Goal: Task Accomplishment & Management: Manage account settings

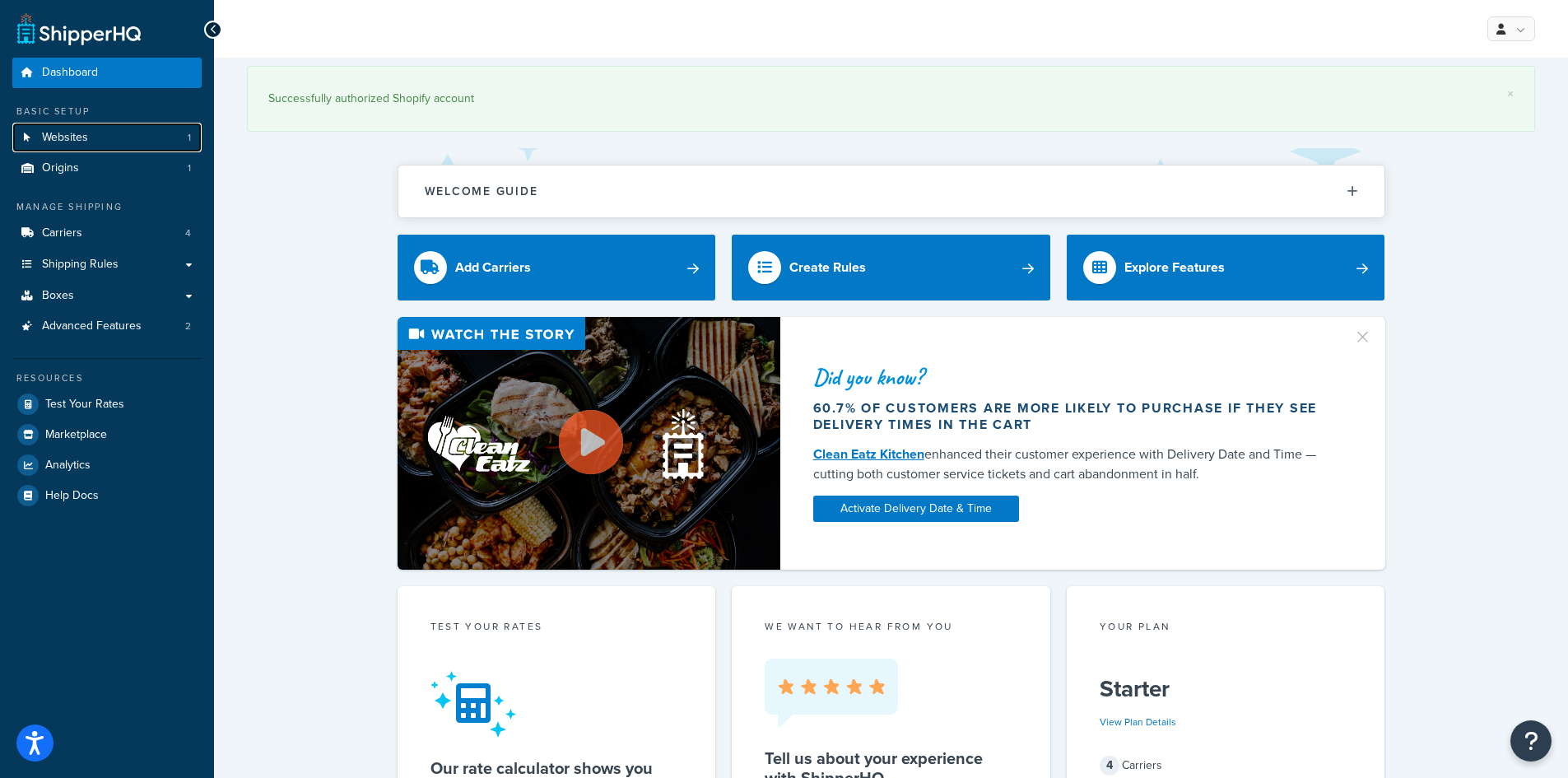
click at [72, 134] on span "Websites" at bounding box center [65, 138] width 46 height 14
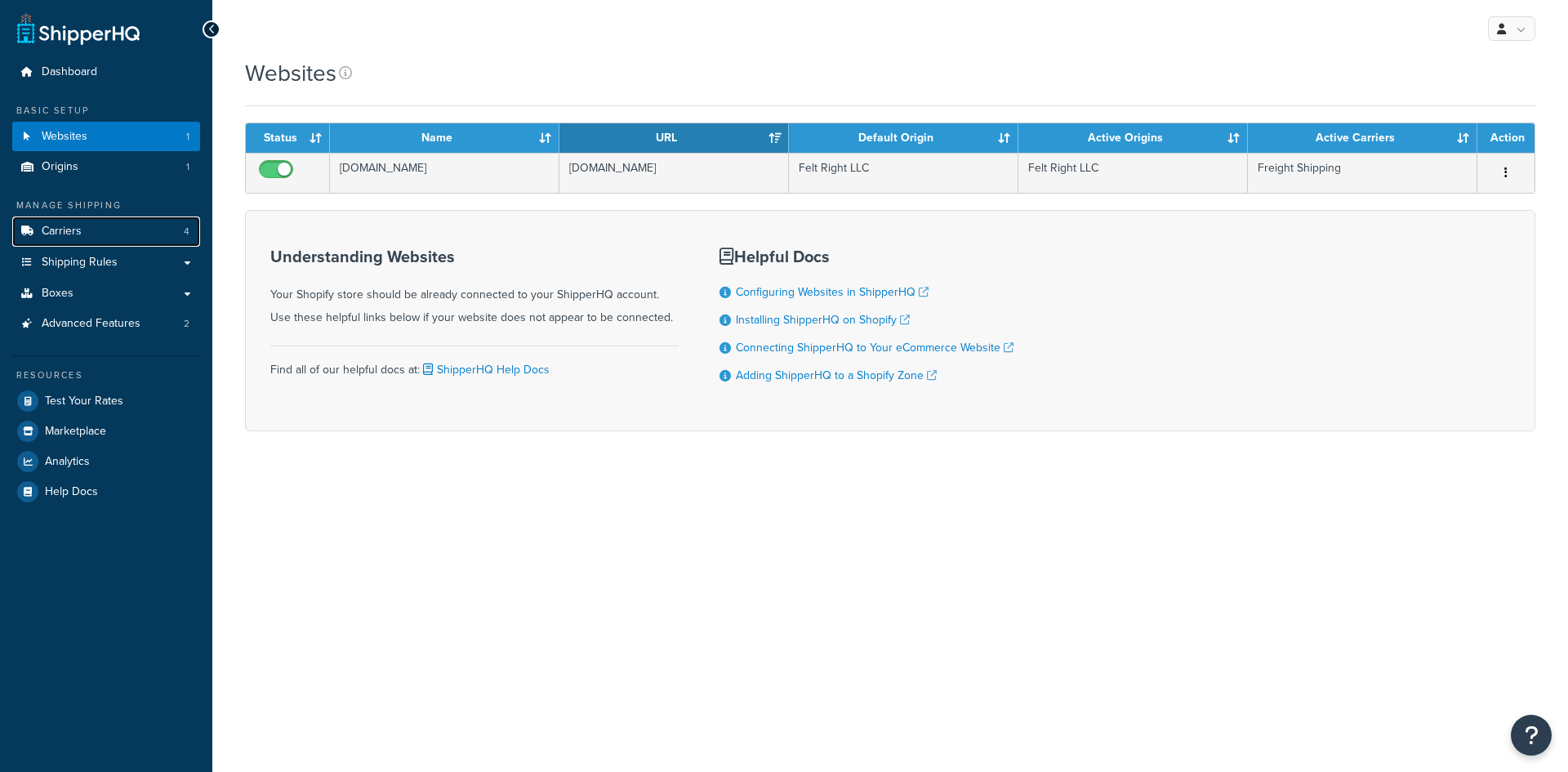
click at [80, 229] on span "Carriers" at bounding box center [61, 232] width 40 height 14
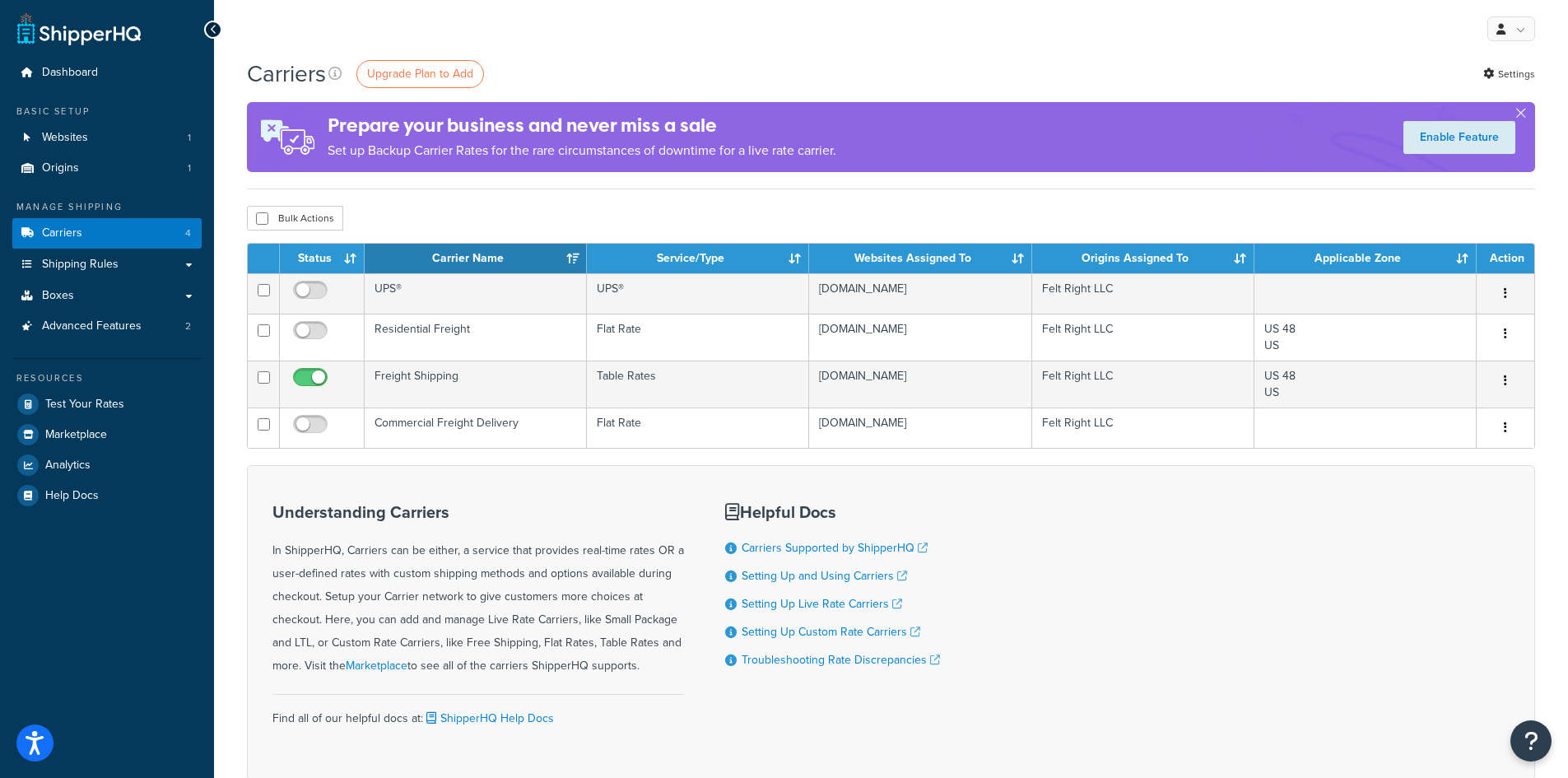
click at [430, 289] on td "UPS®" at bounding box center [475, 293] width 222 height 40
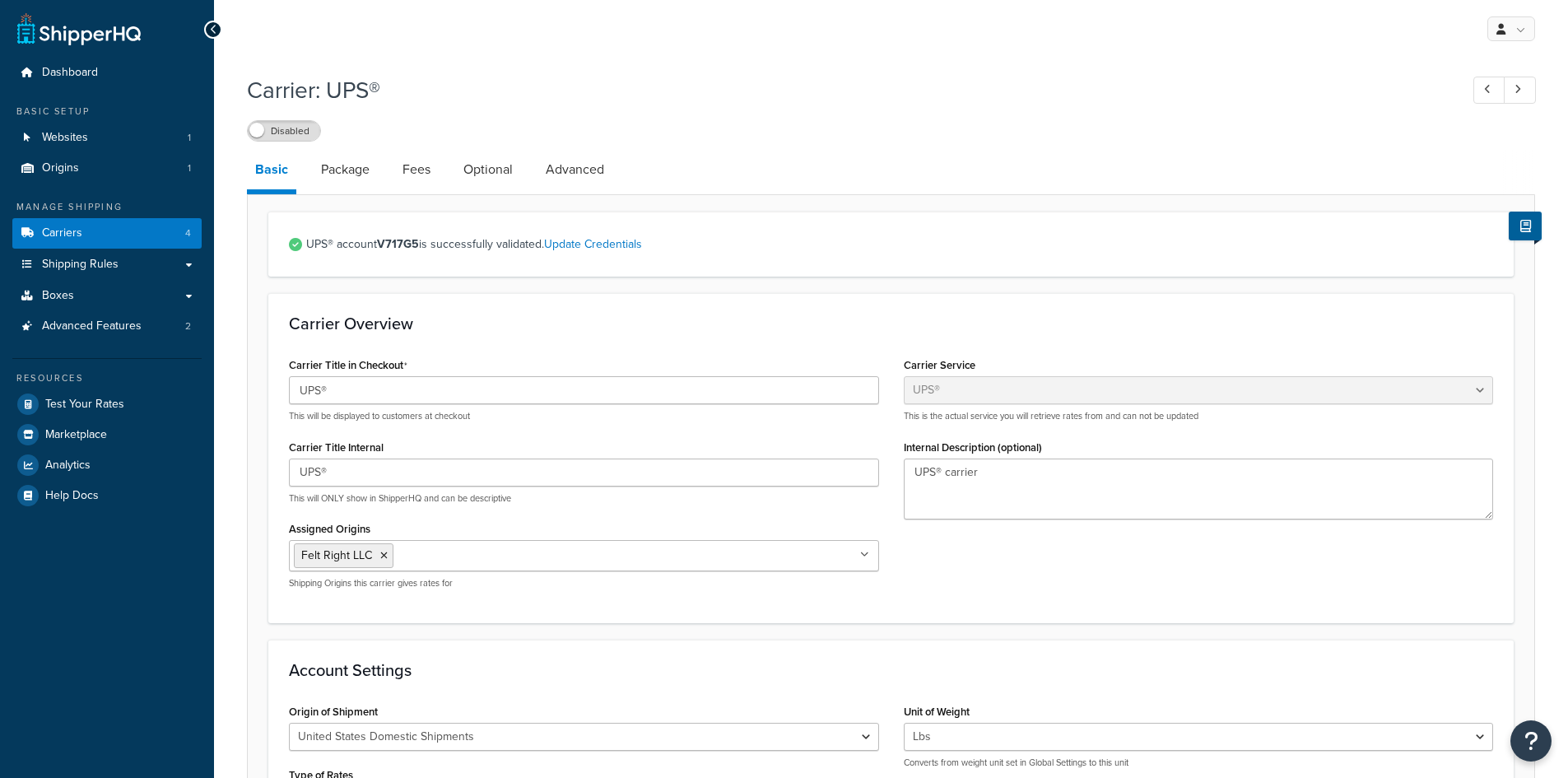
select select "ups"
click at [352, 175] on link "Package" at bounding box center [345, 169] width 65 height 39
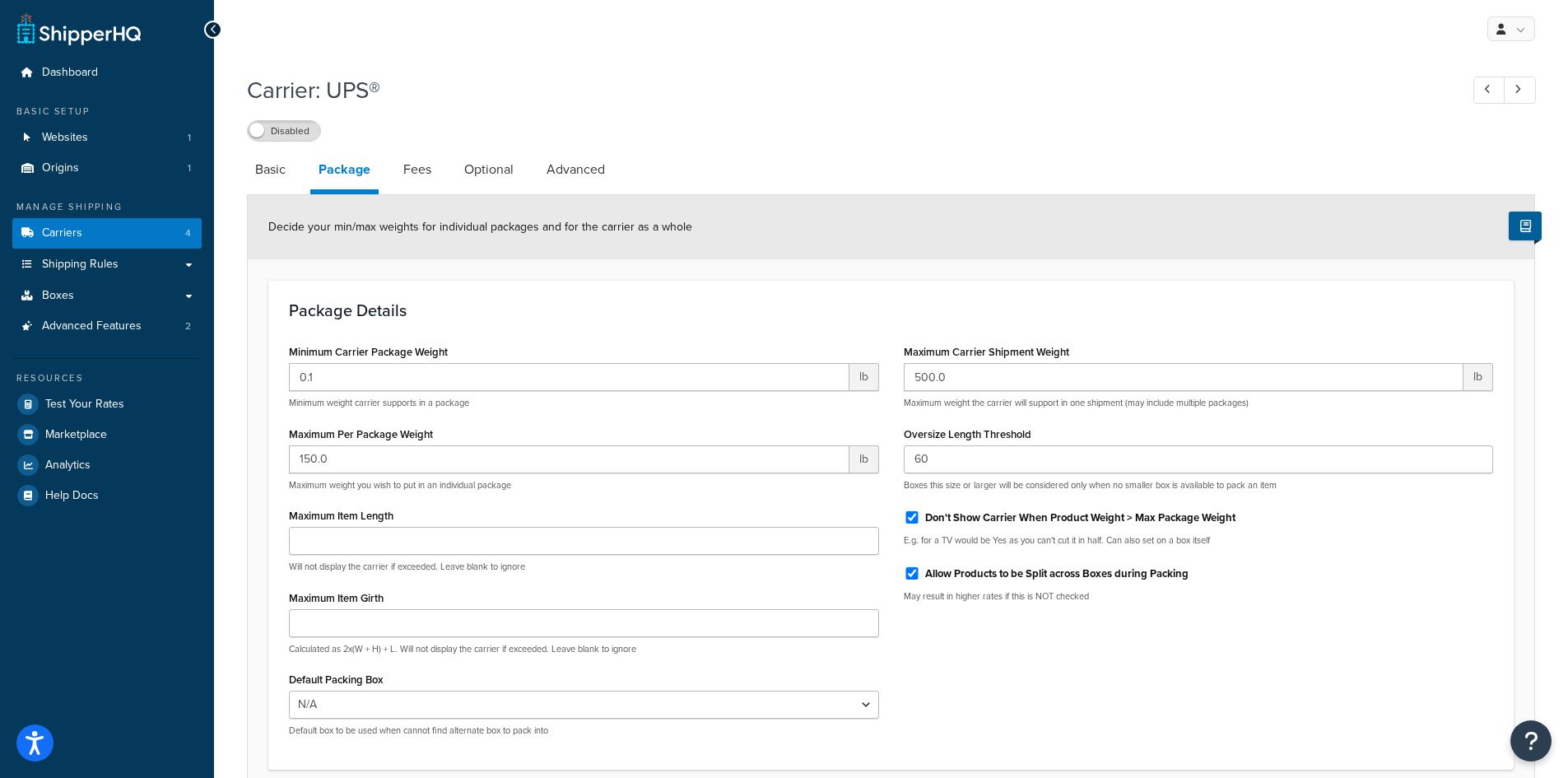
click at [424, 171] on link "Fees" at bounding box center [416, 169] width 44 height 39
select select "AFTER"
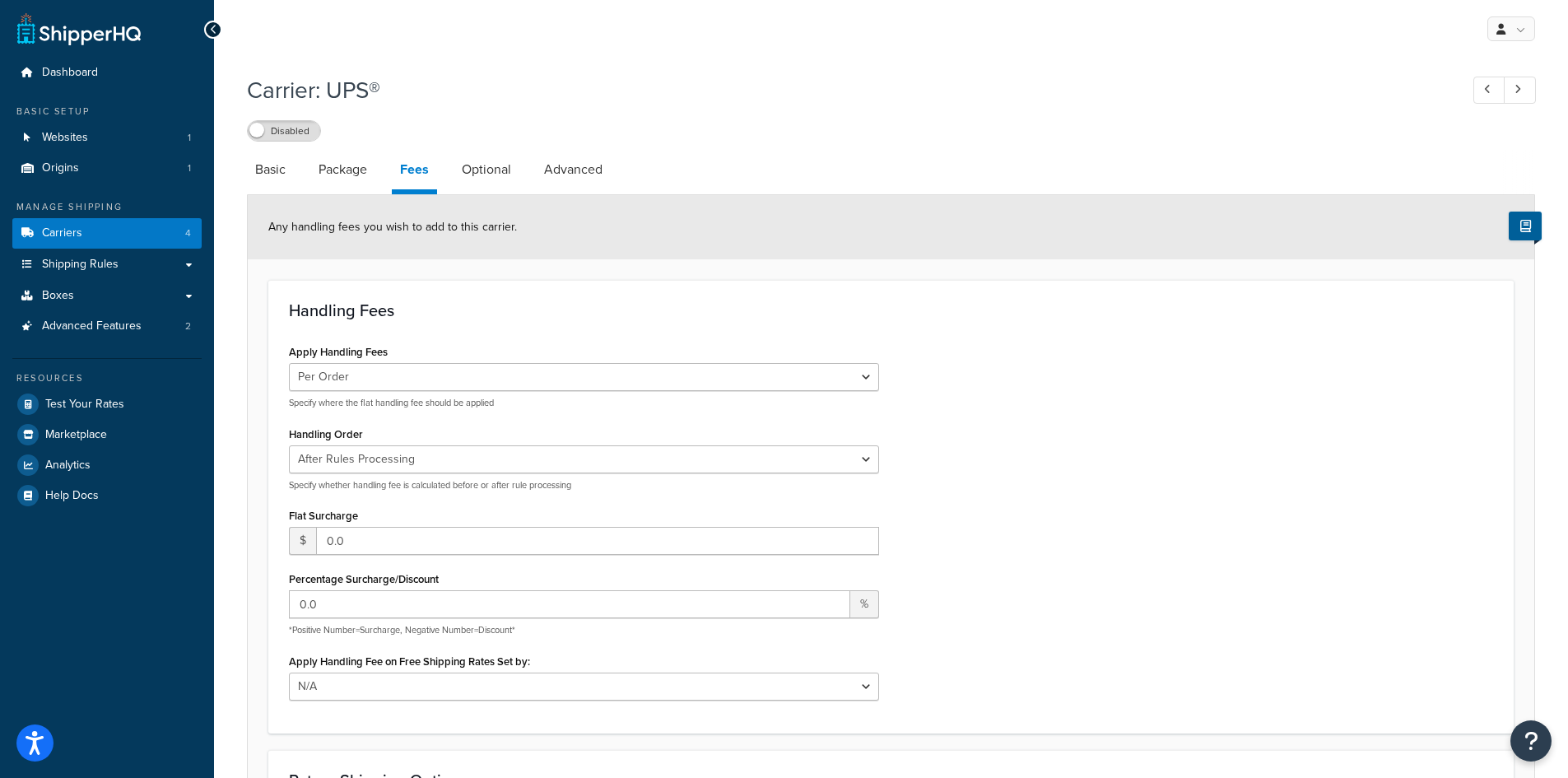
click at [333, 175] on link "Package" at bounding box center [343, 169] width 65 height 39
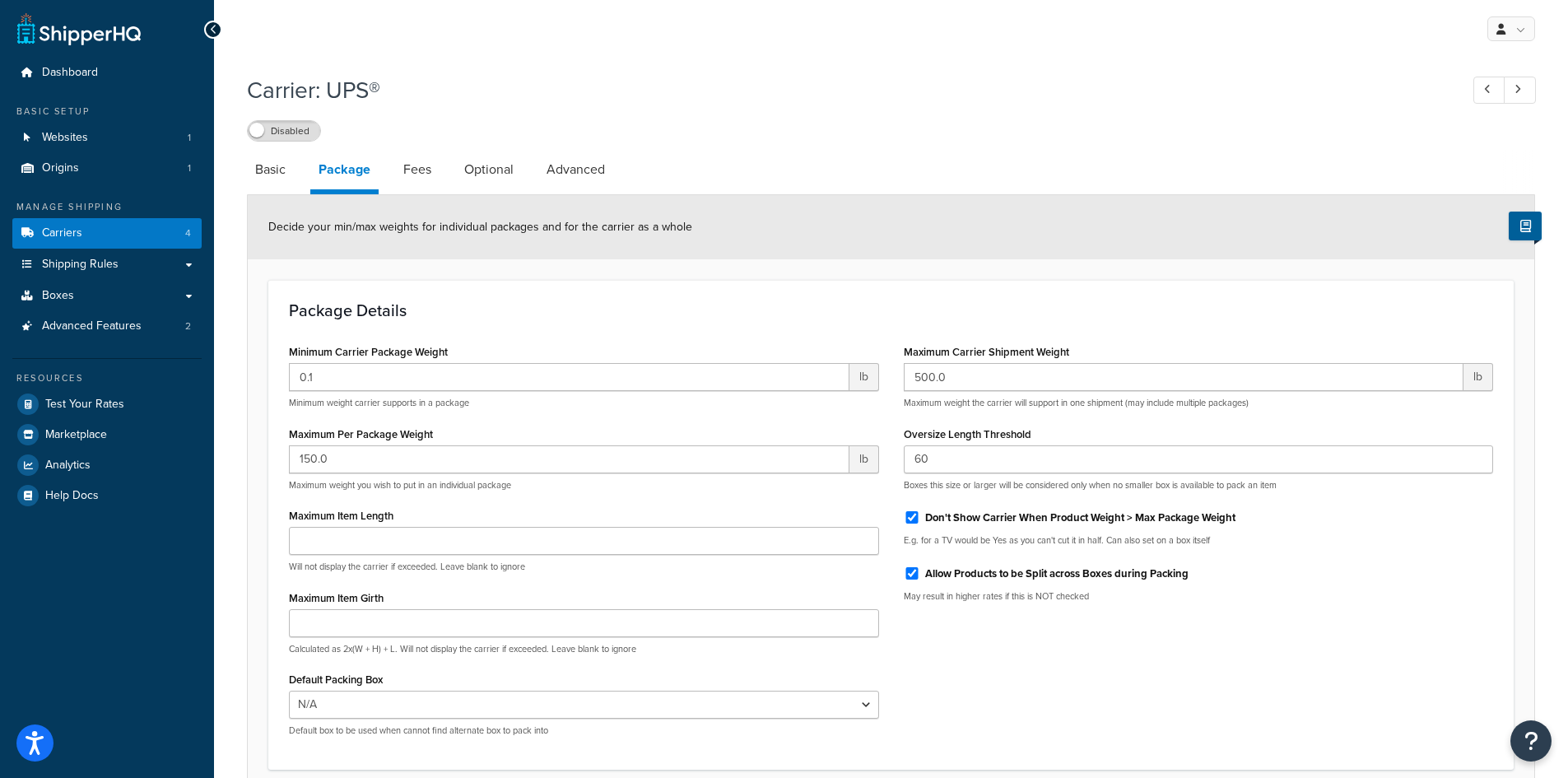
click at [414, 169] on link "Fees" at bounding box center [416, 169] width 44 height 39
select select "AFTER"
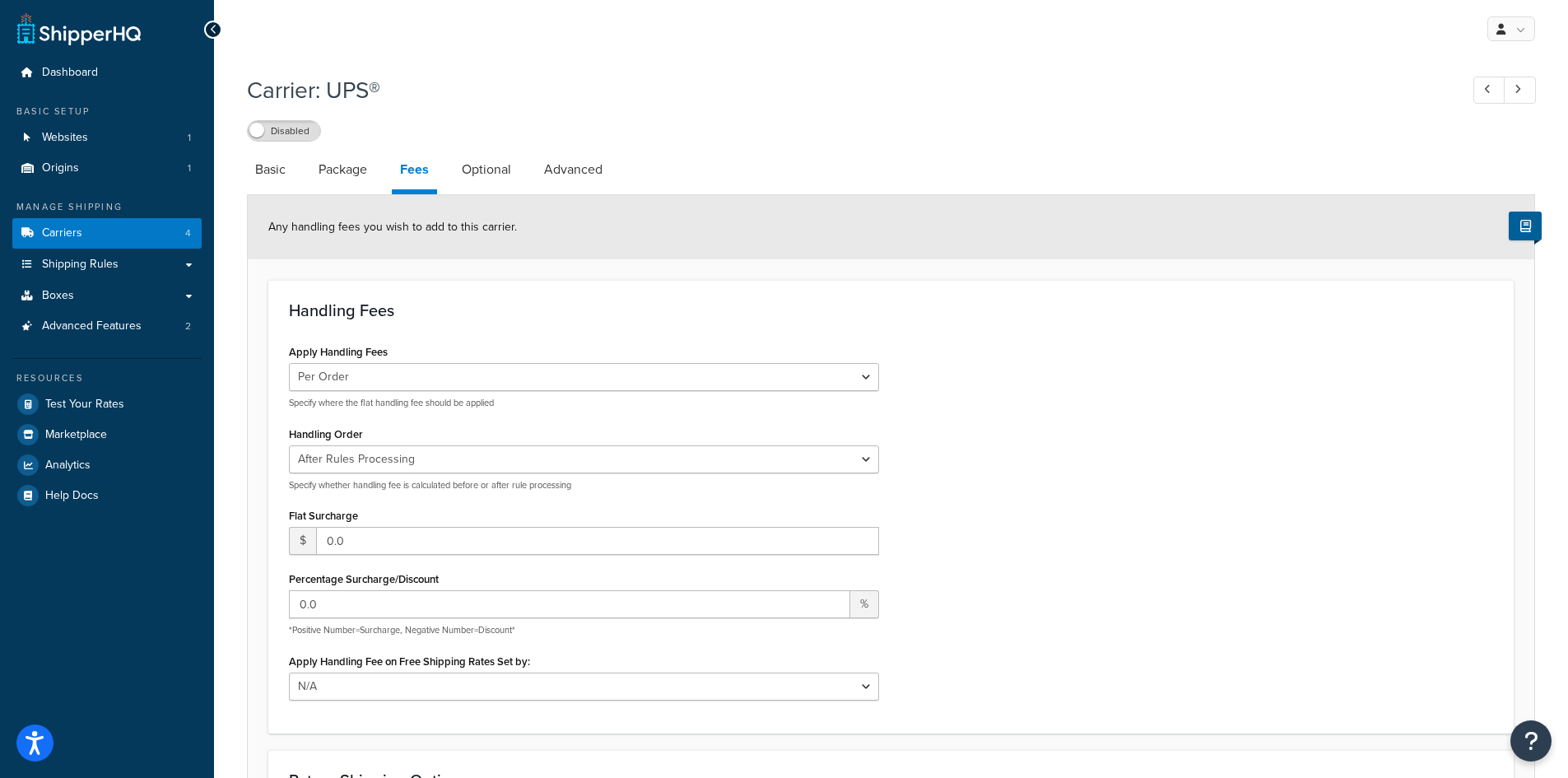
click at [495, 169] on link "Optional" at bounding box center [486, 169] width 65 height 39
select select "business"
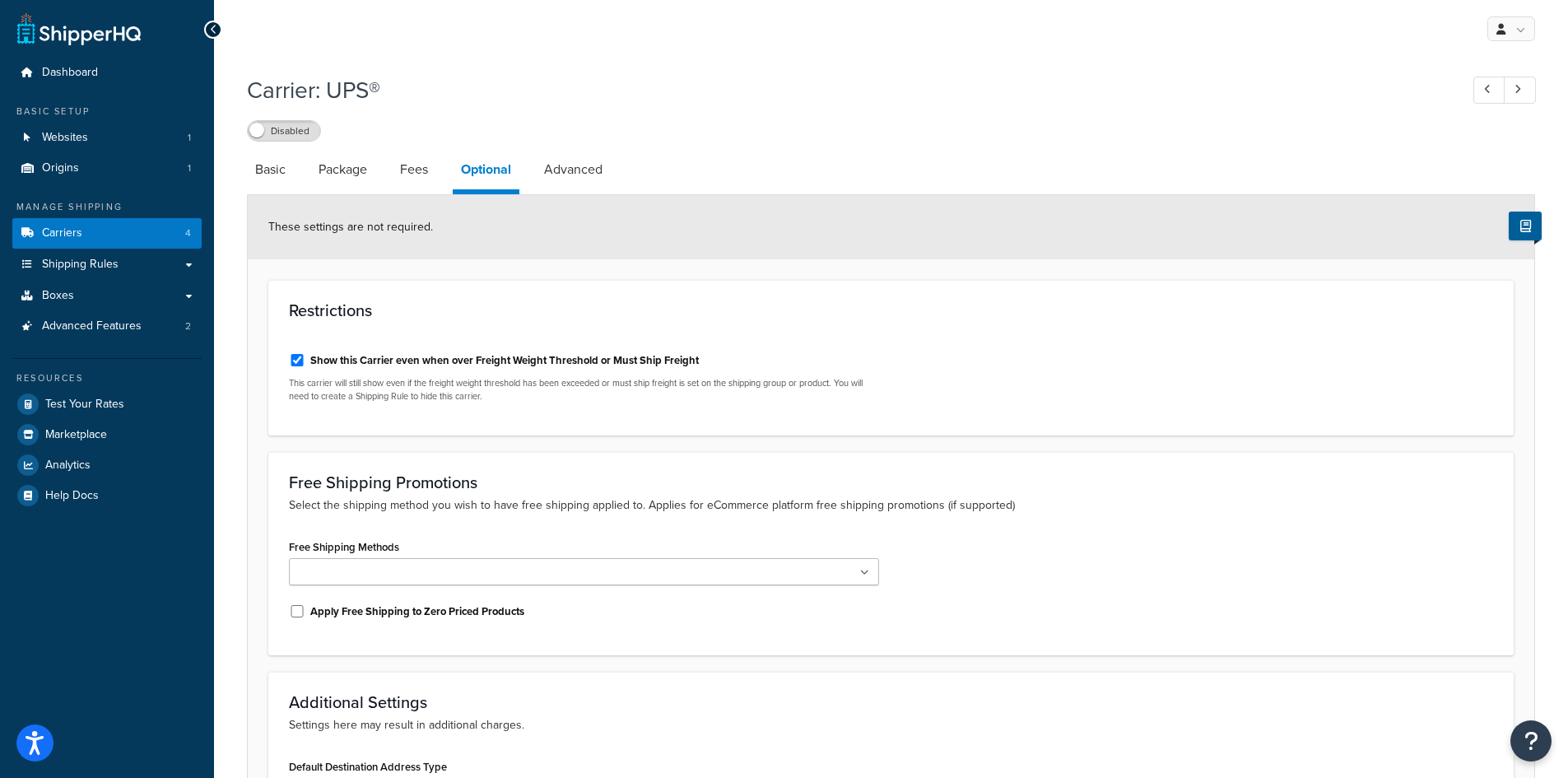
click at [564, 172] on link "Advanced" at bounding box center [573, 169] width 75 height 39
select select "false"
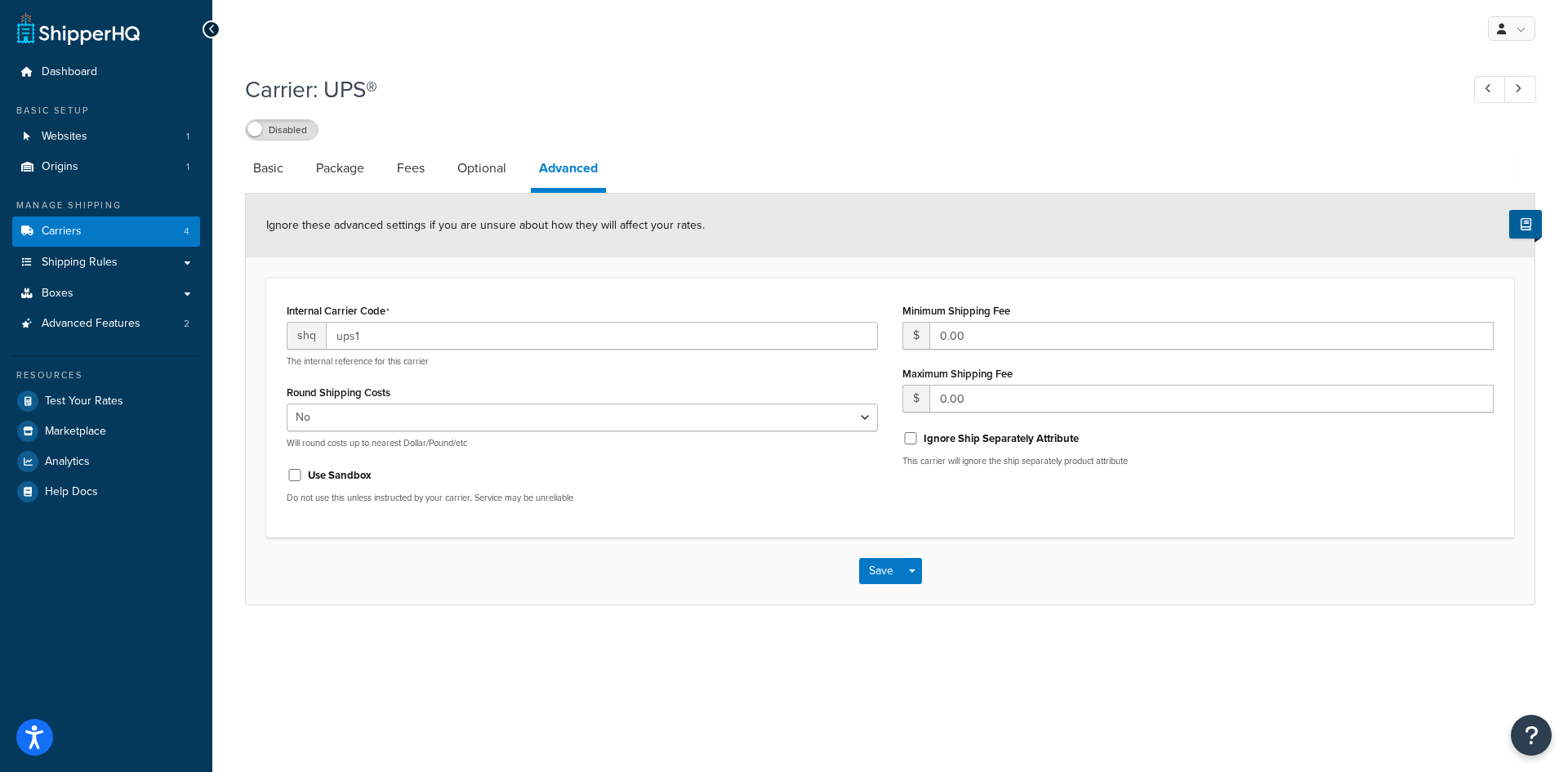
click at [274, 174] on link "Basic" at bounding box center [269, 168] width 47 height 39
select select "ups"
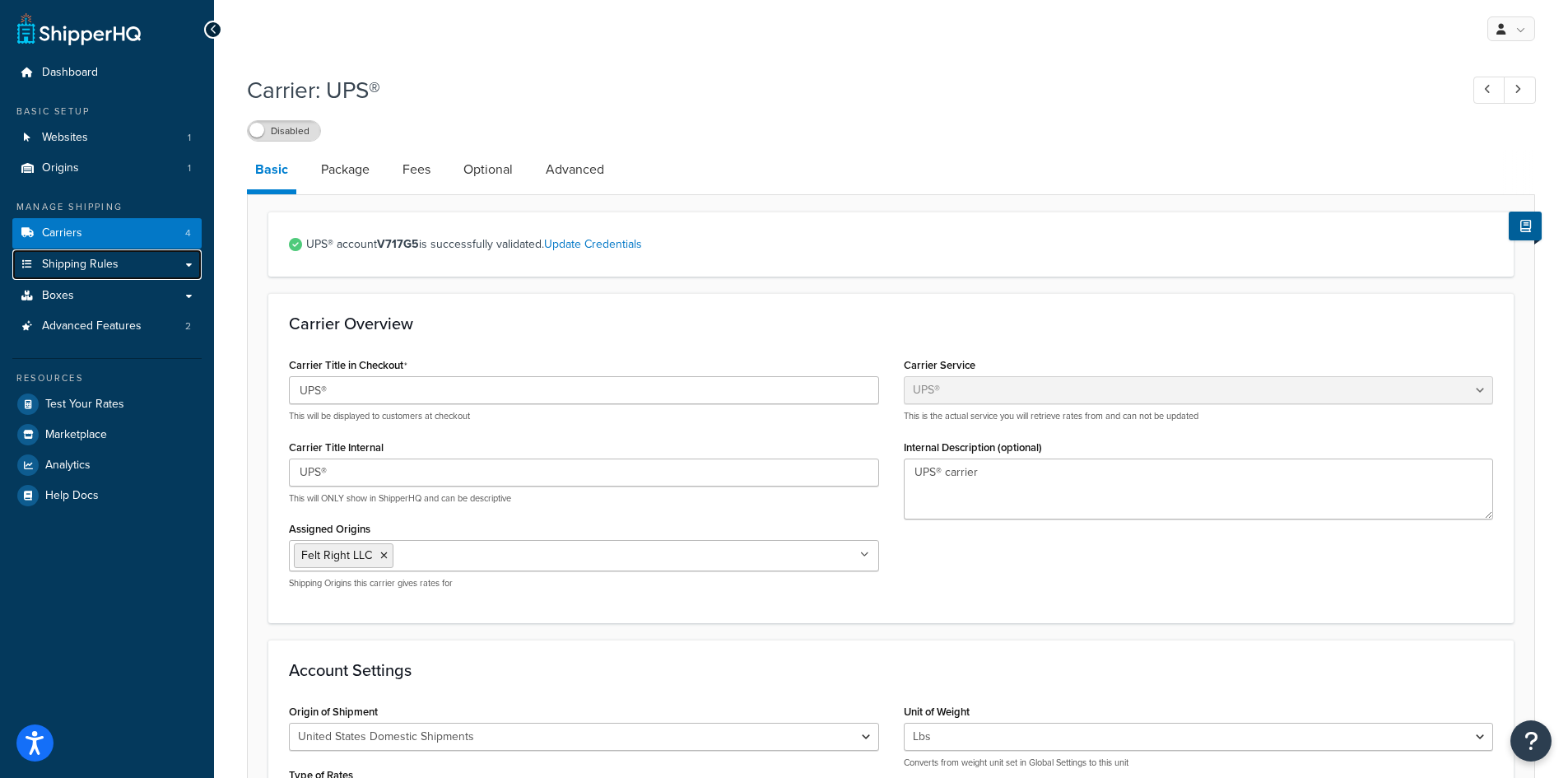
click at [87, 269] on span "Shipping Rules" at bounding box center [80, 265] width 76 height 14
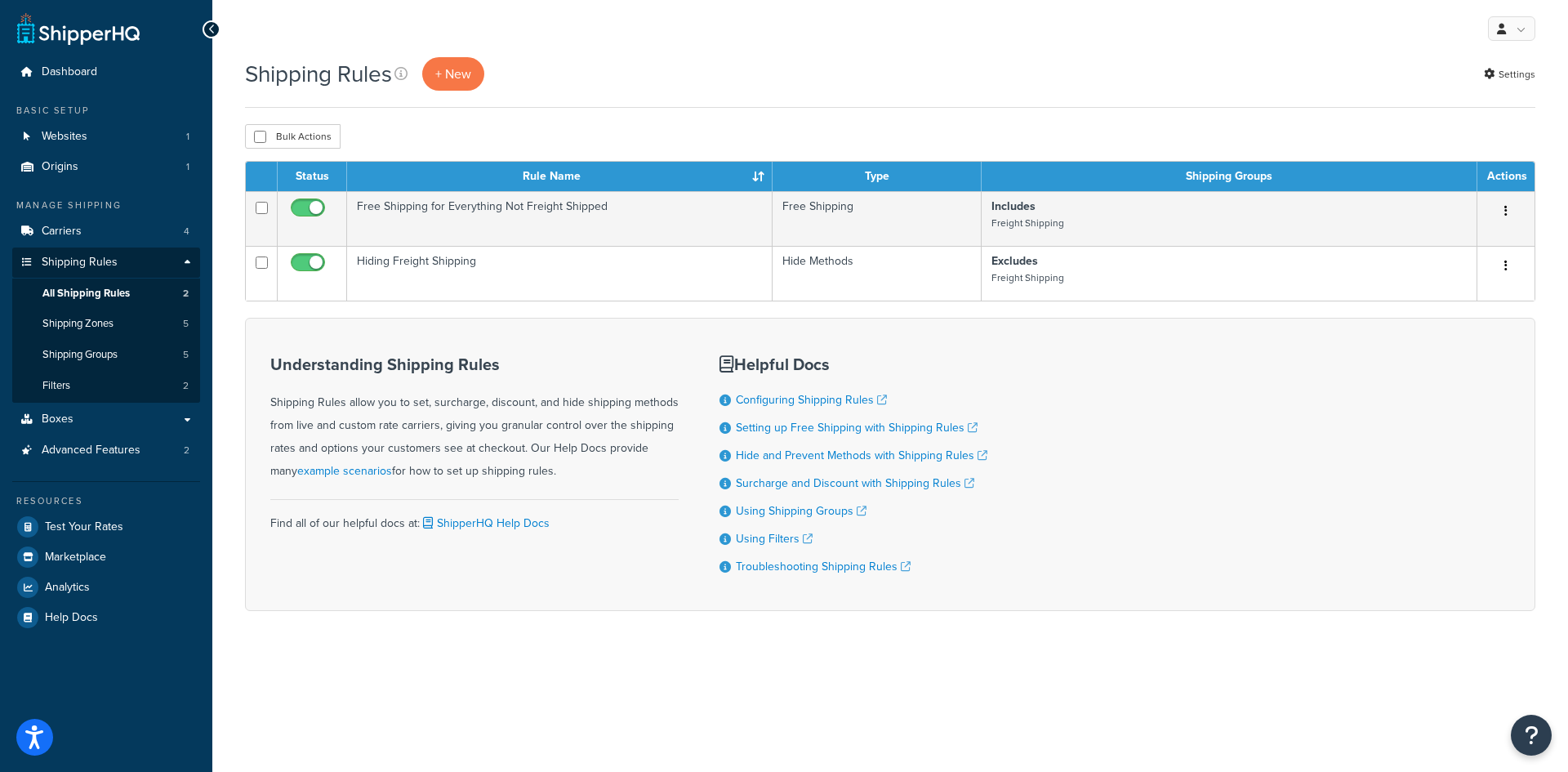
click at [542, 209] on td "Free Shipping for Everything Not Freight Shipped" at bounding box center [560, 218] width 426 height 54
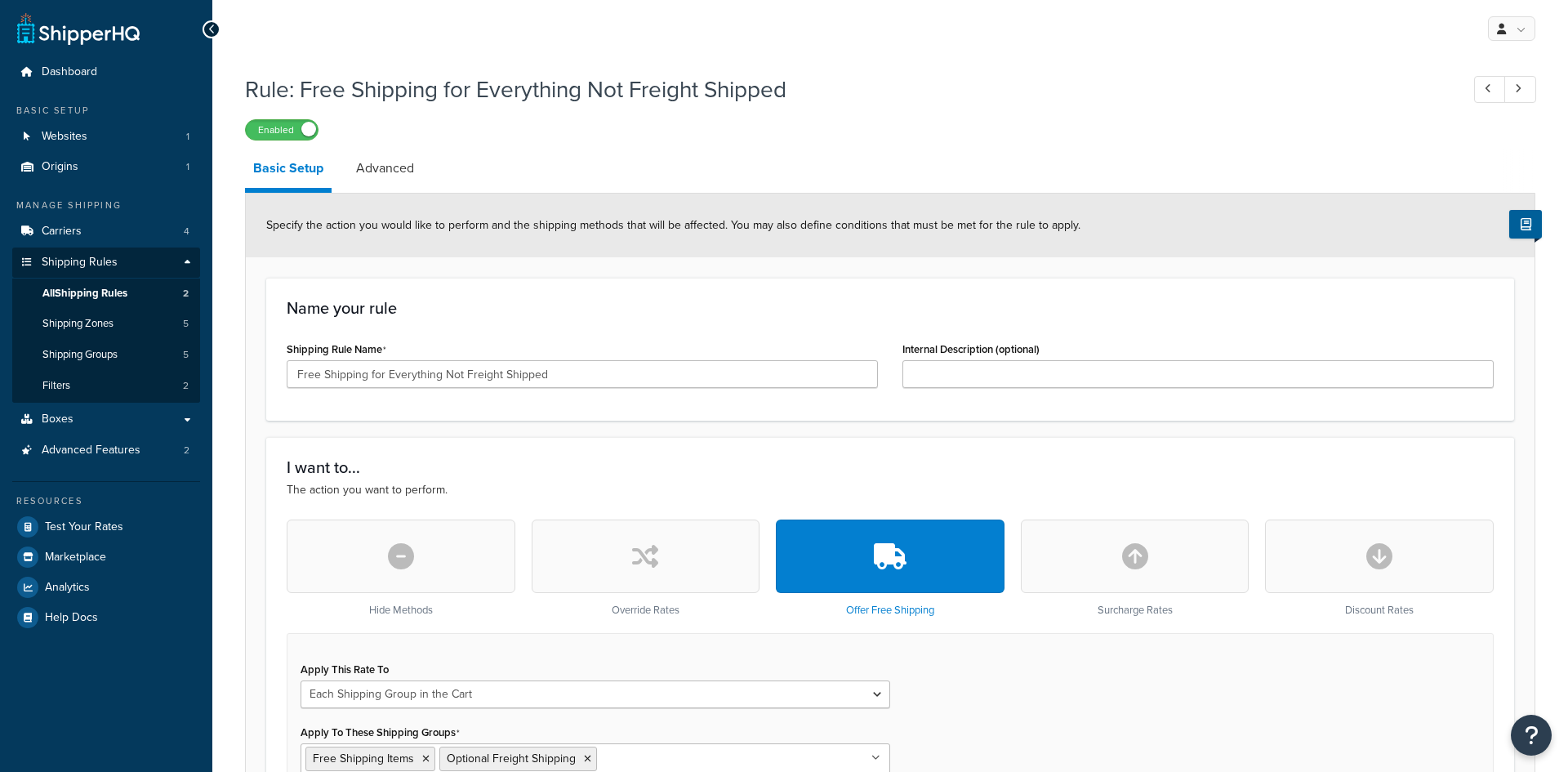
select select "SHIPPING_GROUP"
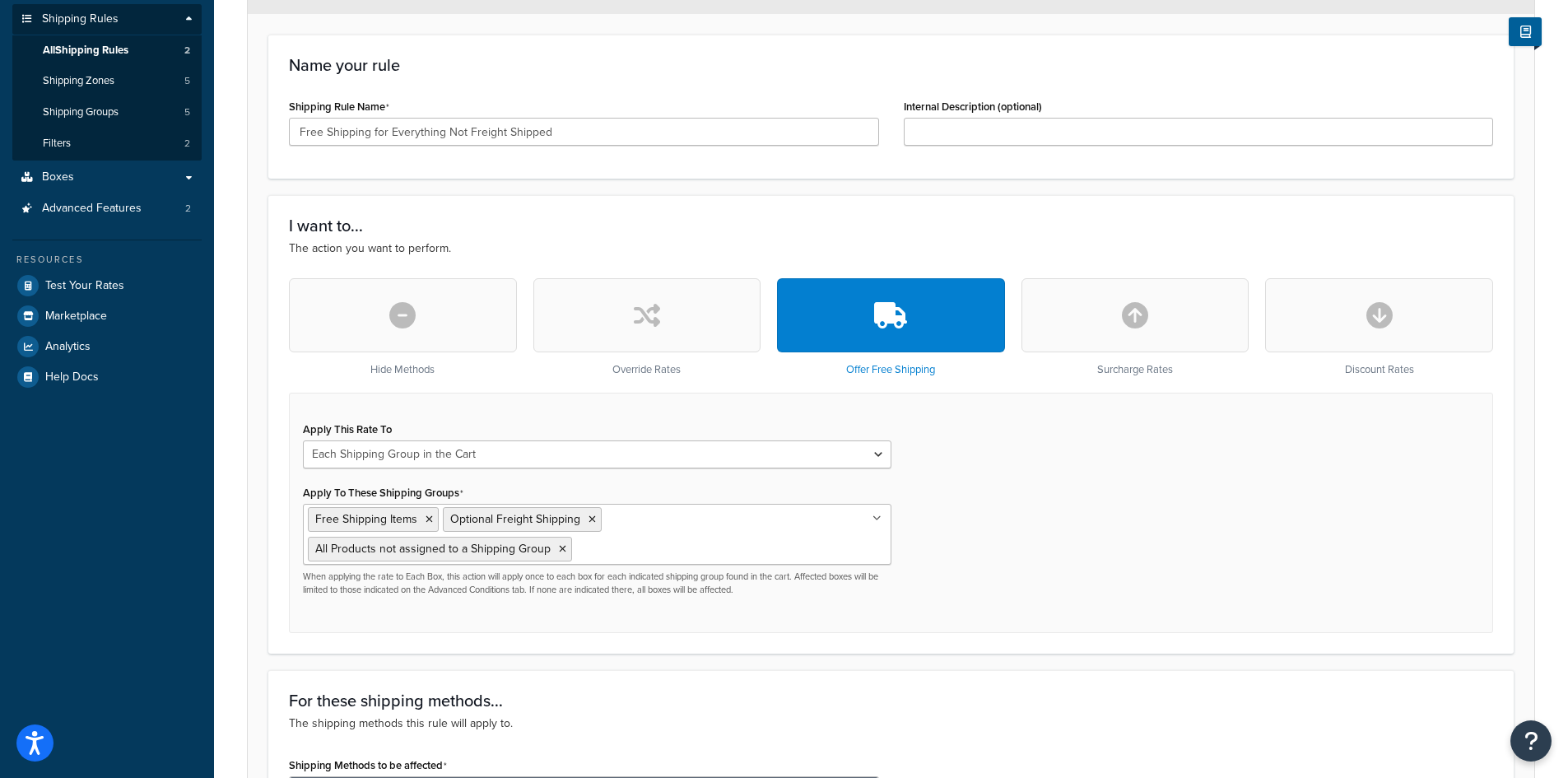
scroll to position [247, 0]
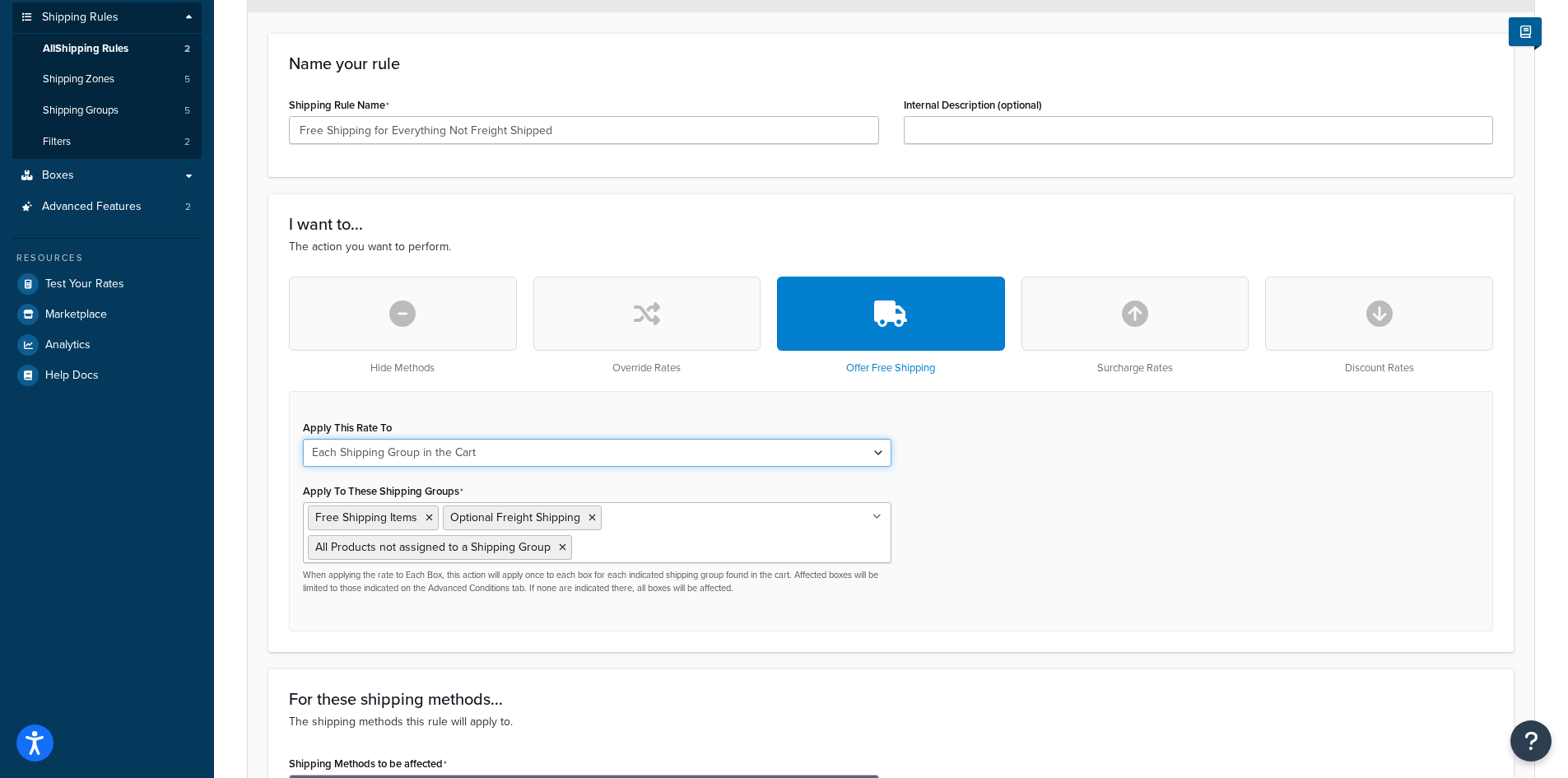
click at [559, 456] on select "Each Shipment in the Cart Each Shipping Group in the Cart Each Item within a Sh…" at bounding box center [597, 453] width 588 height 28
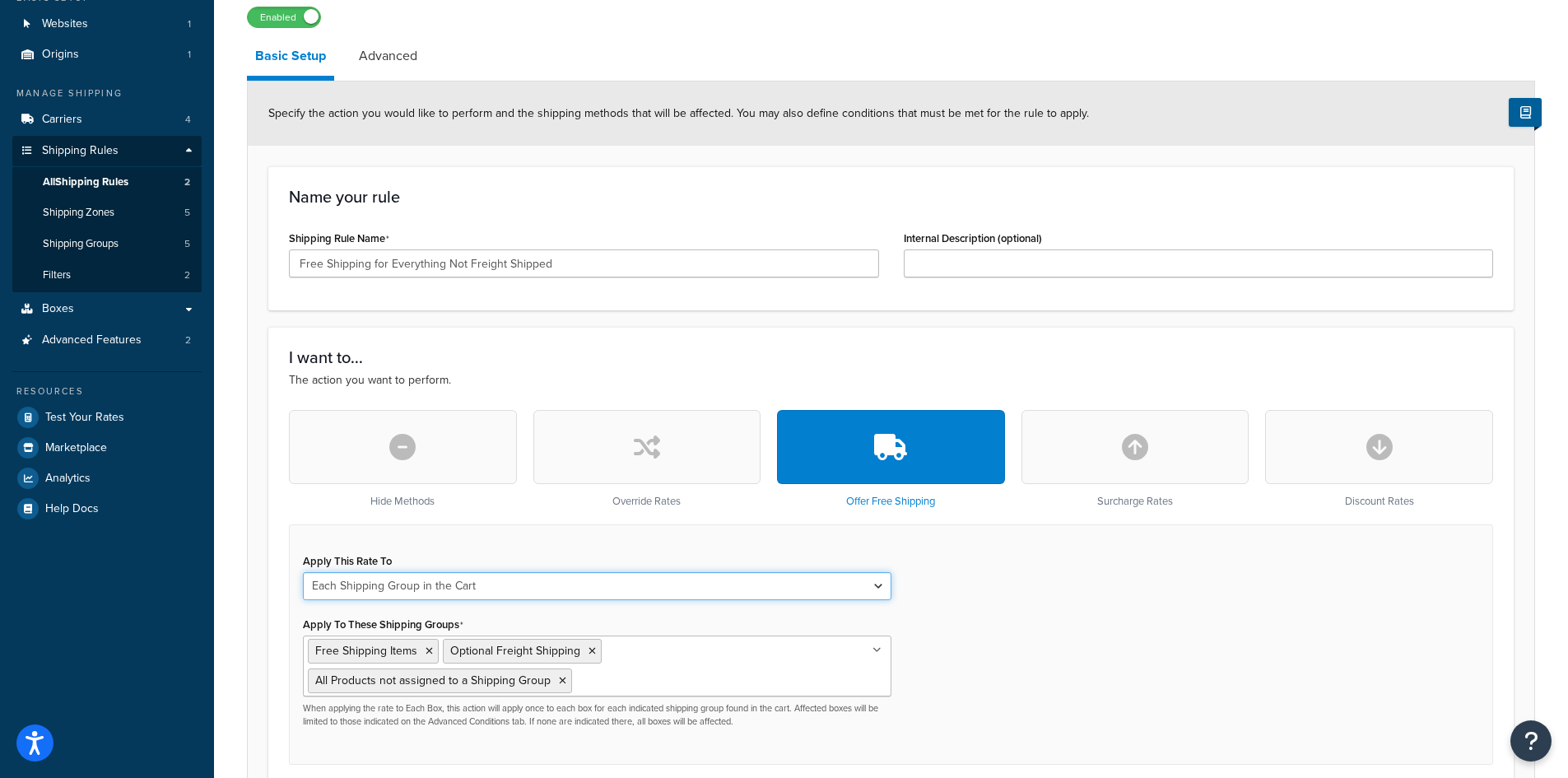
scroll to position [0, 0]
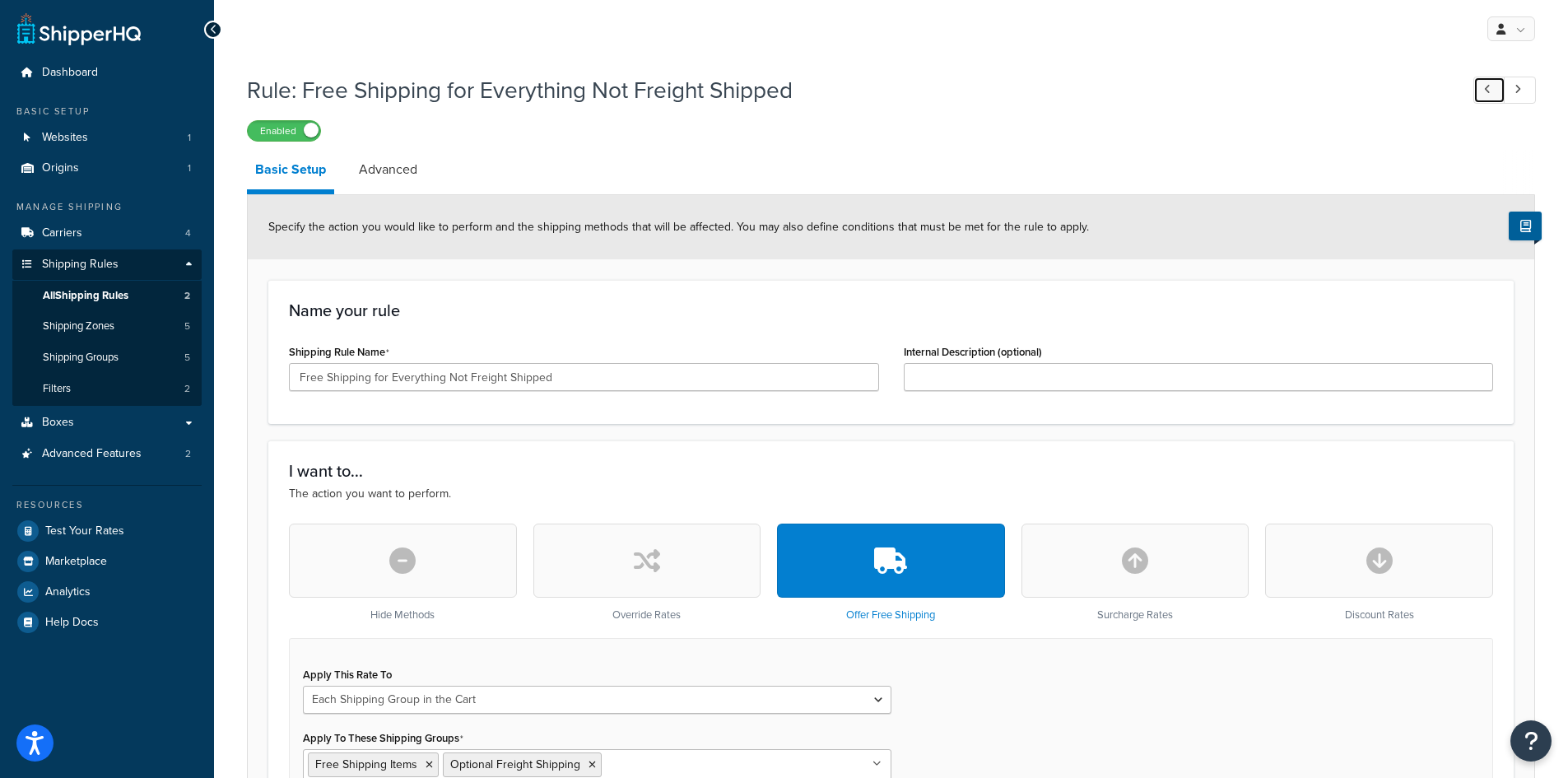
click at [1489, 93] on icon at bounding box center [1487, 89] width 7 height 11
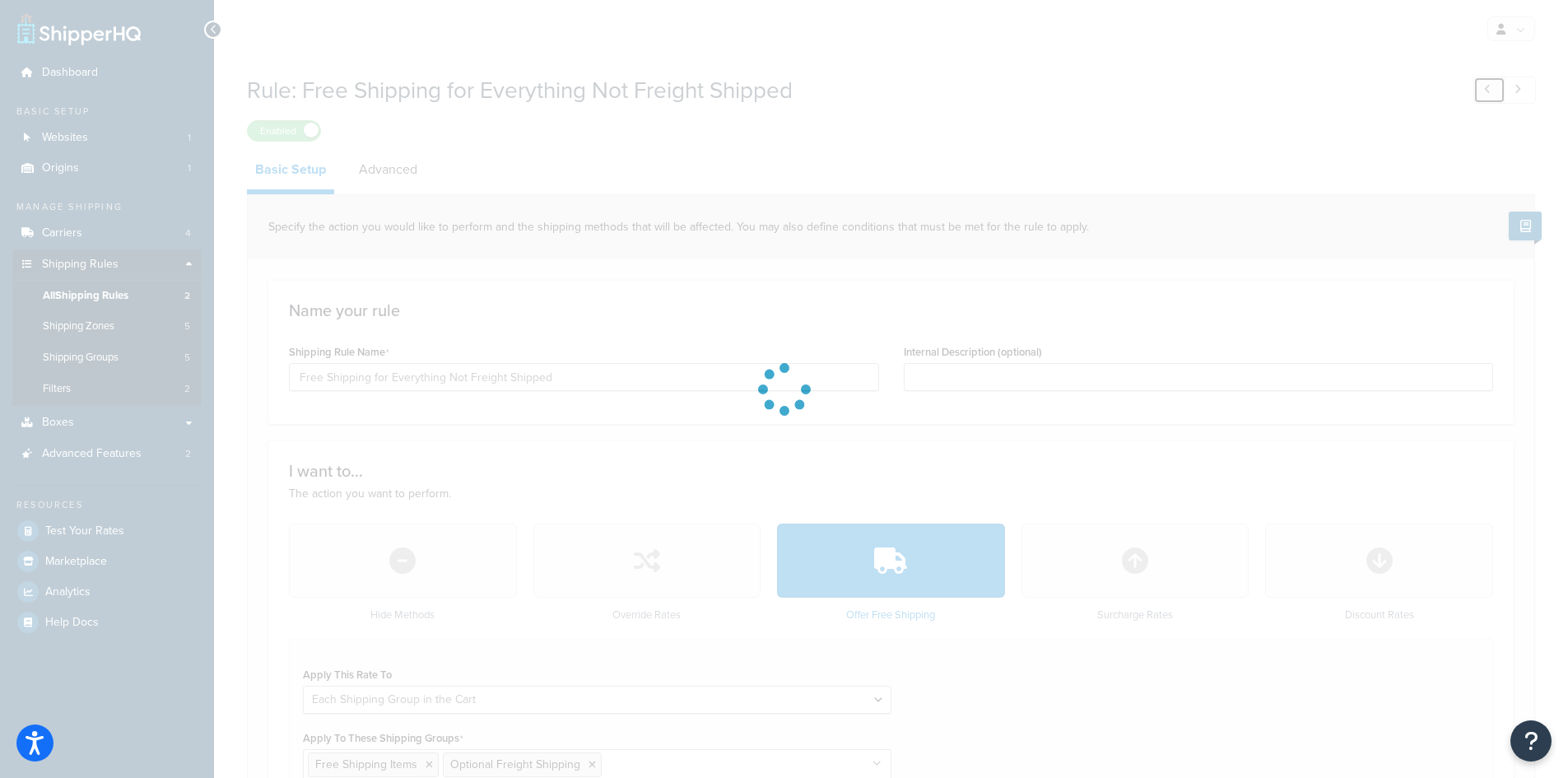
type input "Hiding Freight Shipping"
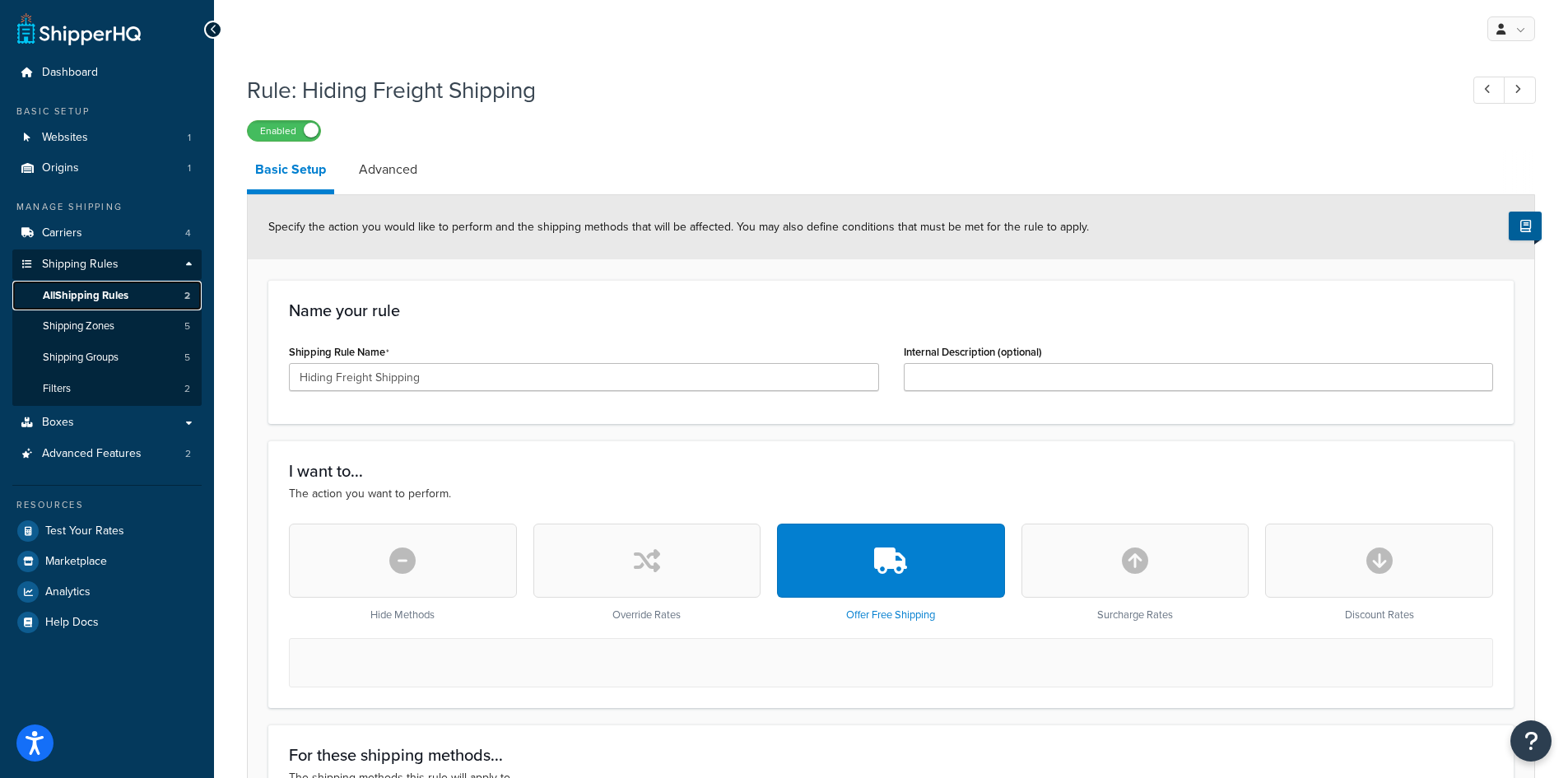
click at [95, 295] on span "All Shipping Rules" at bounding box center [86, 296] width 86 height 14
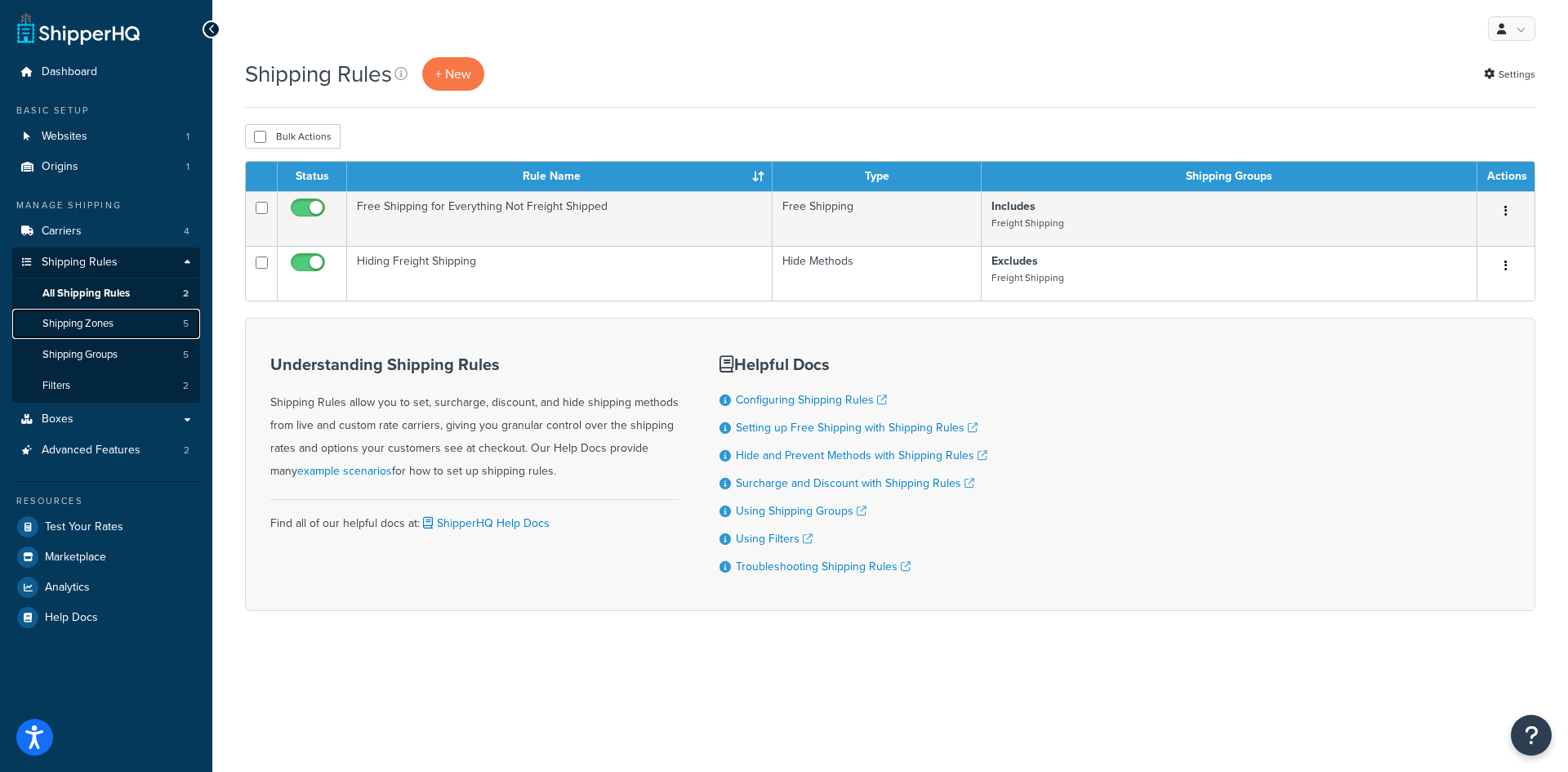
click at [102, 321] on span "Shipping Zones" at bounding box center [78, 324] width 71 height 14
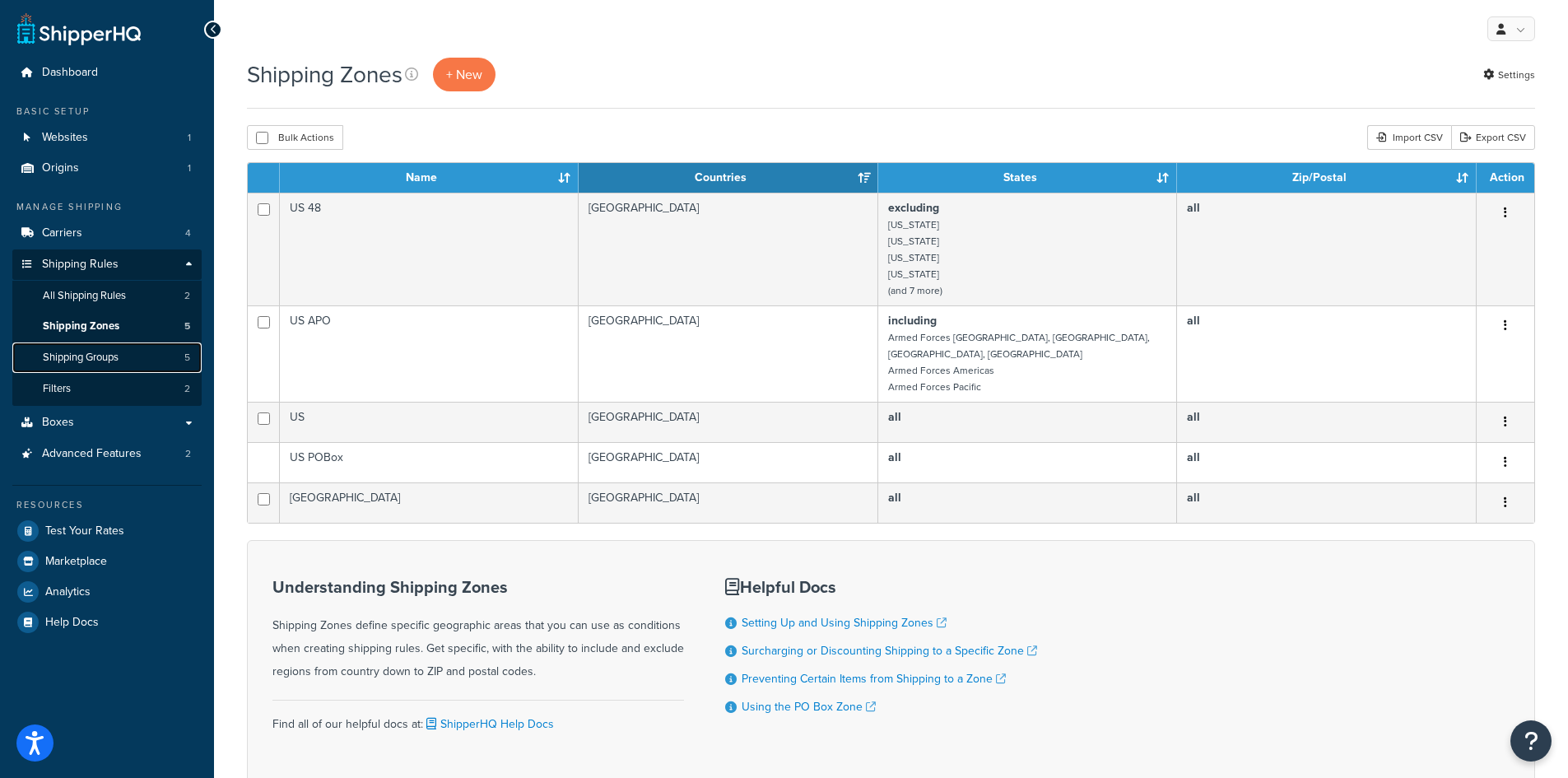
click at [67, 358] on span "Shipping Groups" at bounding box center [80, 358] width 75 height 14
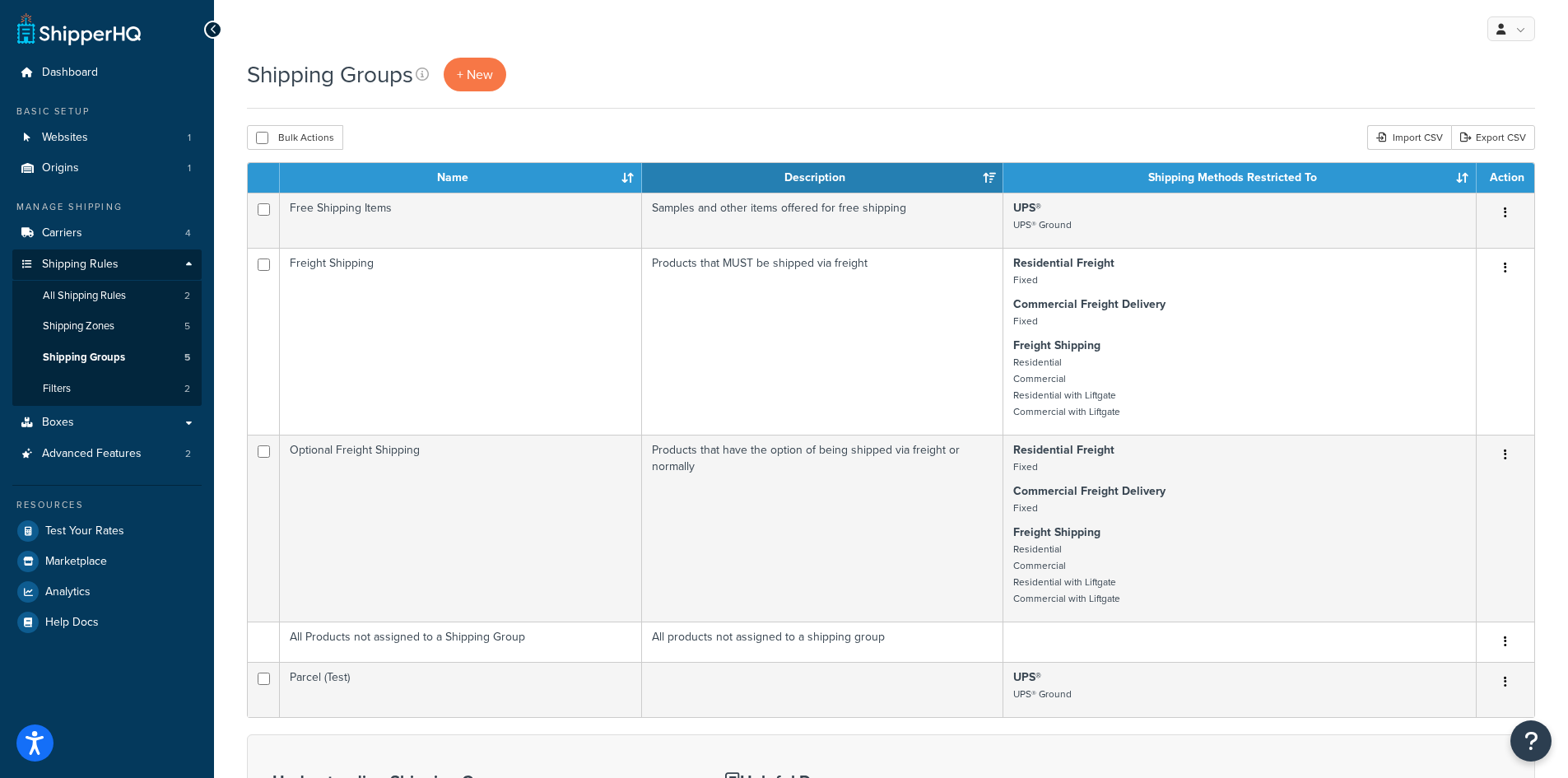
click at [426, 211] on td "Free Shipping Items" at bounding box center [460, 220] width 363 height 55
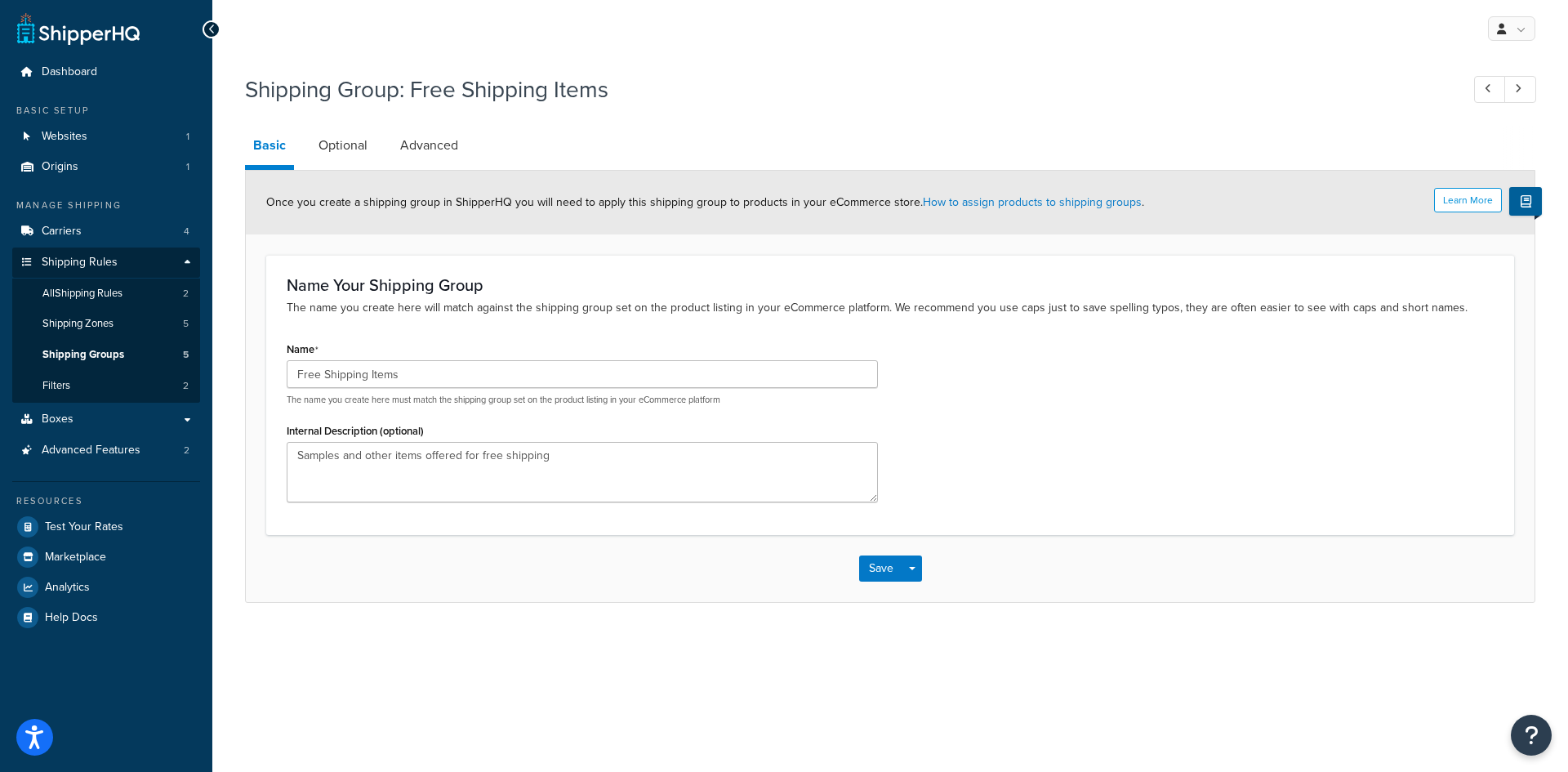
click at [342, 148] on link "Optional" at bounding box center [342, 145] width 65 height 39
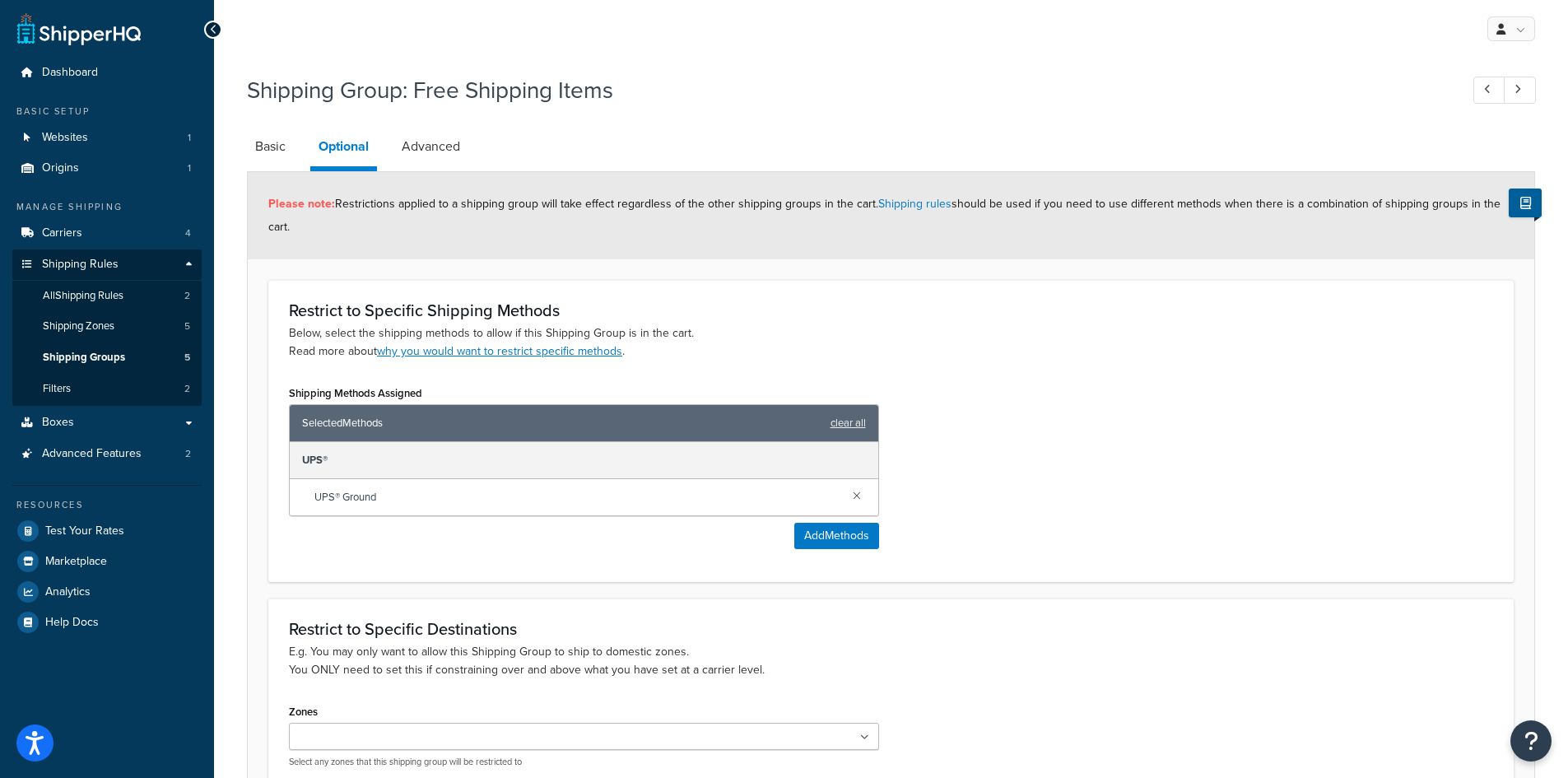
click at [426, 144] on link "Advanced" at bounding box center [431, 147] width 75 height 39
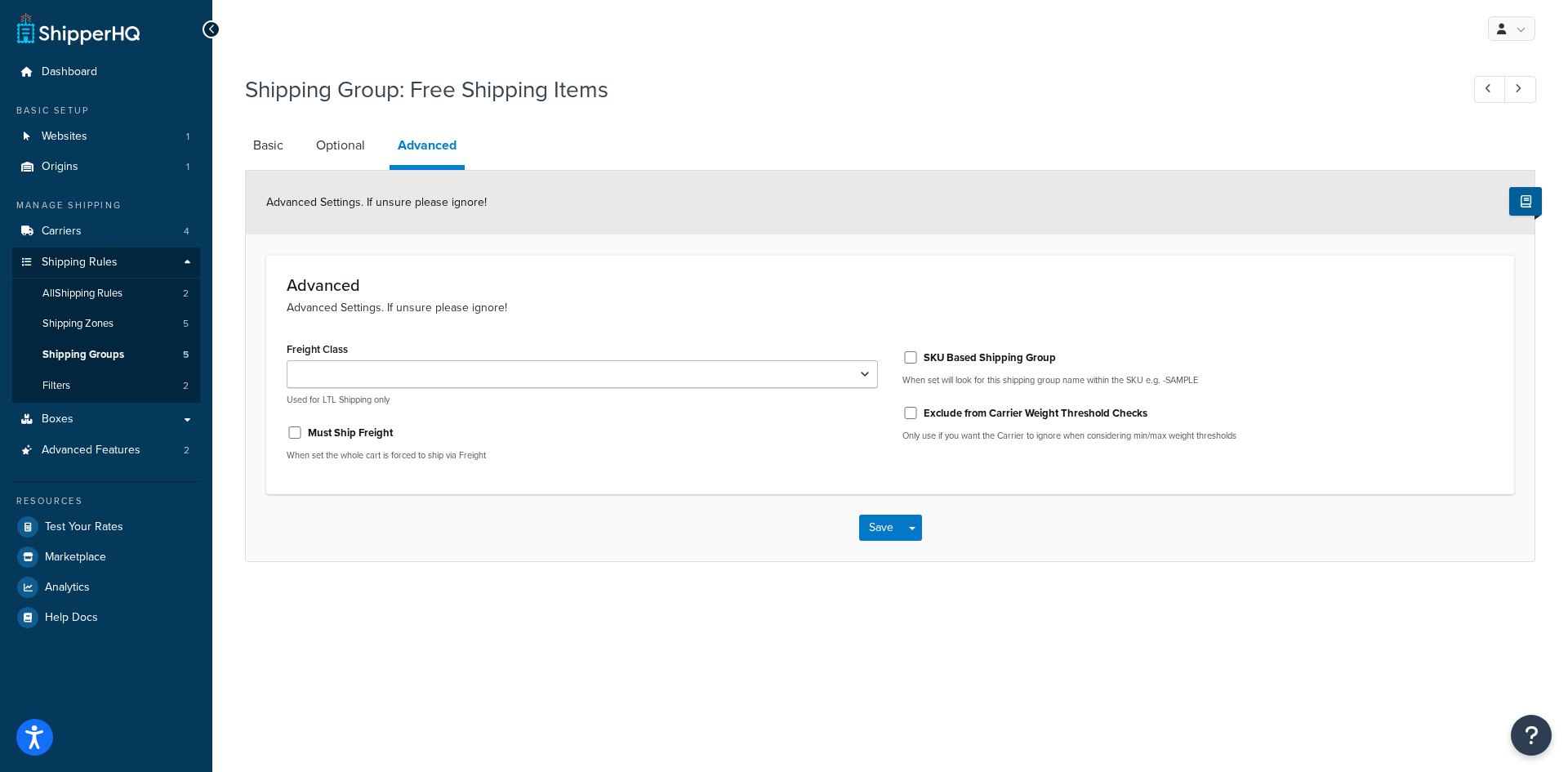
click at [252, 147] on link "Basic" at bounding box center [269, 145] width 47 height 39
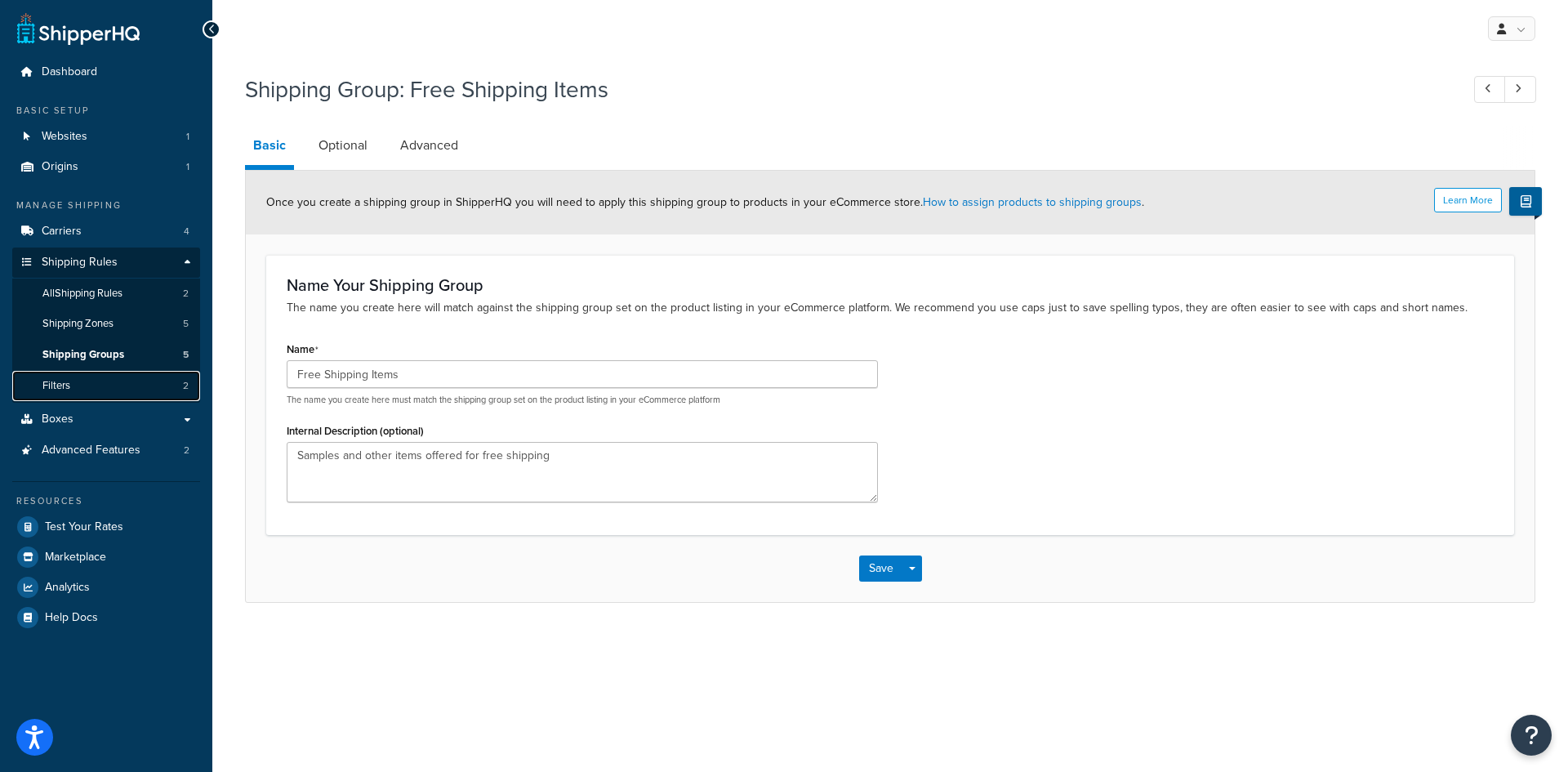
click at [83, 381] on link "Filters 2" at bounding box center [107, 385] width 188 height 30
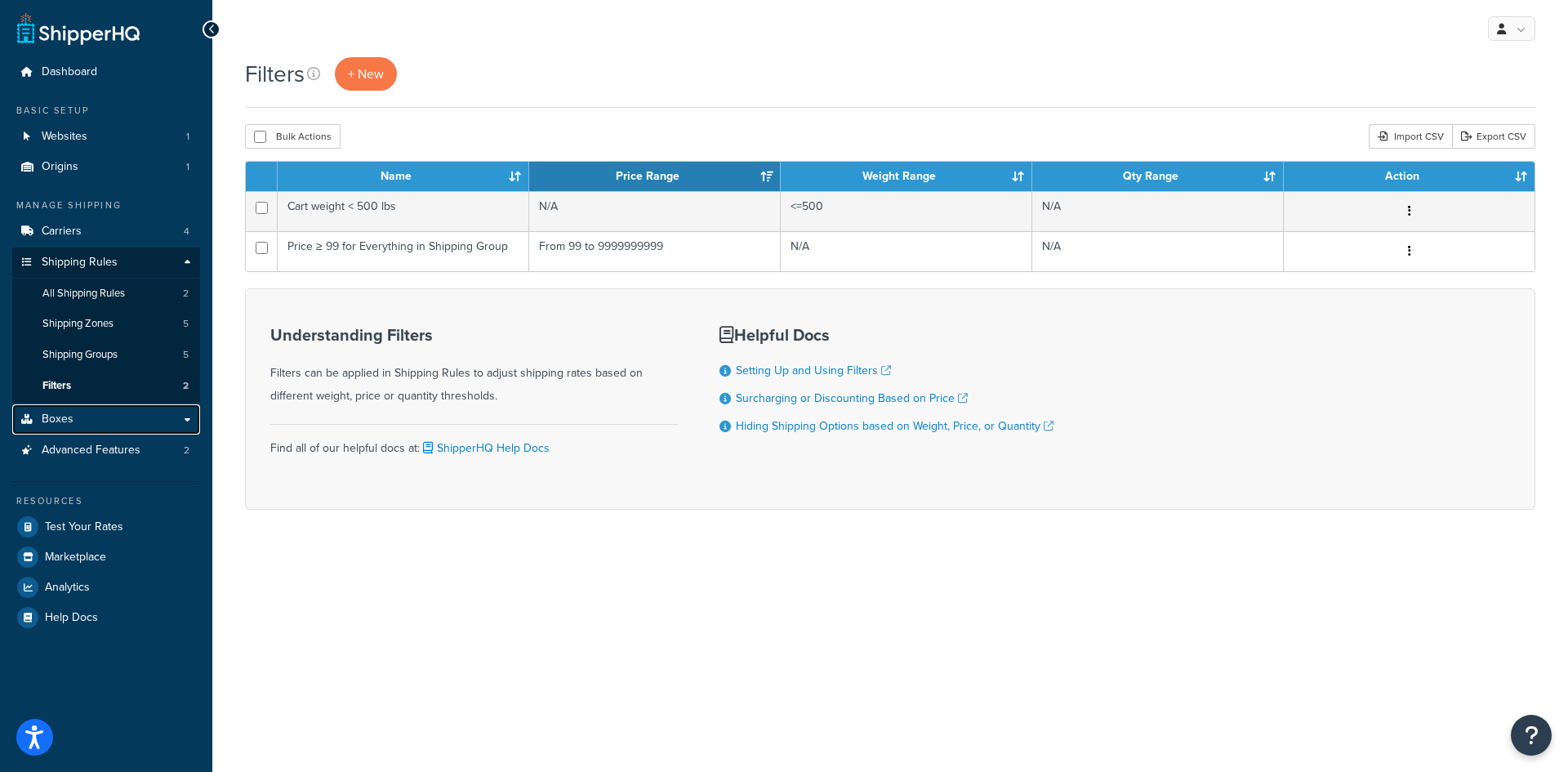
click at [76, 424] on link "Boxes" at bounding box center [107, 419] width 188 height 30
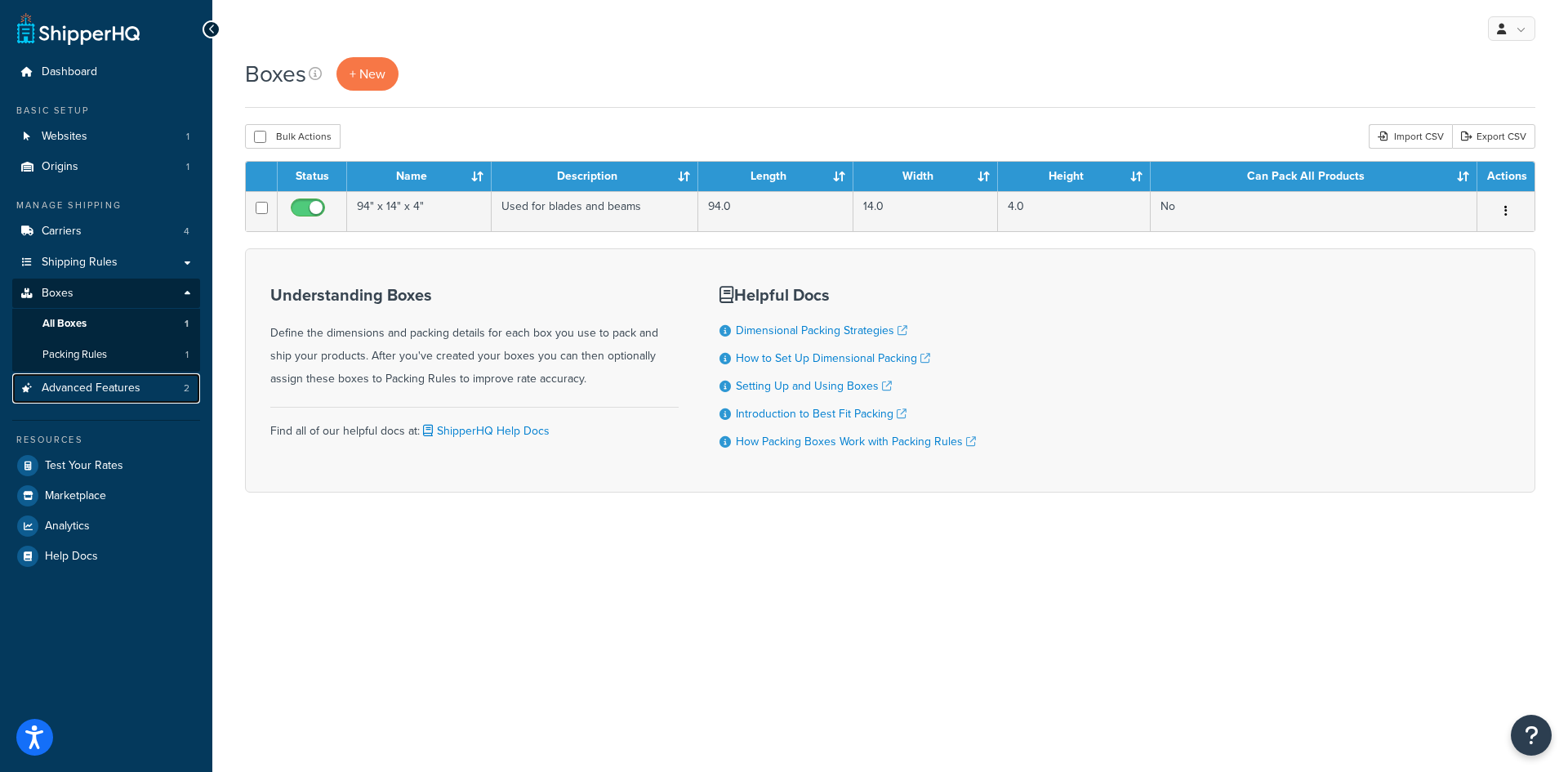
click at [65, 386] on span "Advanced Features" at bounding box center [91, 388] width 99 height 14
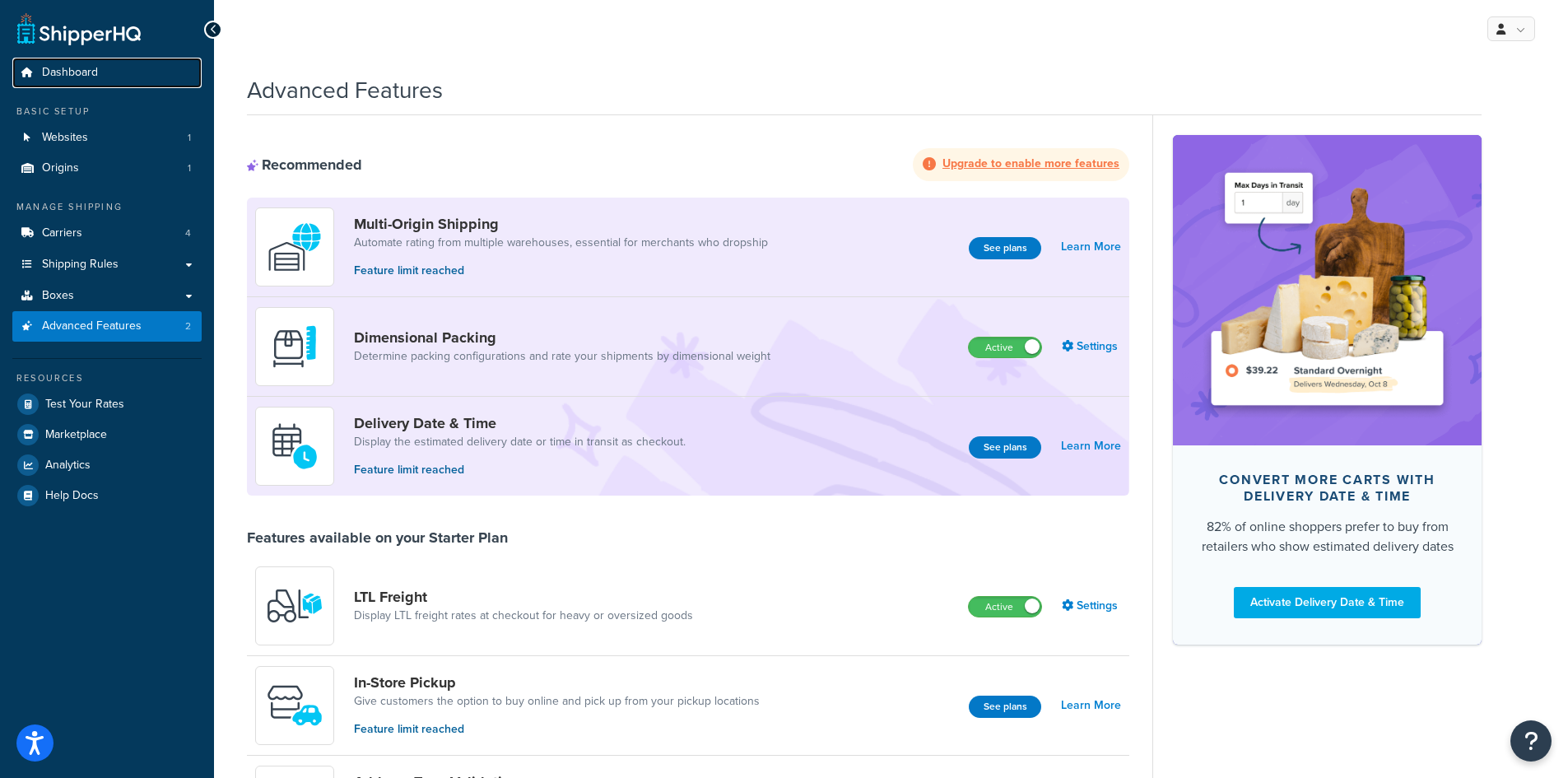
click at [73, 68] on span "Dashboard" at bounding box center [69, 72] width 56 height 14
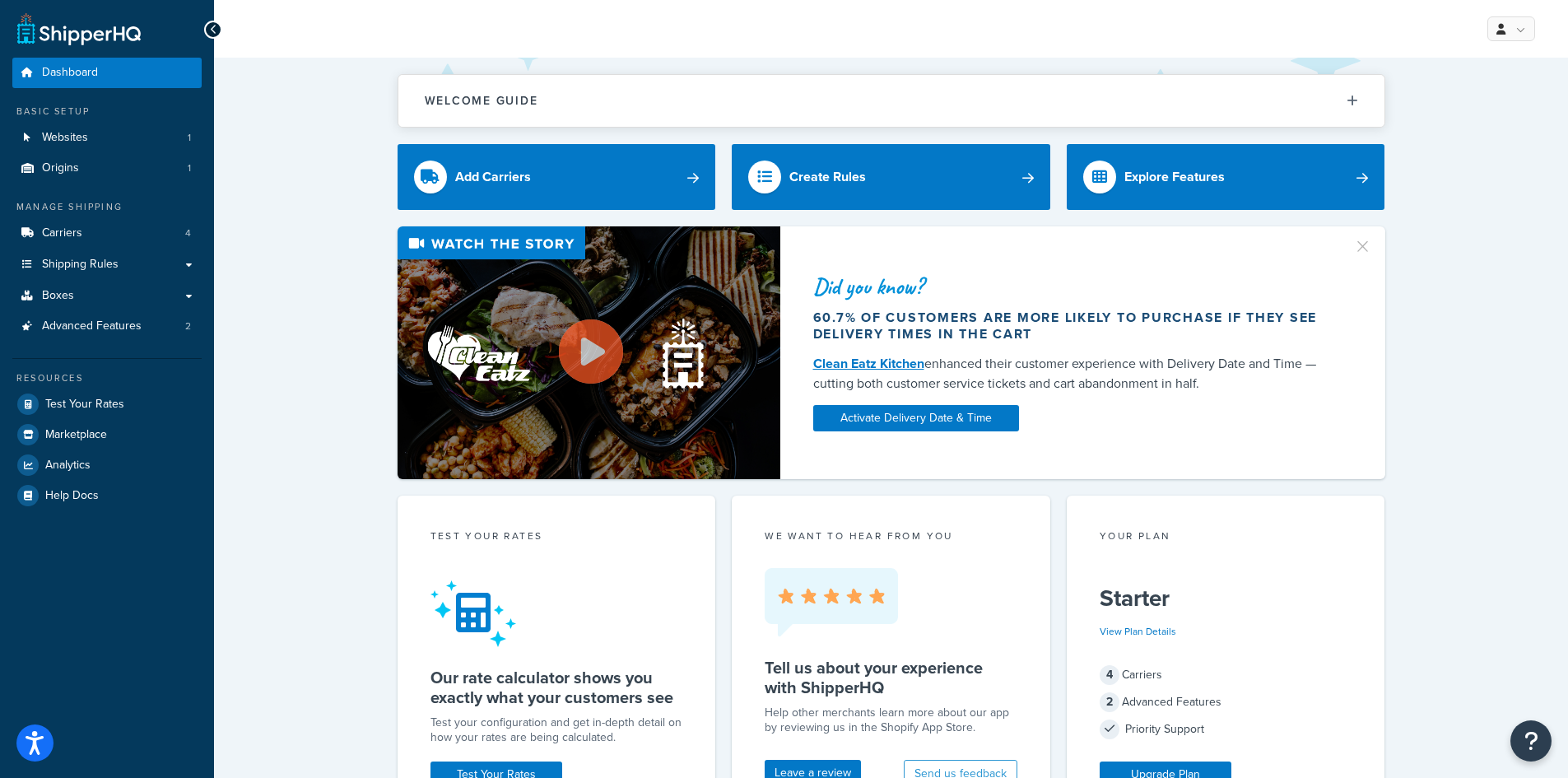
click at [1349, 92] on button "Welcome Guide" at bounding box center [892, 101] width 986 height 52
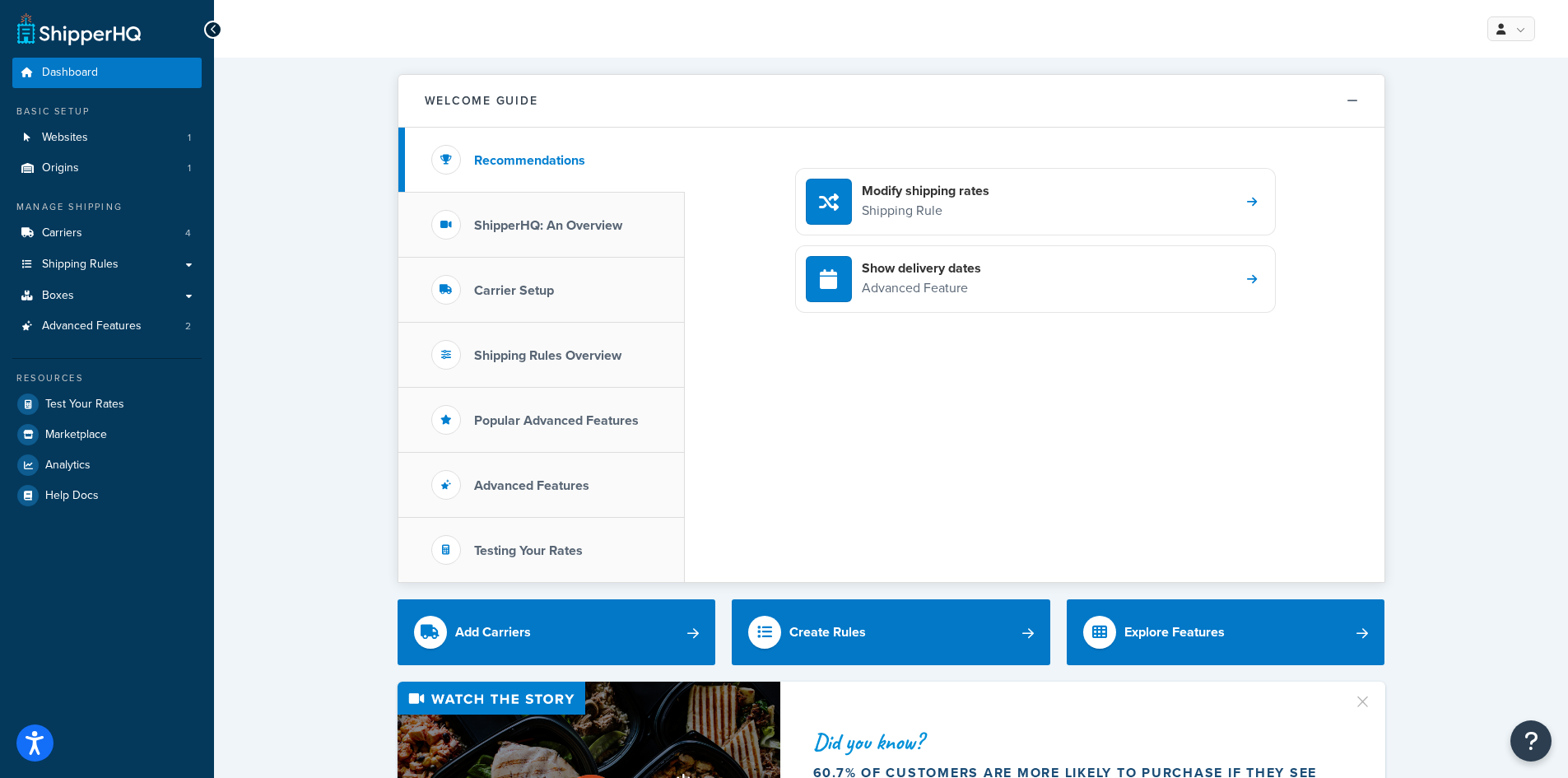
click at [563, 229] on h3 "ShipperHQ: An Overview" at bounding box center [548, 225] width 149 height 15
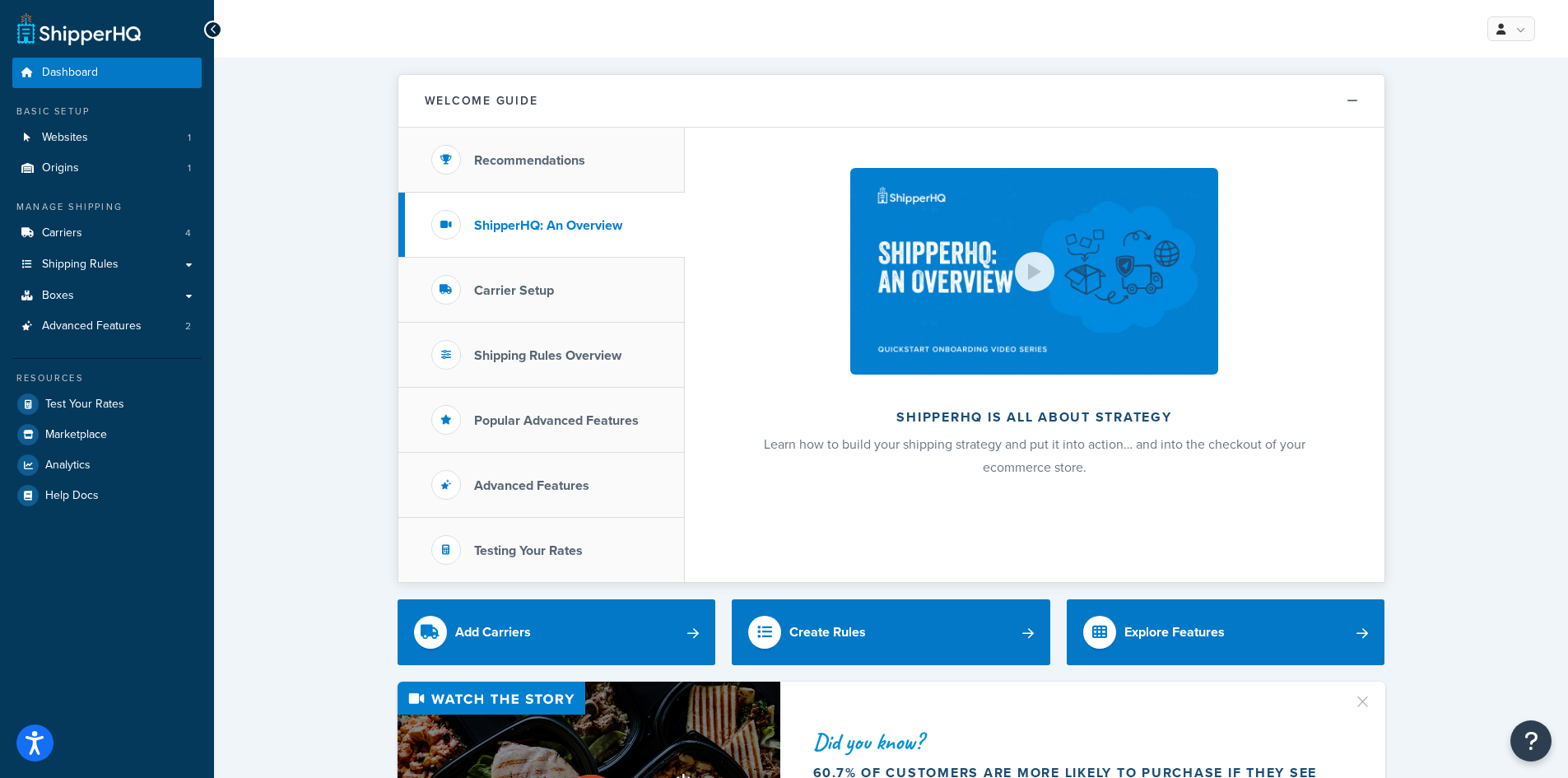
click at [1046, 277] on div at bounding box center [1034, 272] width 39 height 39
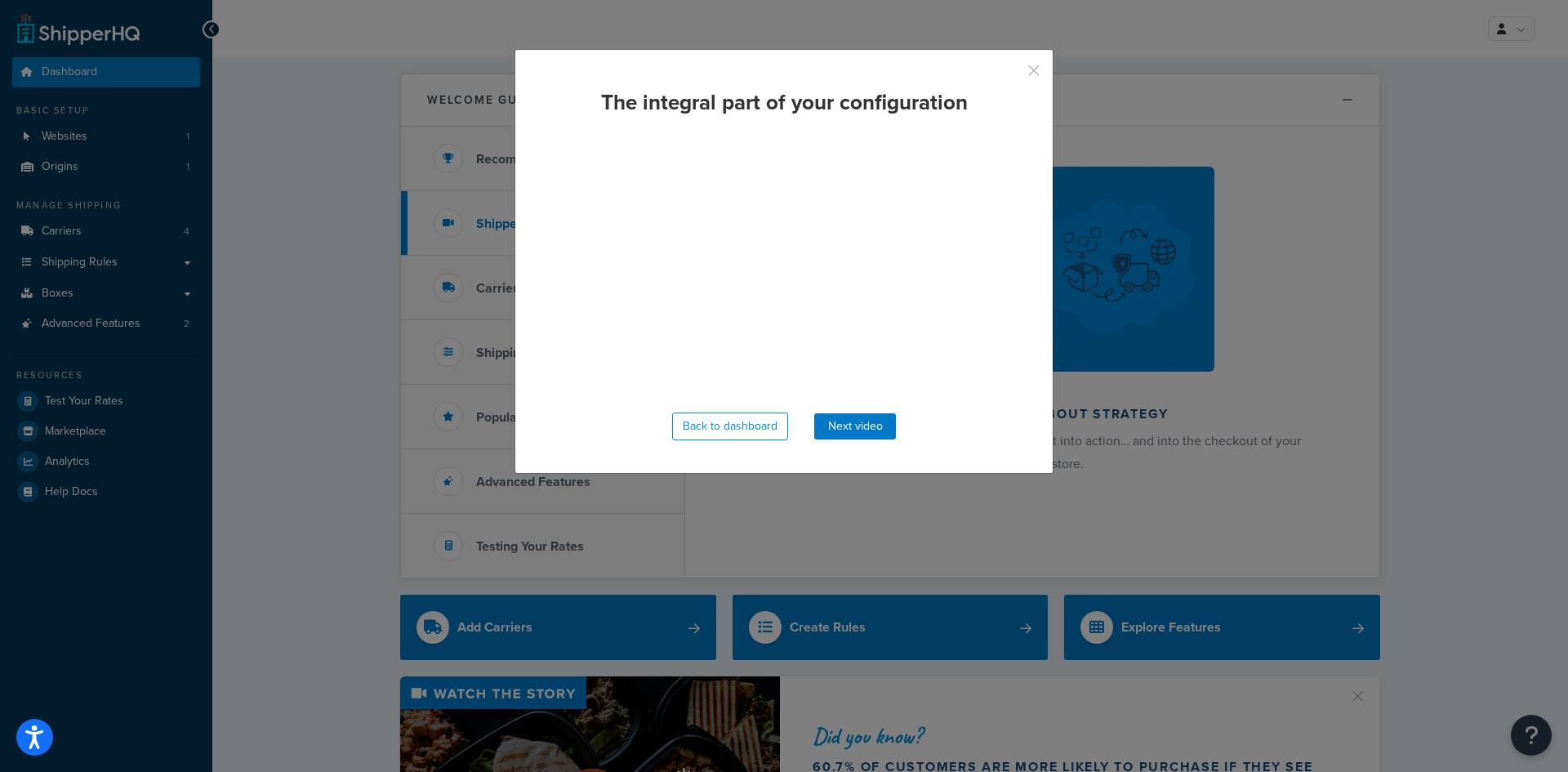
click at [1011, 75] on button "button" at bounding box center [1009, 77] width 4 height 4
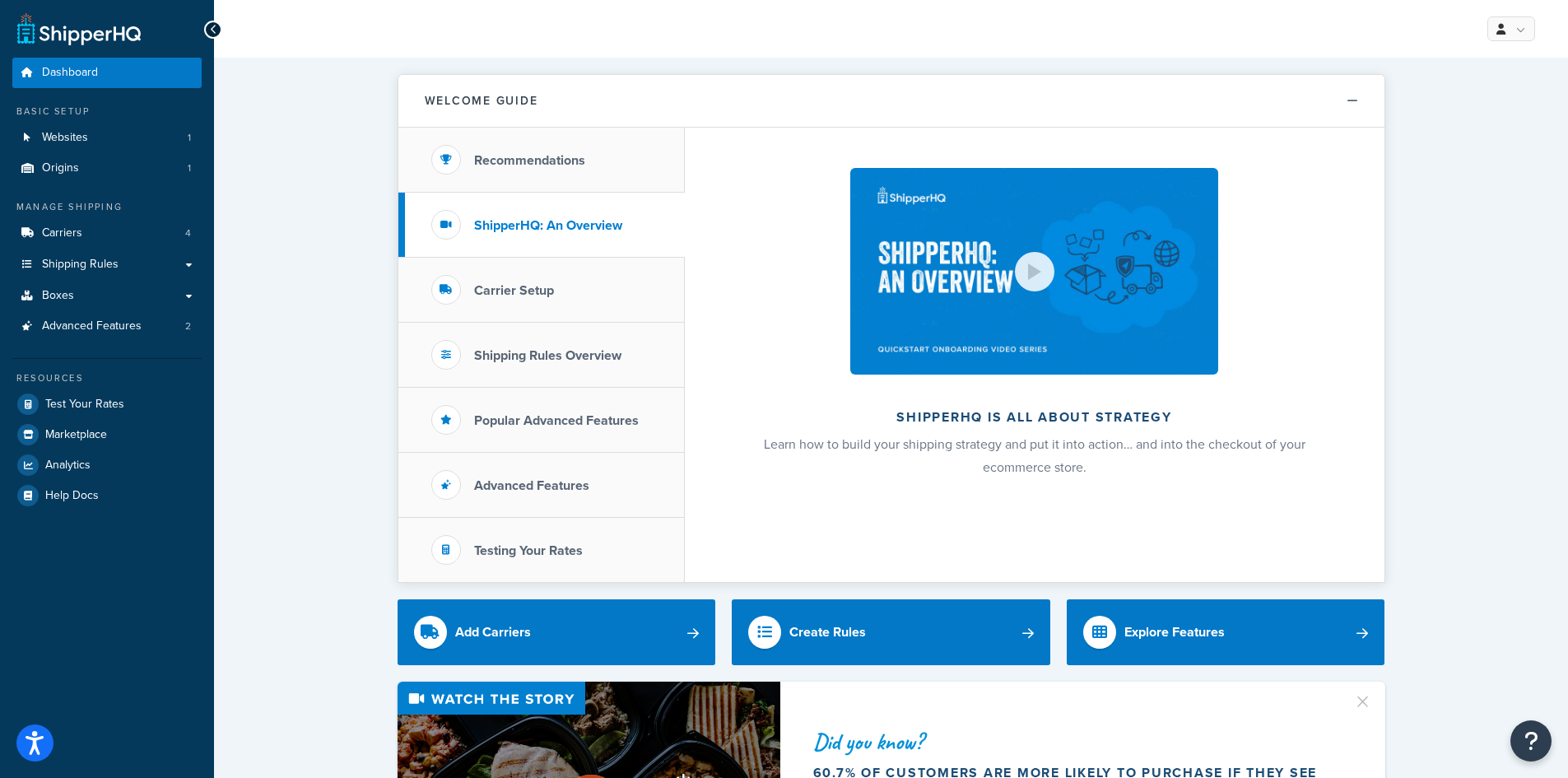
click at [587, 286] on li "Carrier Setup" at bounding box center [542, 290] width 286 height 65
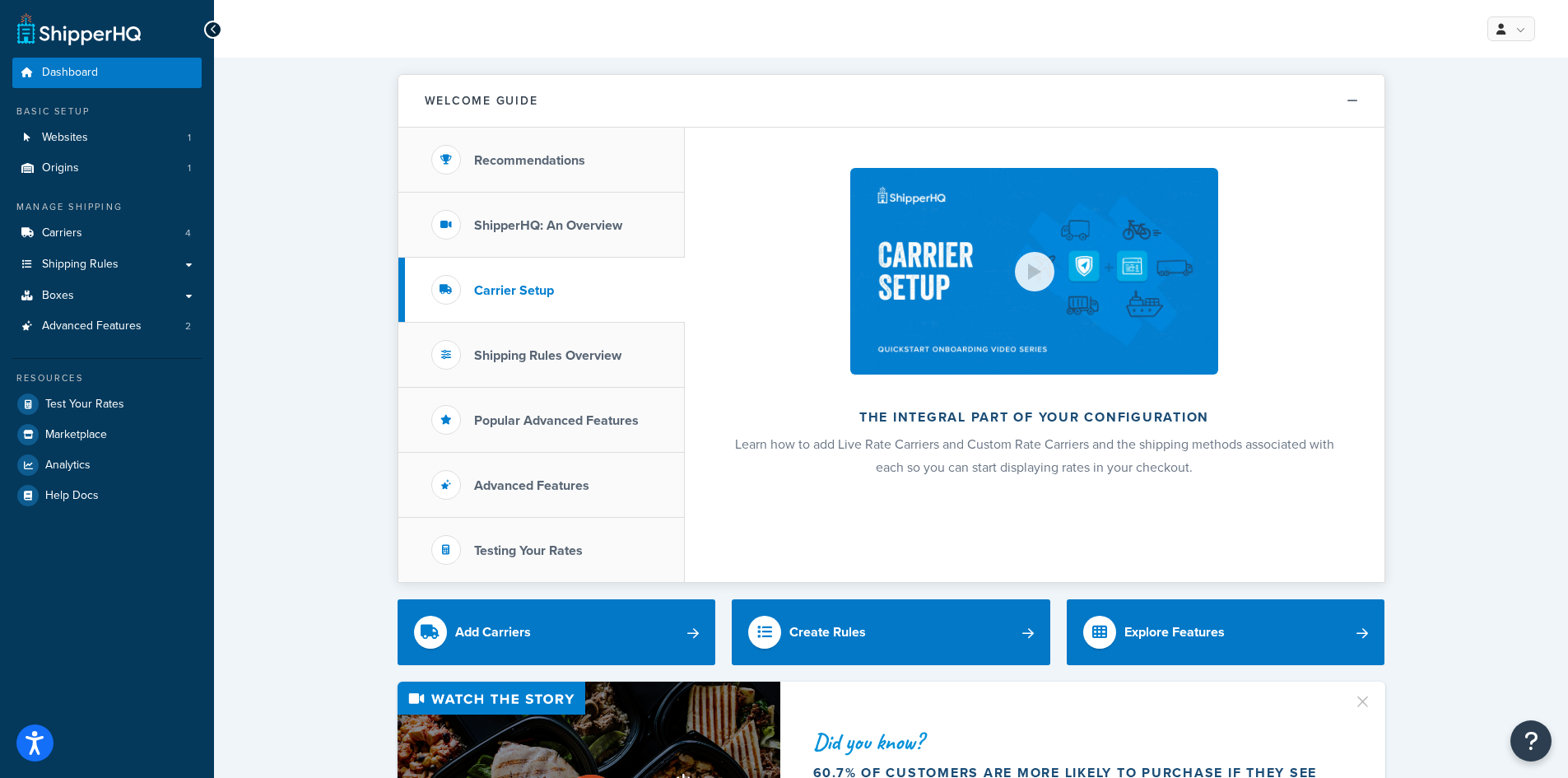
click at [628, 236] on li "ShipperHQ: An Overview" at bounding box center [542, 225] width 286 height 65
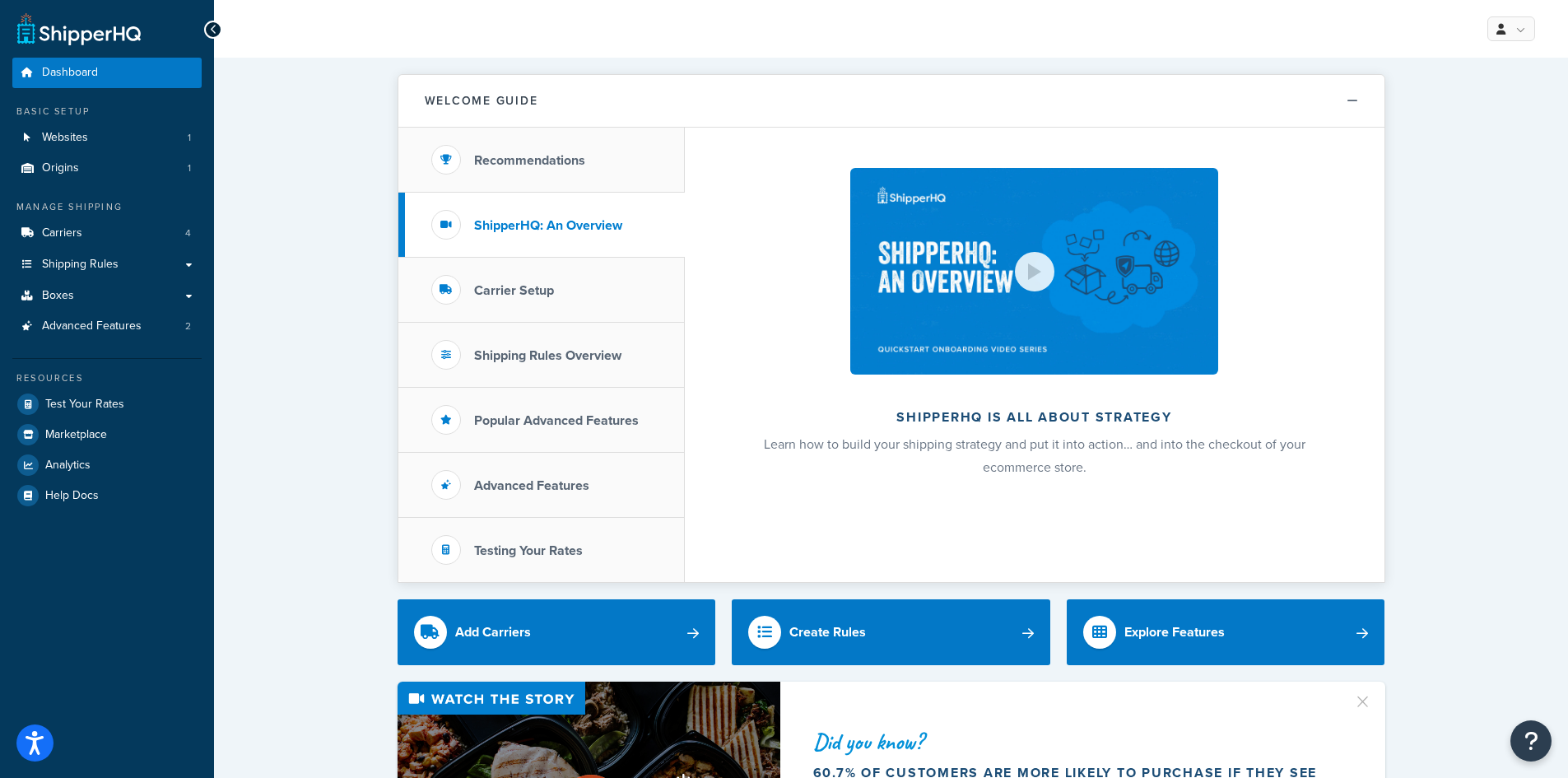
click at [1041, 268] on div at bounding box center [1034, 272] width 39 height 39
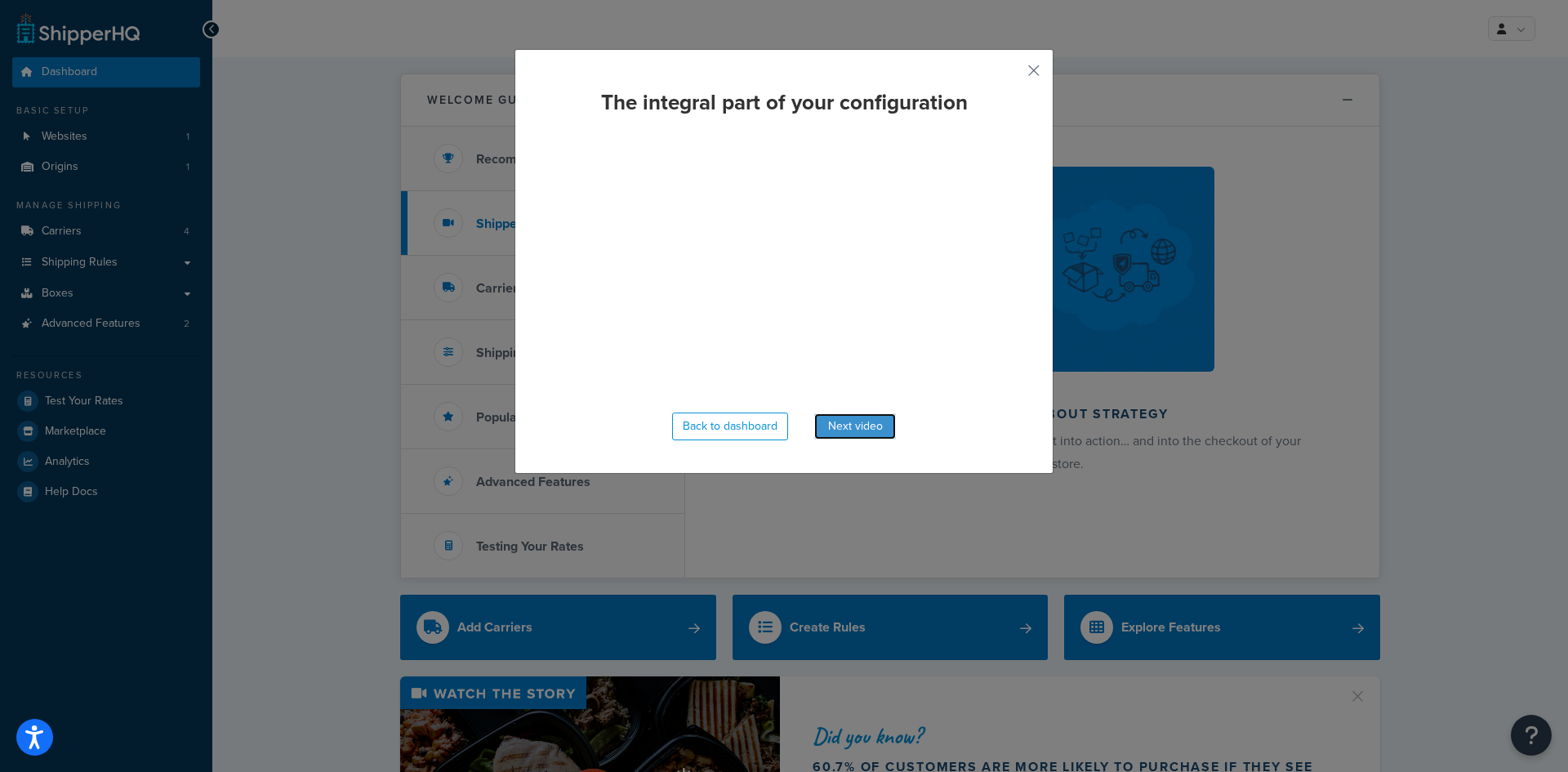
click at [841, 427] on button "Next video" at bounding box center [855, 426] width 81 height 26
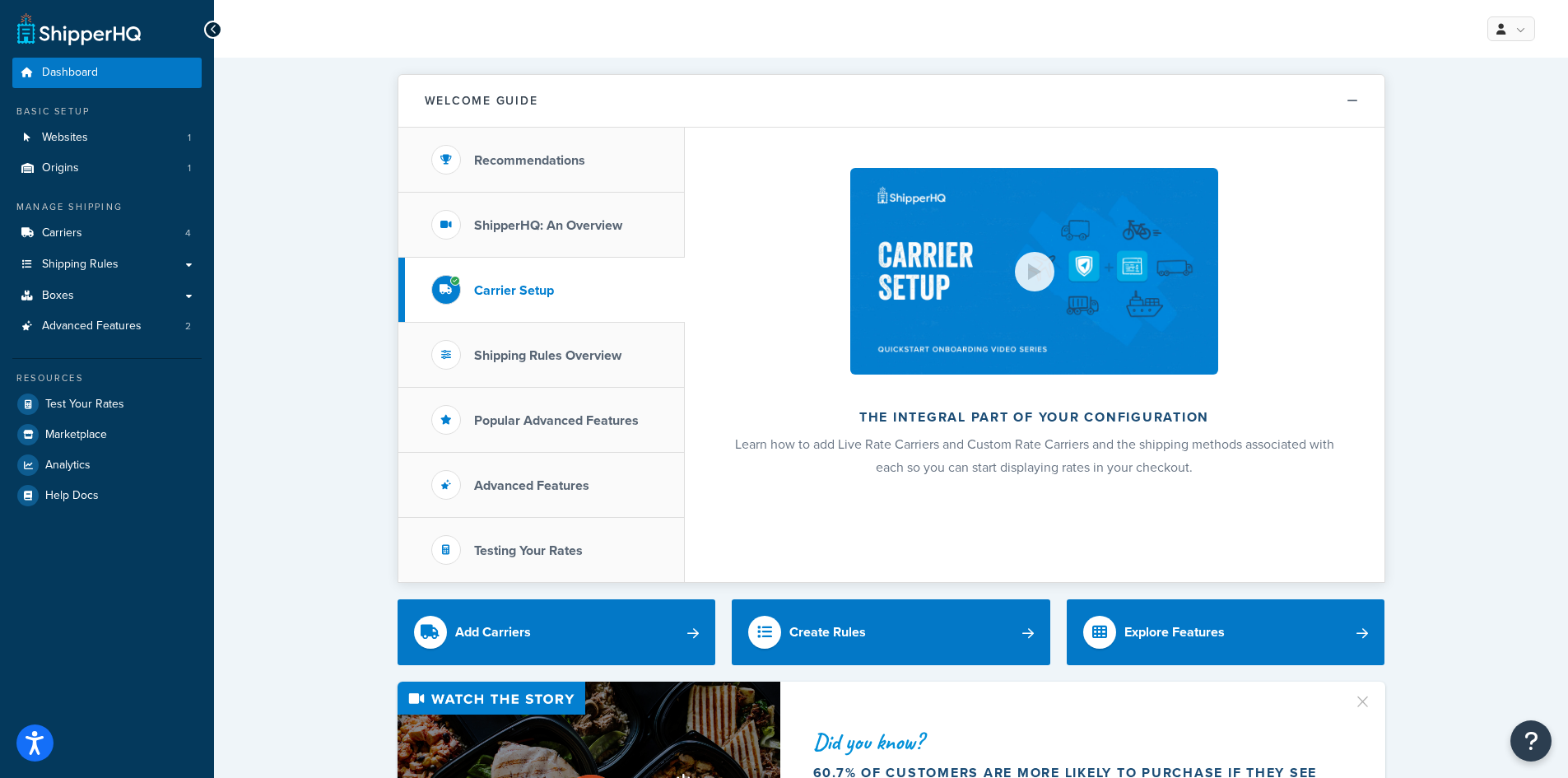
click at [575, 173] on li "Recommendations" at bounding box center [542, 160] width 286 height 65
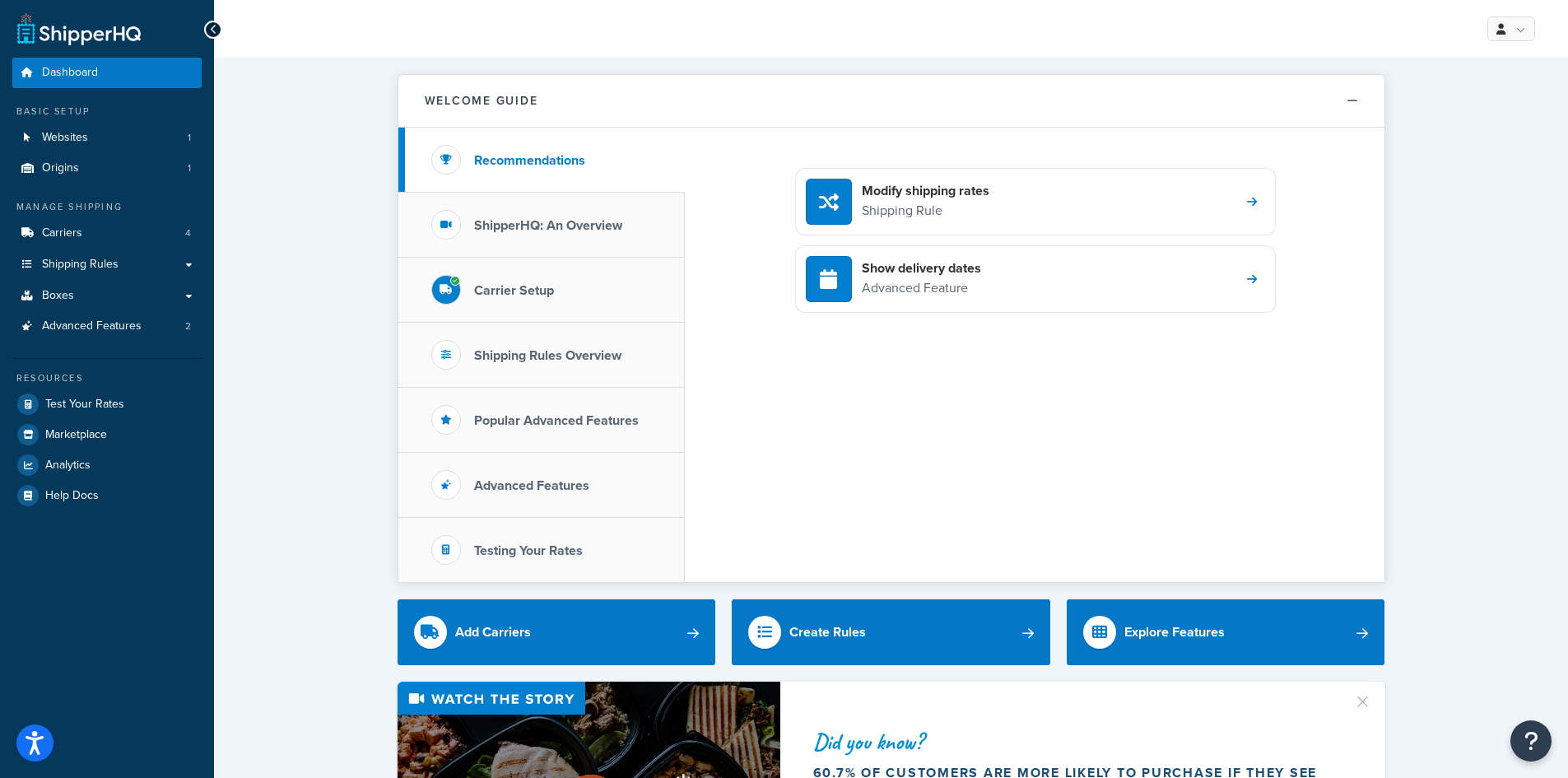
click at [578, 233] on h3 "ShipperHQ: An Overview" at bounding box center [548, 225] width 149 height 15
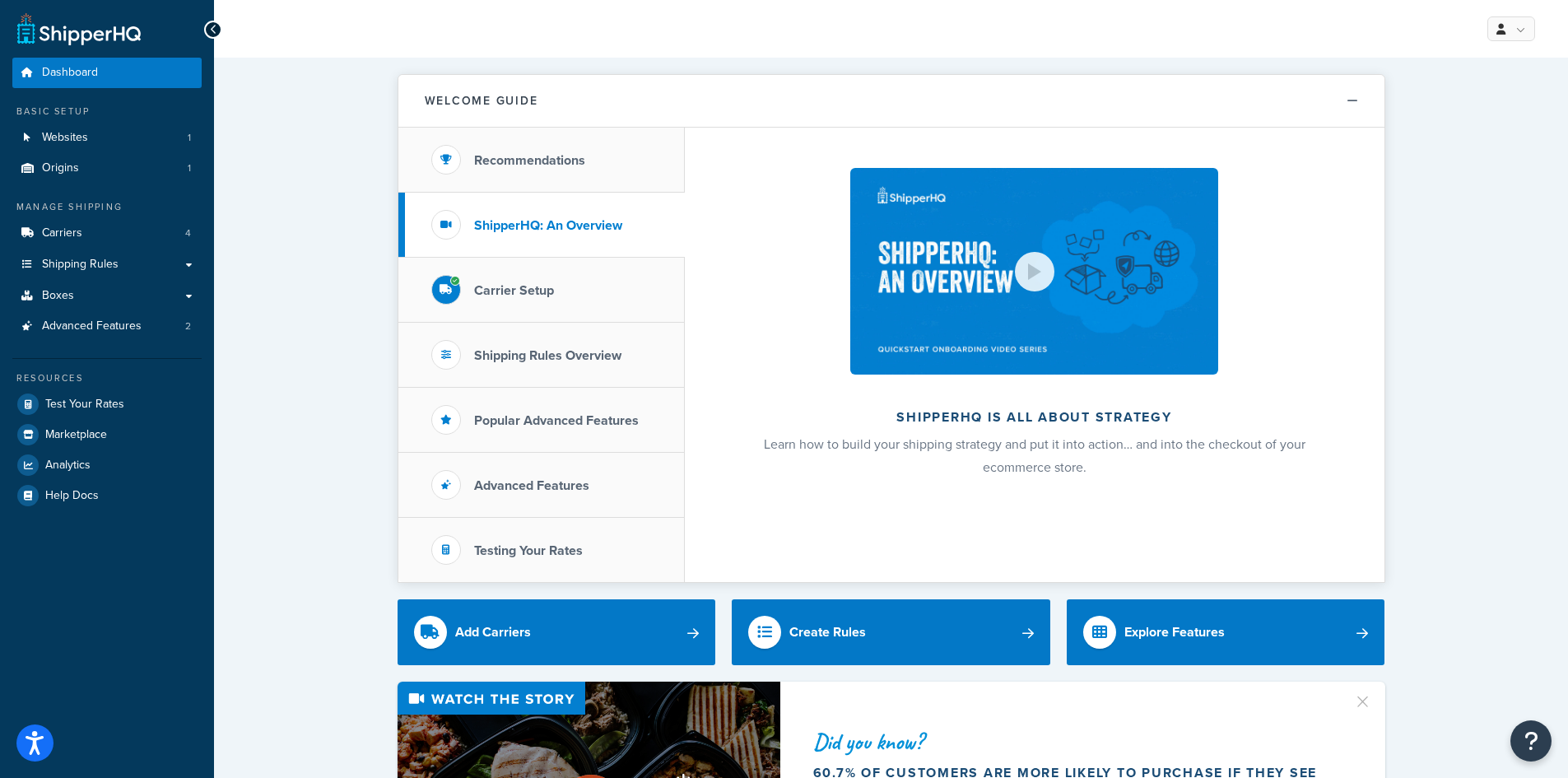
click at [587, 354] on h3 "Shipping Rules Overview" at bounding box center [547, 355] width 148 height 15
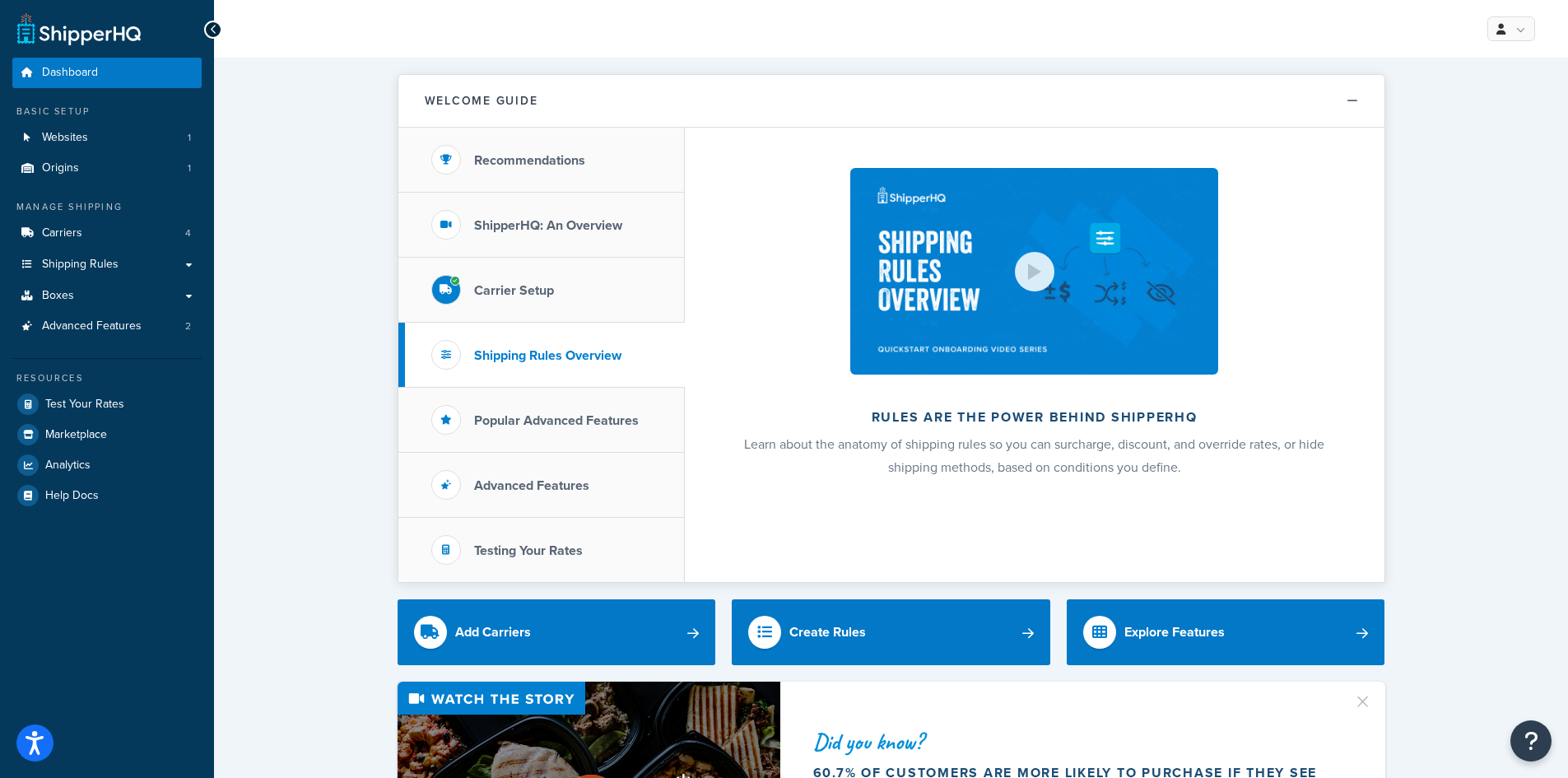
click at [1048, 267] on div at bounding box center [1034, 272] width 39 height 39
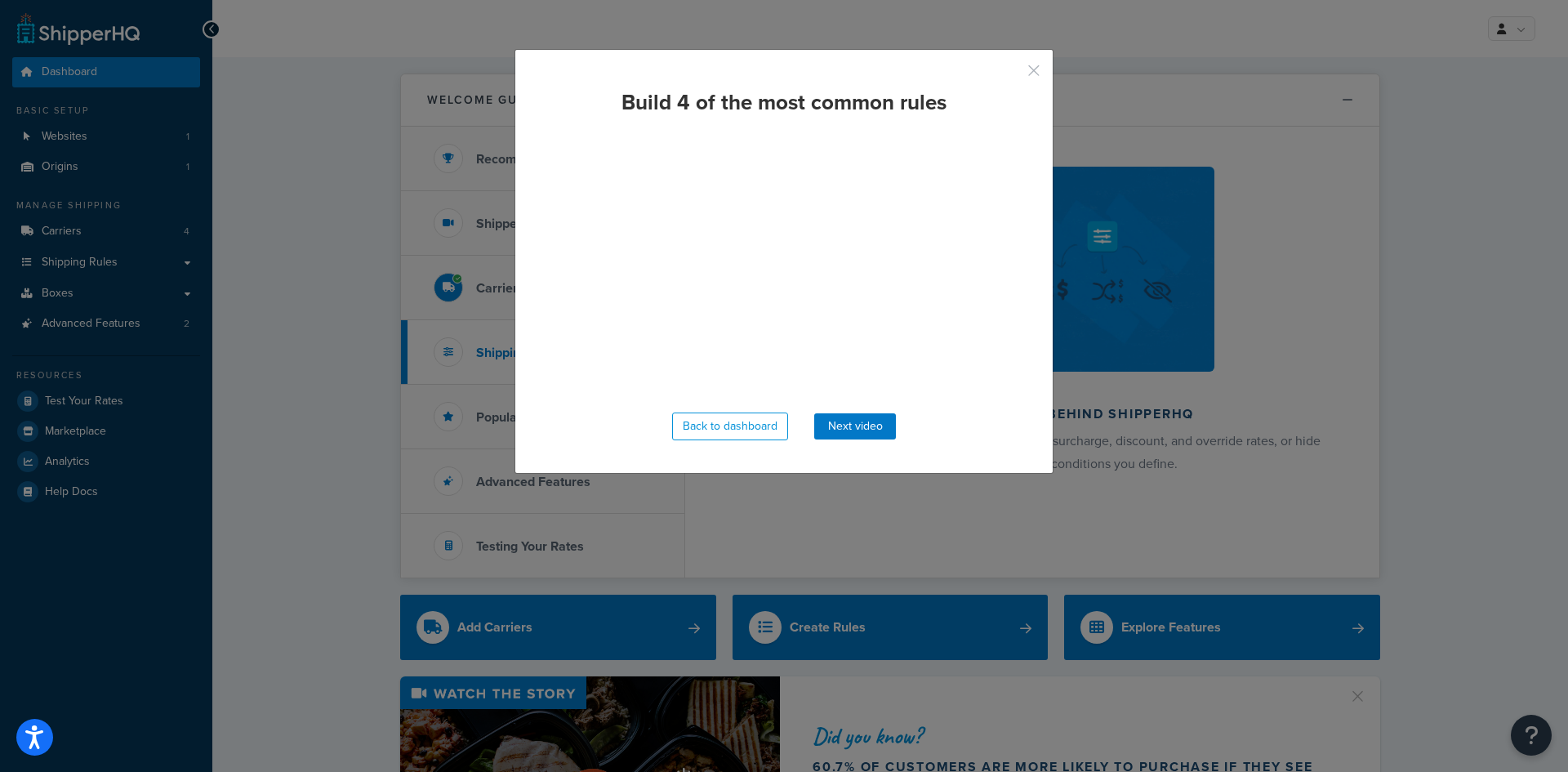
click at [1011, 75] on button "button" at bounding box center [1009, 77] width 4 height 4
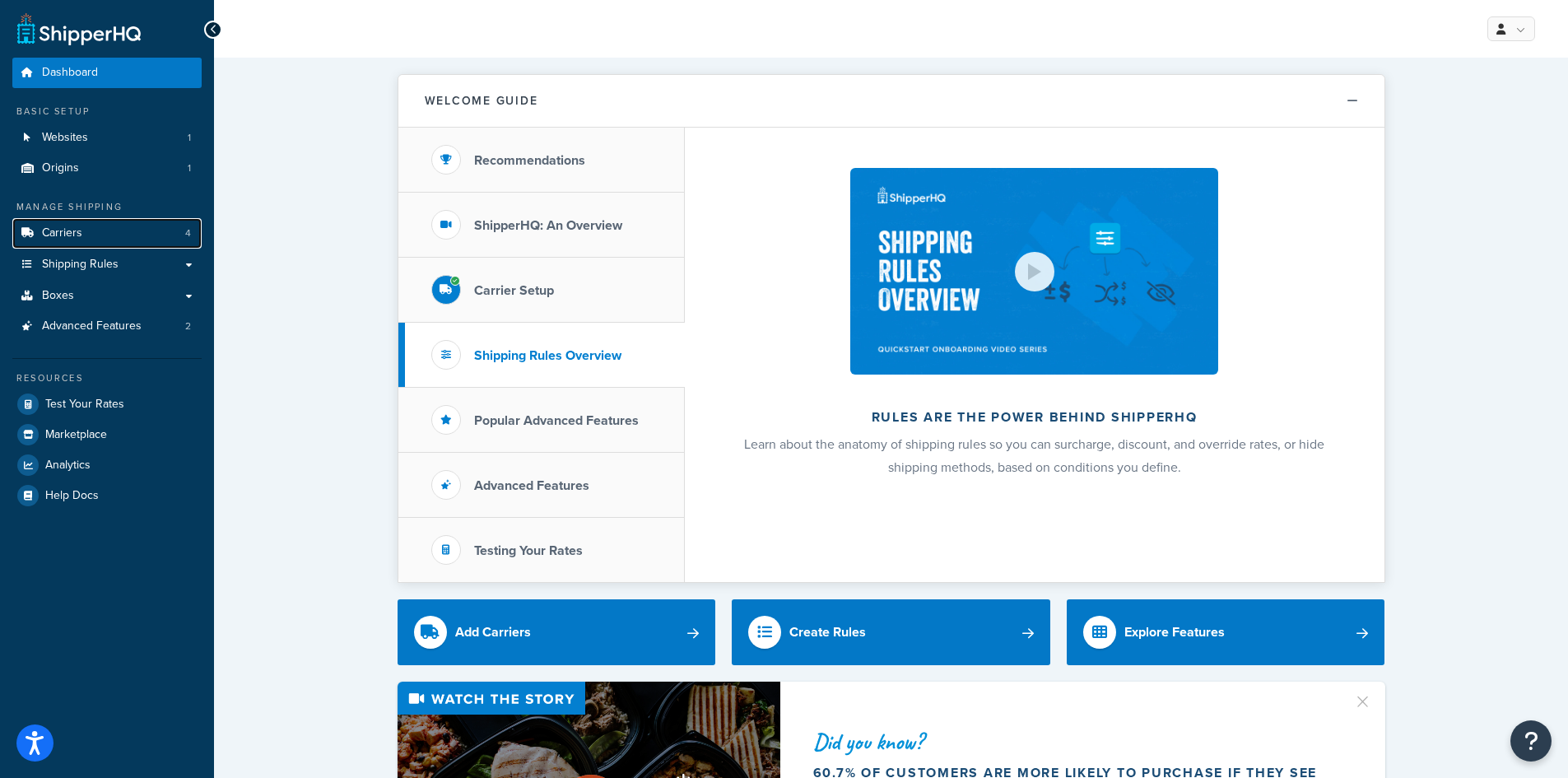
click at [92, 234] on link "Carriers 4" at bounding box center [108, 233] width 190 height 30
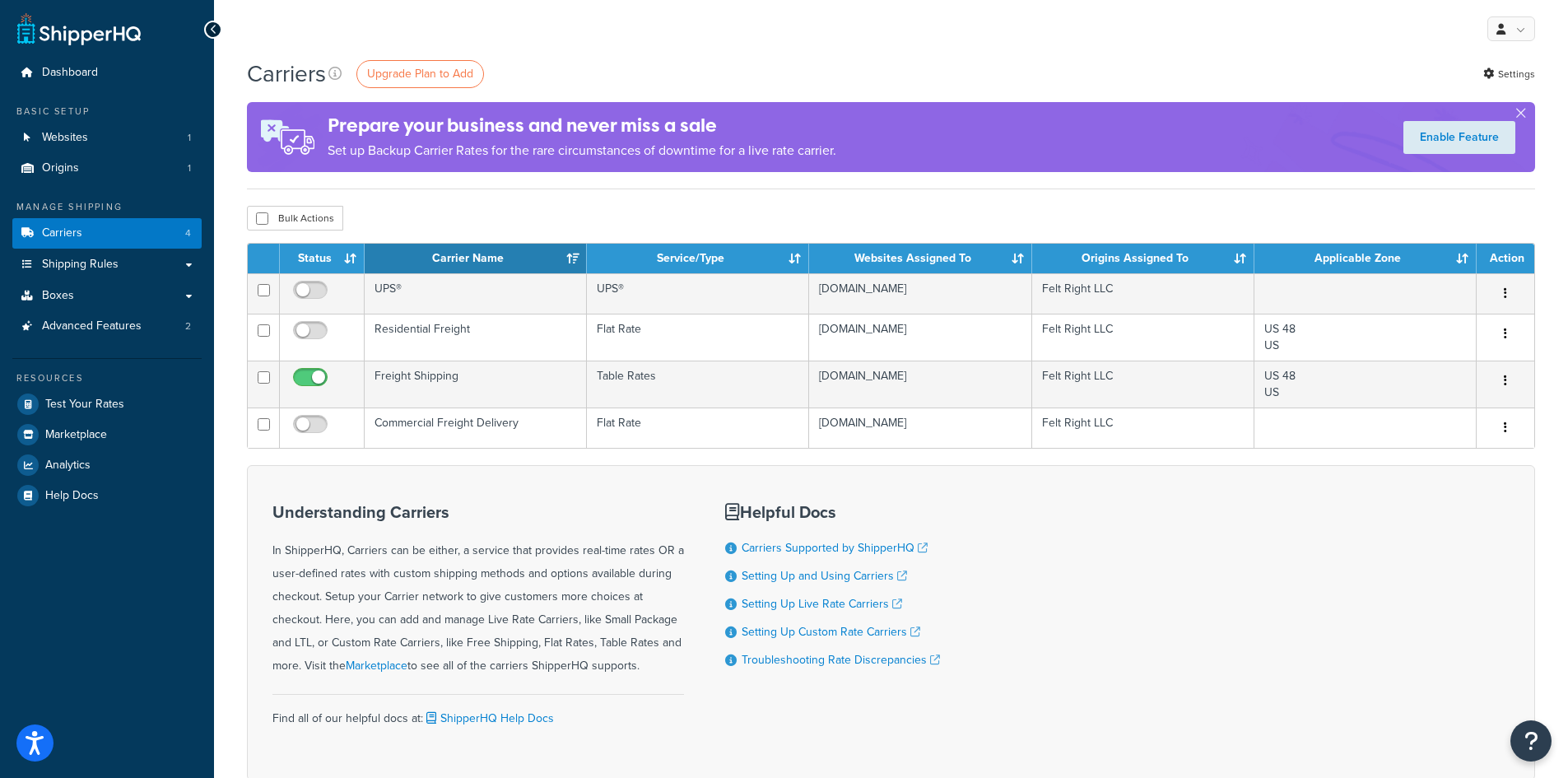
click at [440, 421] on td "Commercial Freight Delivery" at bounding box center [475, 427] width 222 height 40
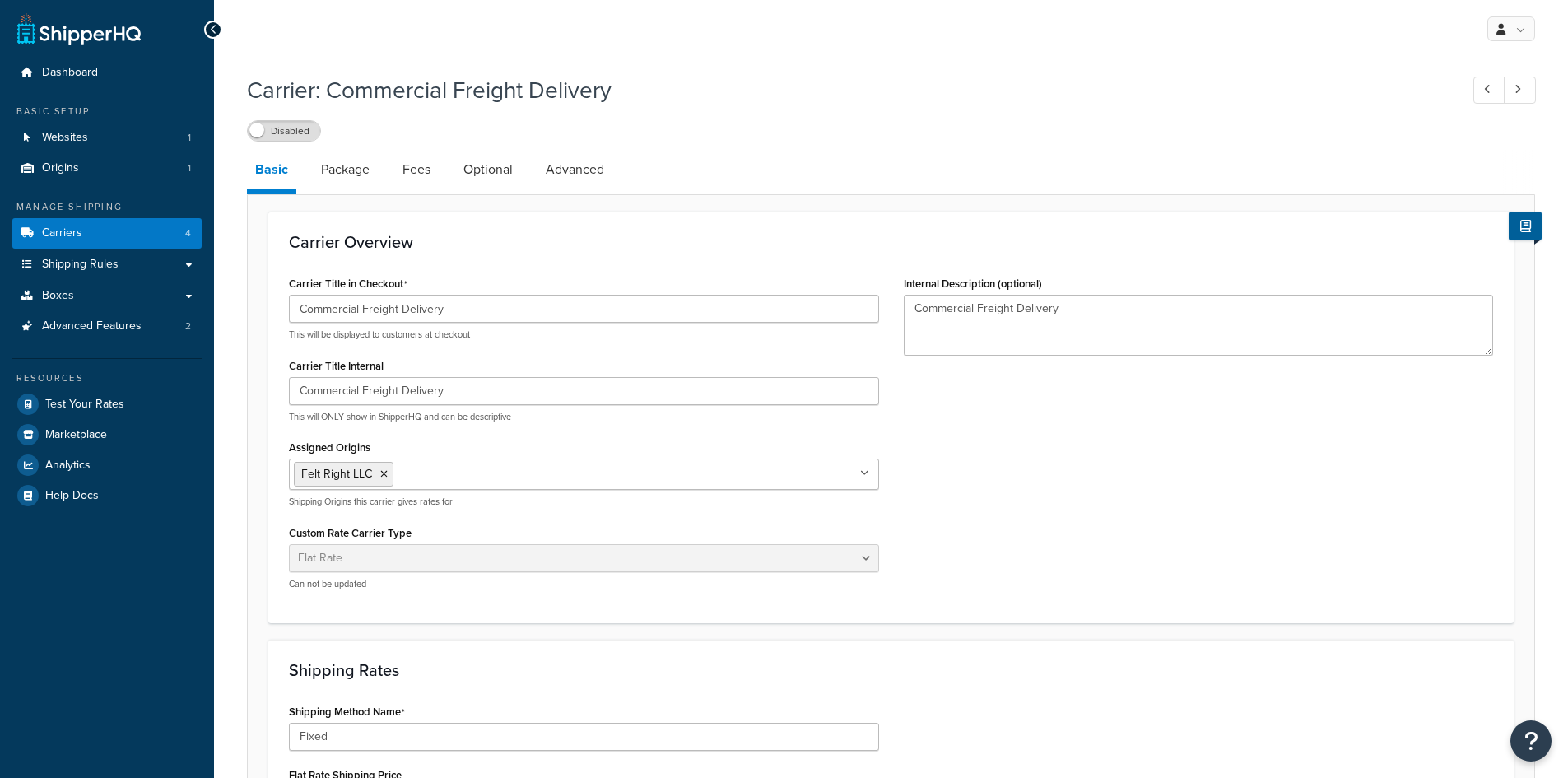
select select "flat"
click at [342, 176] on link "Package" at bounding box center [345, 169] width 65 height 39
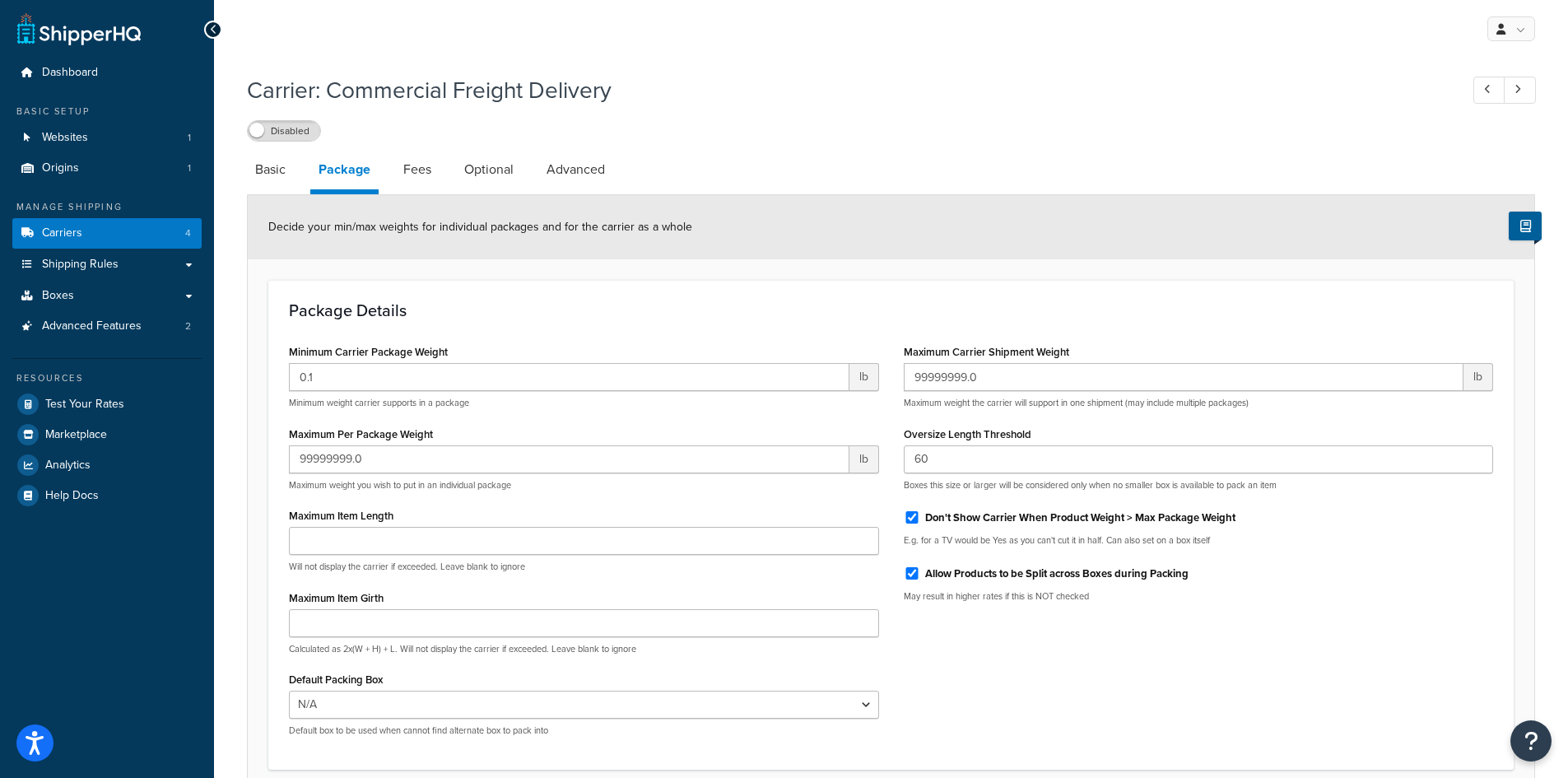
click at [411, 175] on link "Fees" at bounding box center [416, 169] width 44 height 39
select select "AFTER"
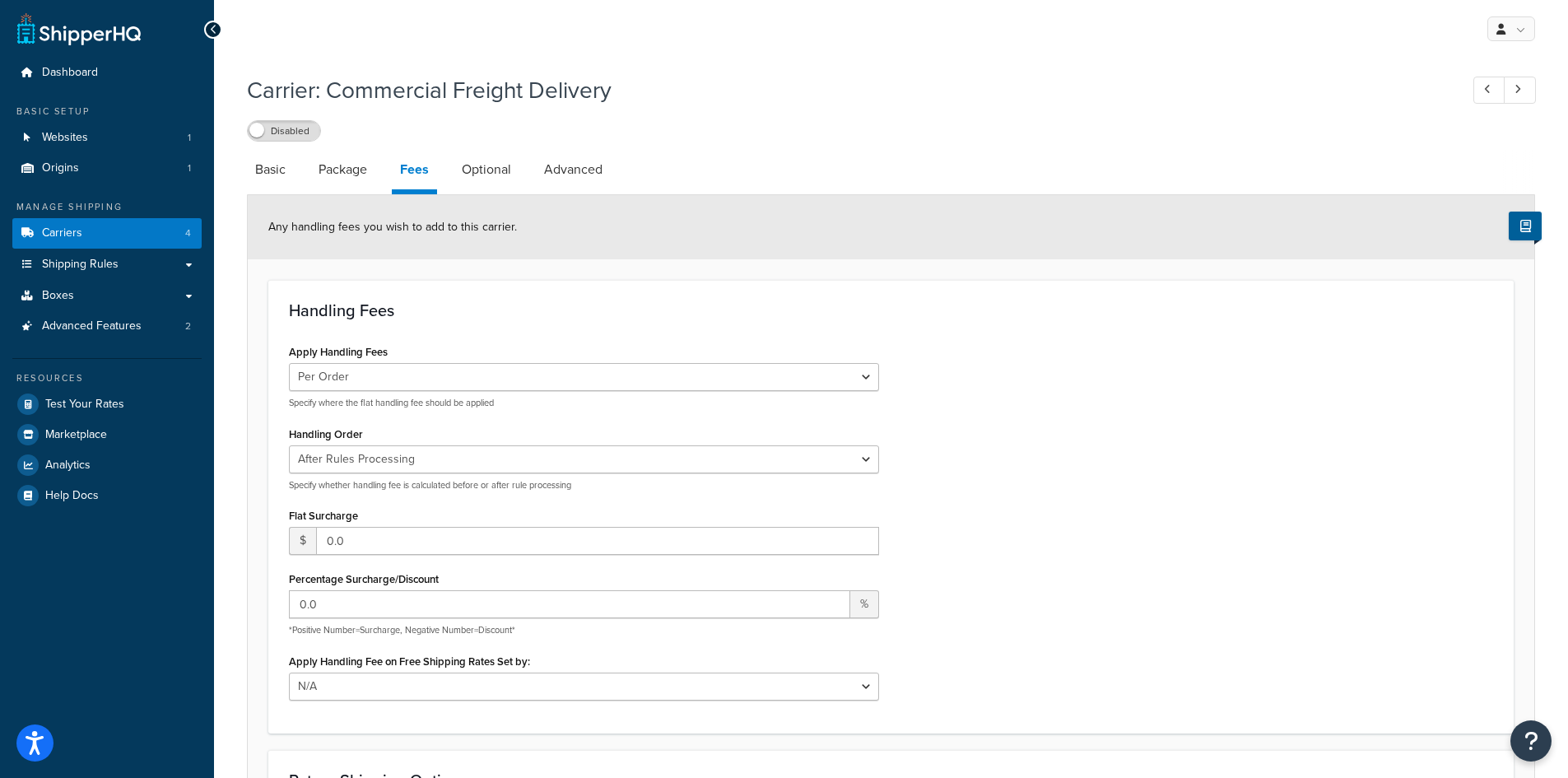
click at [477, 169] on link "Optional" at bounding box center [486, 169] width 65 height 39
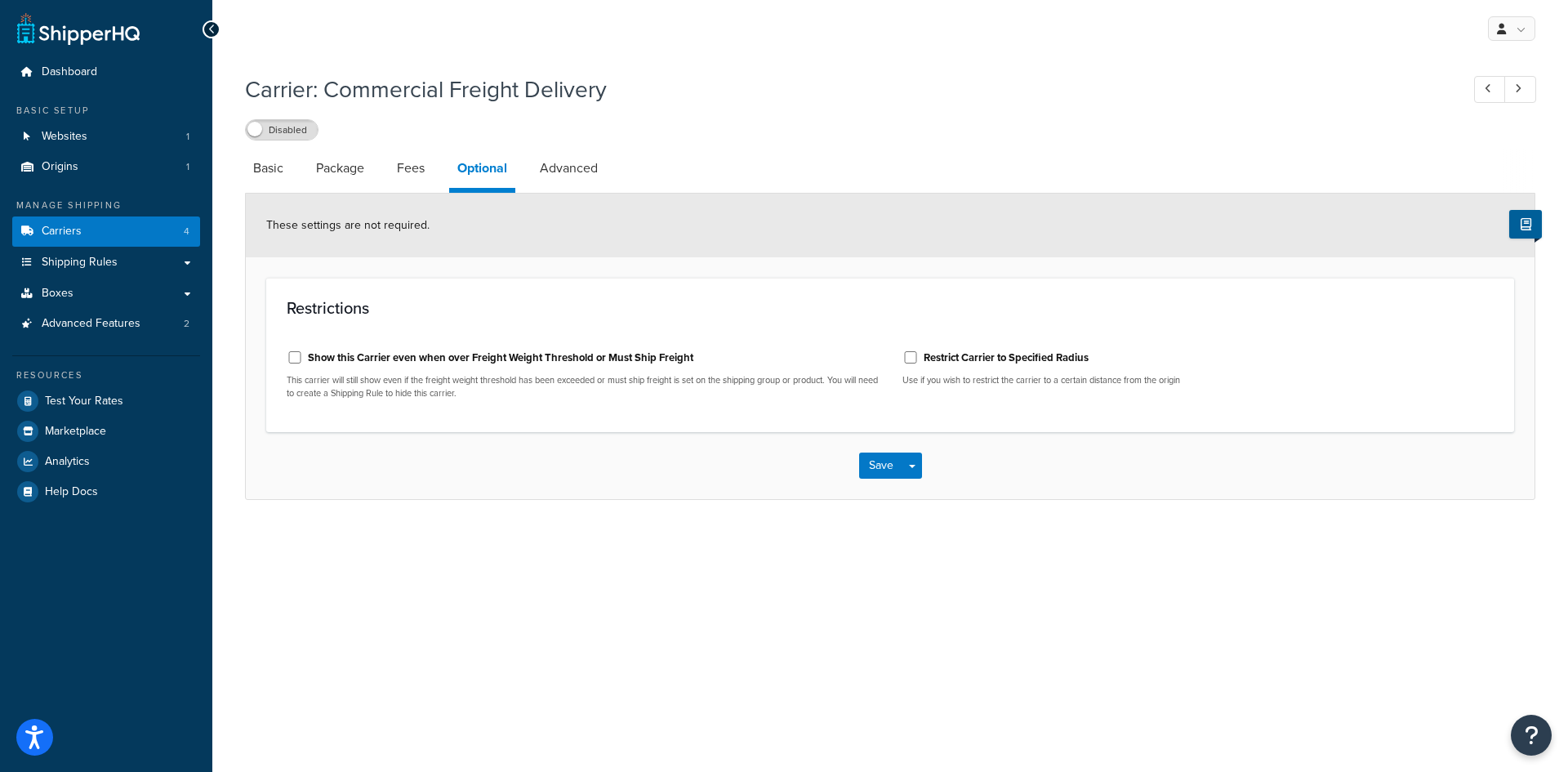
click at [572, 171] on link "Advanced" at bounding box center [568, 168] width 75 height 39
select select "false"
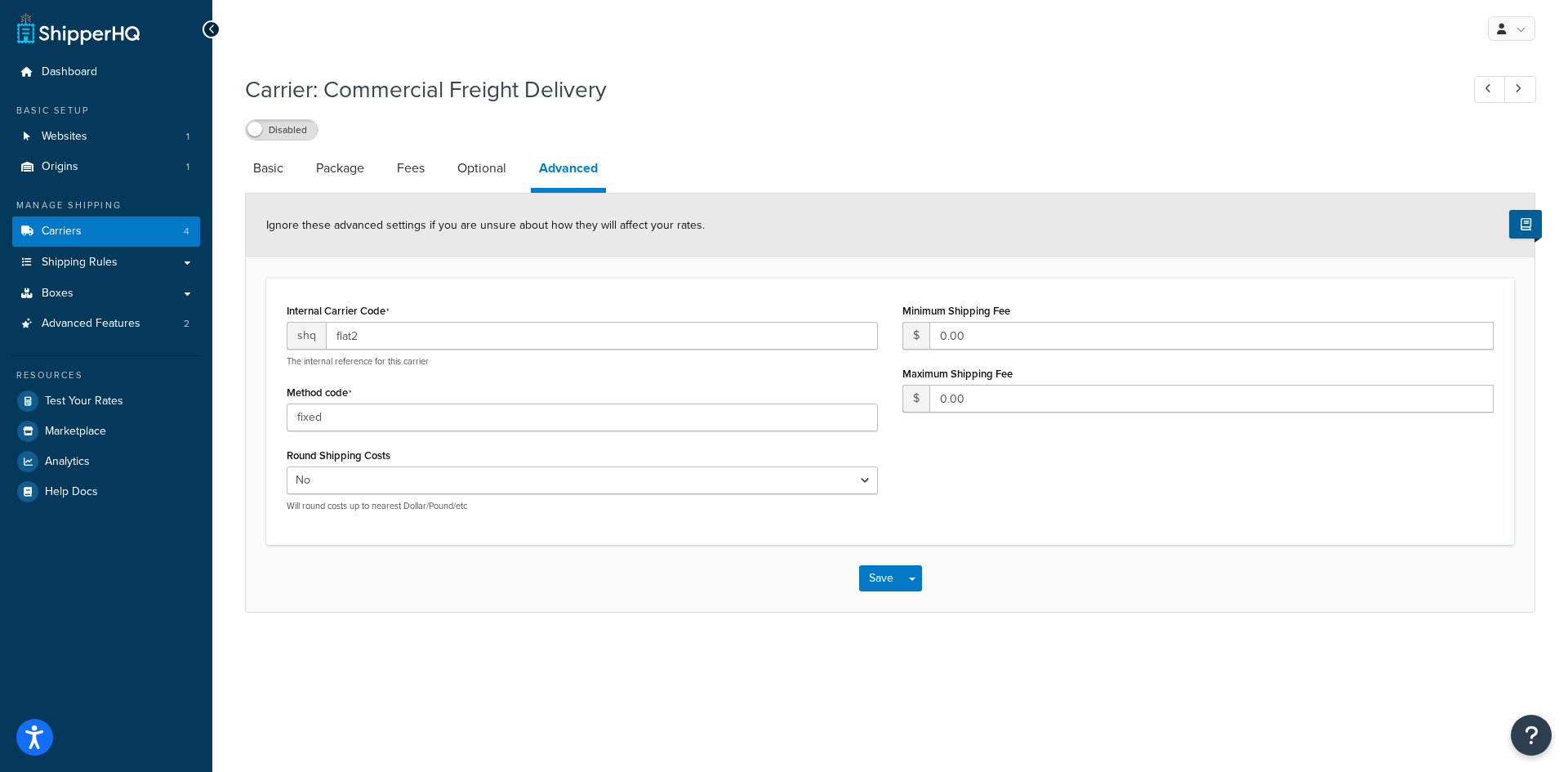
click at [264, 166] on link "Basic" at bounding box center [269, 168] width 47 height 39
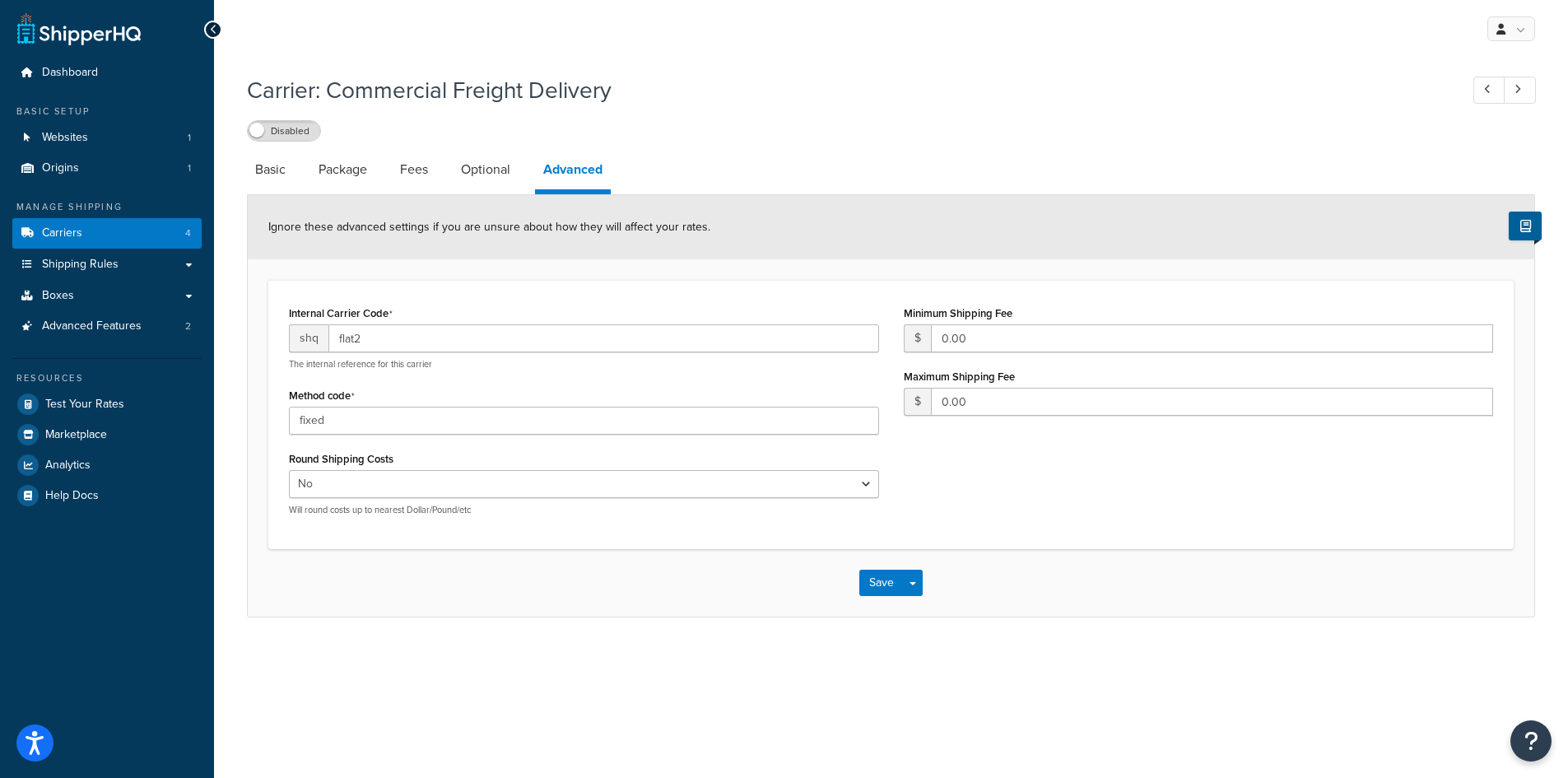
select select "flat"
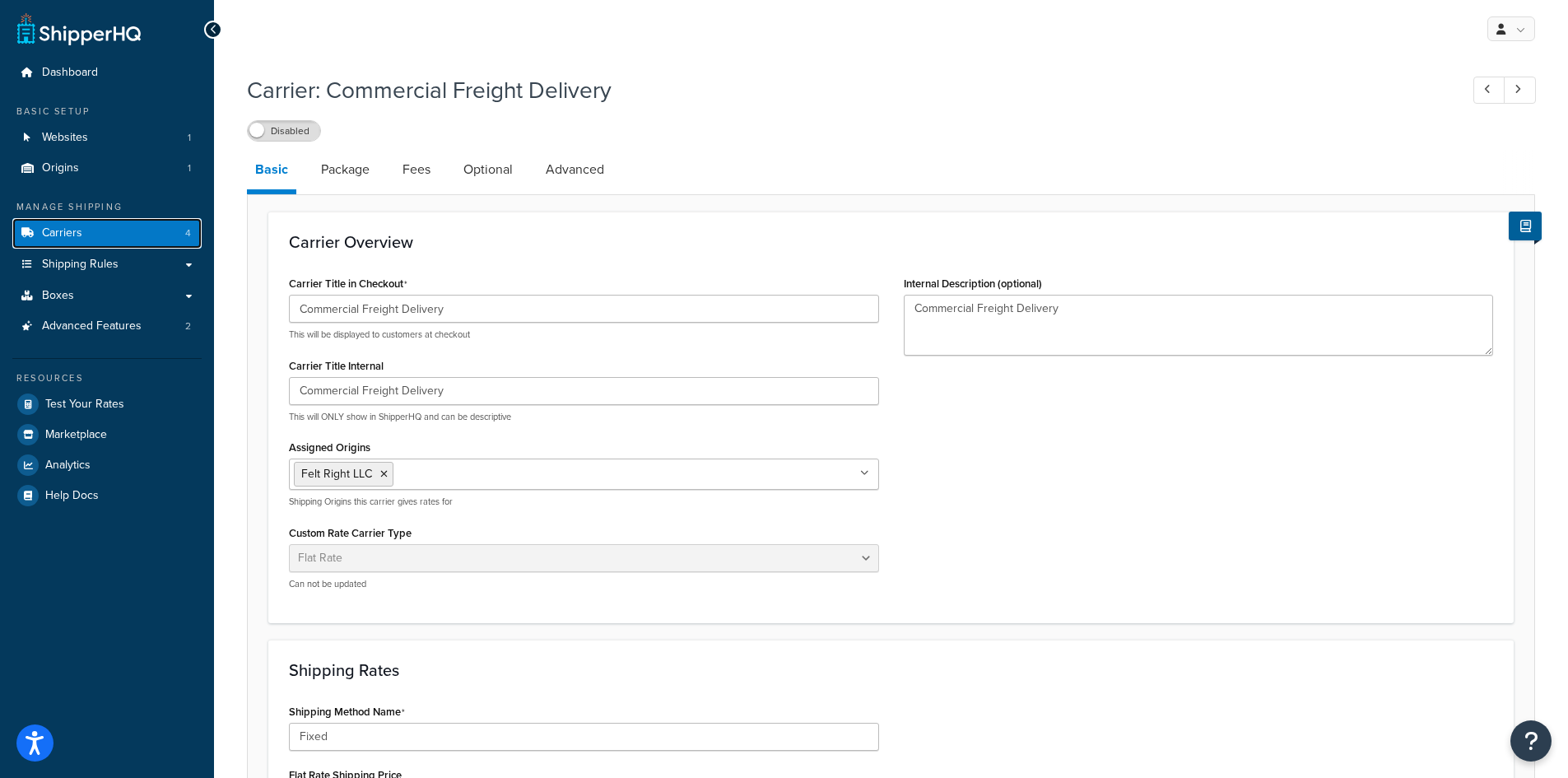
click at [59, 232] on span "Carriers" at bounding box center [62, 234] width 40 height 14
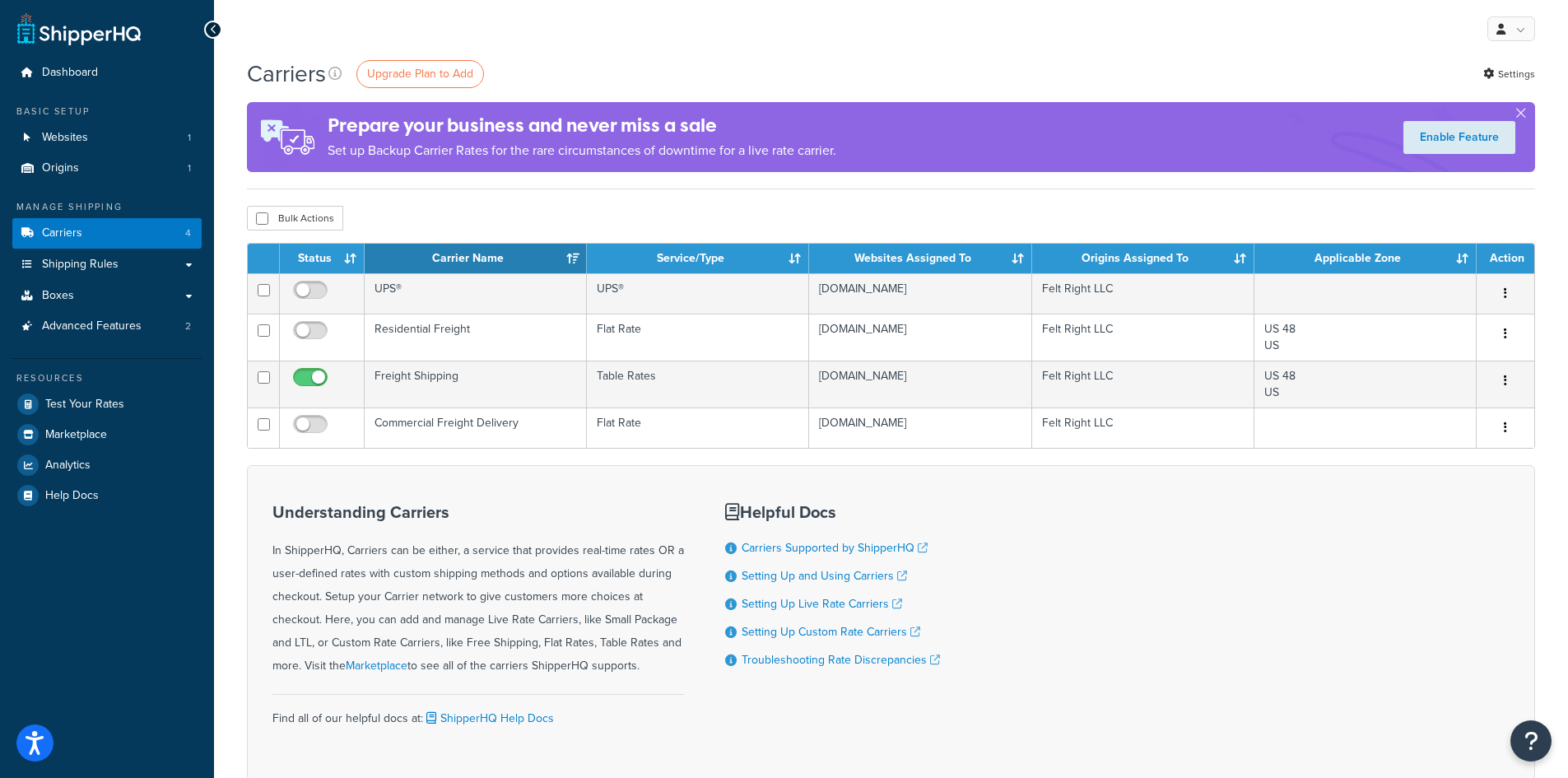
click at [476, 338] on td "Residential Freight" at bounding box center [475, 337] width 222 height 47
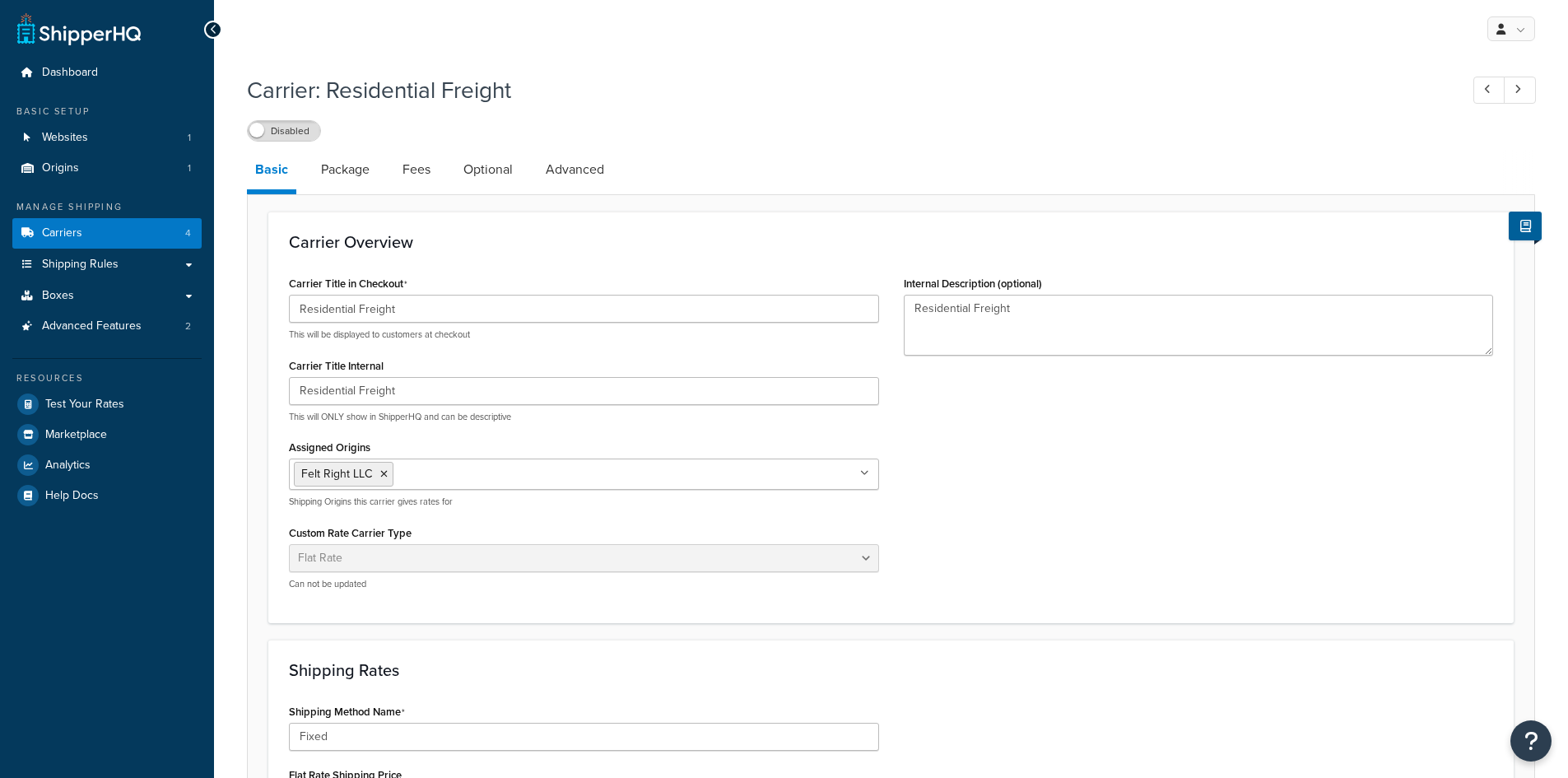
select select "flat"
click at [63, 228] on span "Carriers" at bounding box center [62, 234] width 40 height 14
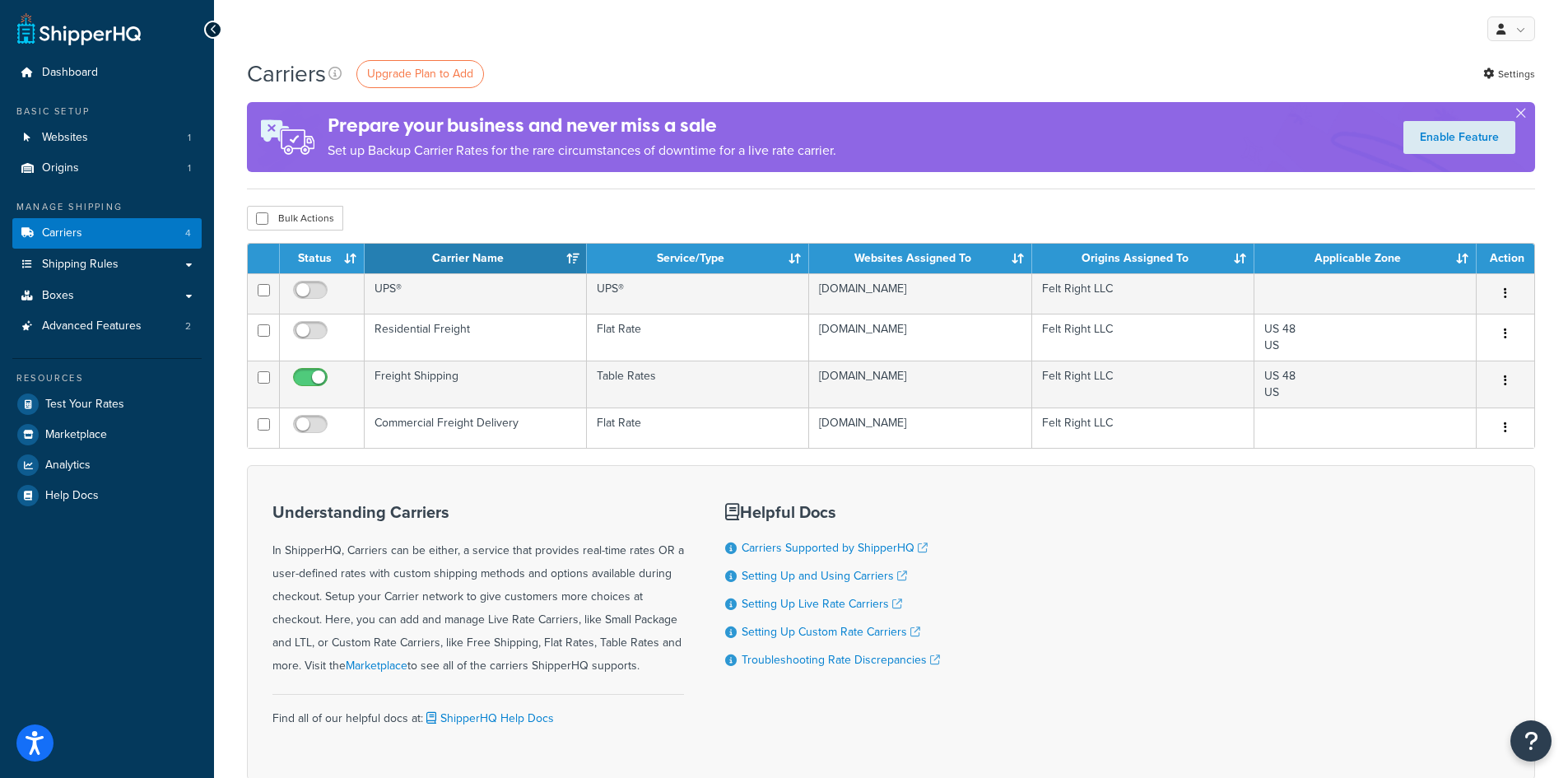
click at [424, 382] on td "Freight Shipping" at bounding box center [475, 384] width 222 height 47
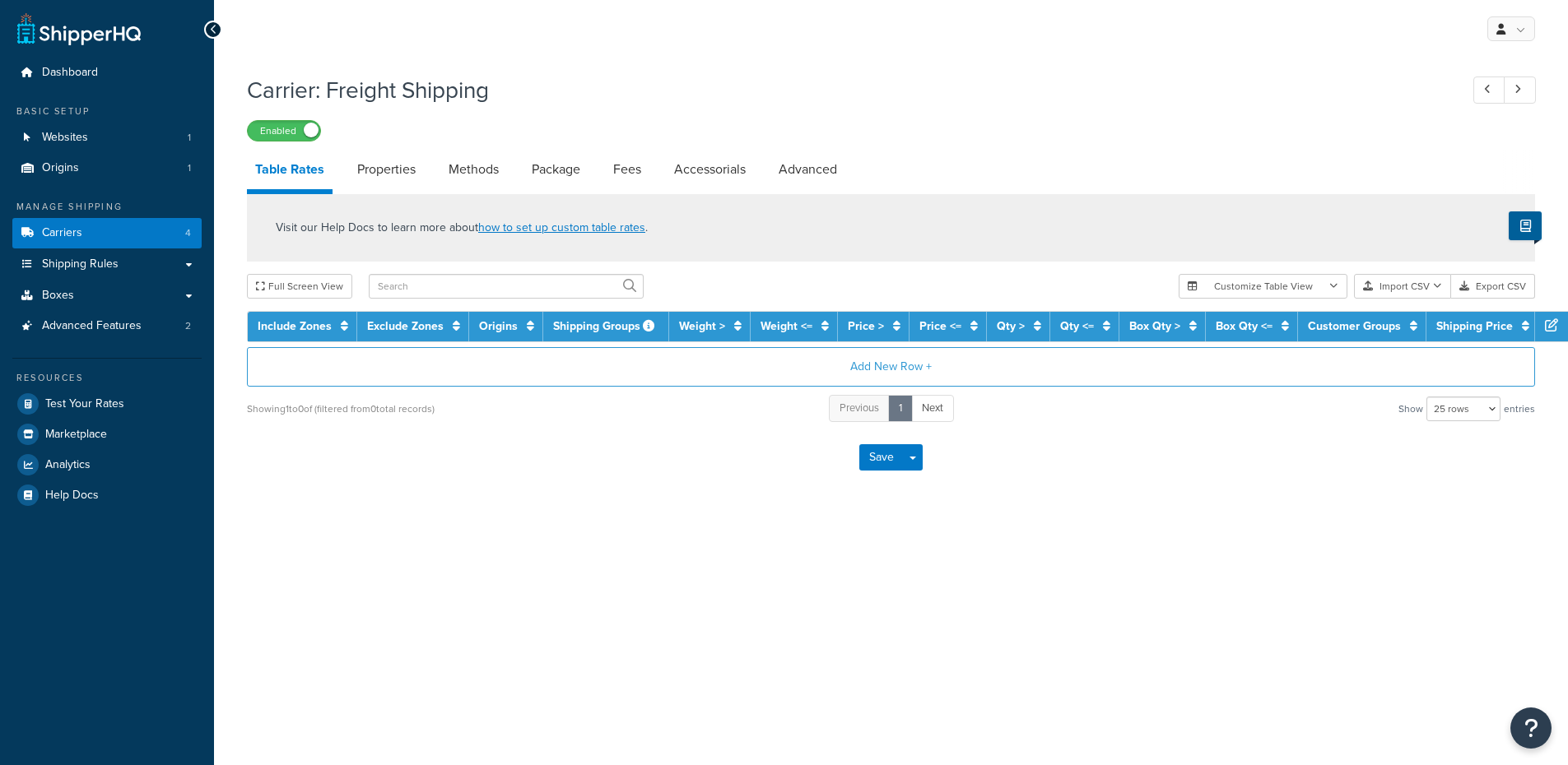
select select "25"
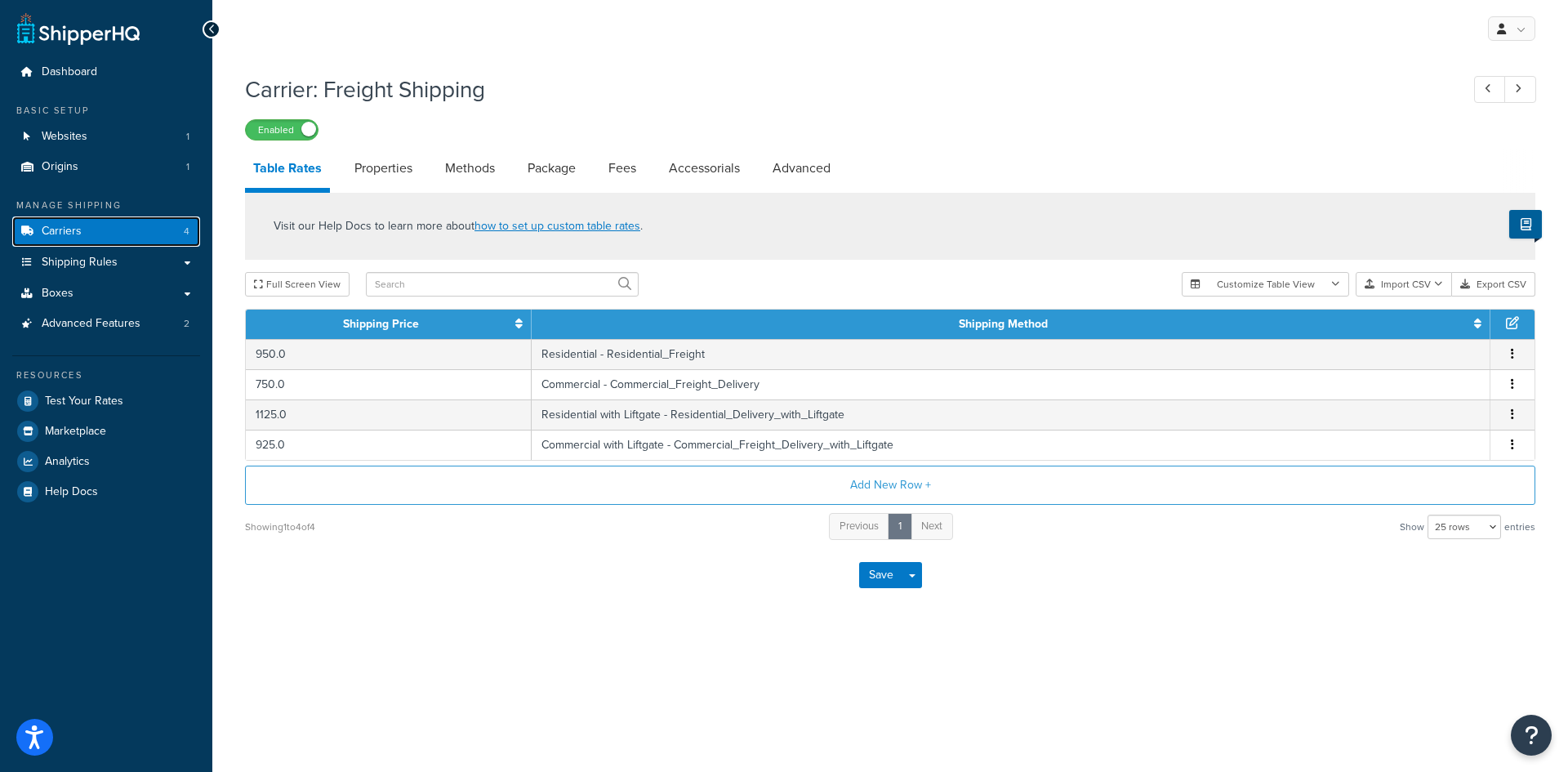
click at [65, 226] on span "Carriers" at bounding box center [61, 232] width 40 height 14
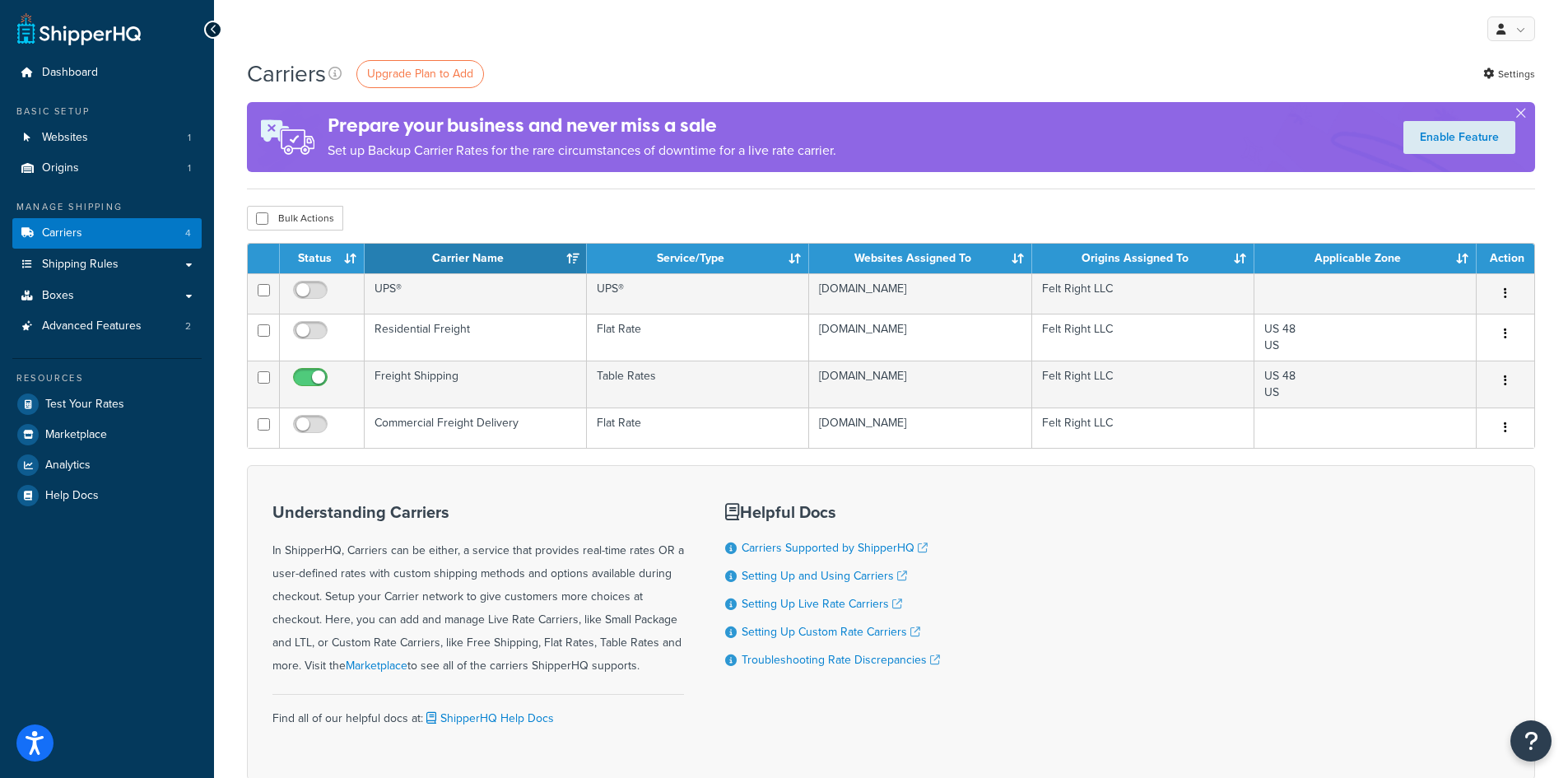
click at [311, 330] on input "checkbox" at bounding box center [312, 334] width 45 height 21
click at [318, 332] on input "checkbox" at bounding box center [312, 334] width 45 height 21
checkbox input "false"
click at [1508, 337] on button "button" at bounding box center [1506, 333] width 23 height 26
click at [1317, 567] on div "Understanding Carriers In ShipperHQ, Carriers can be either, a service that pro…" at bounding box center [892, 623] width 1288 height 316
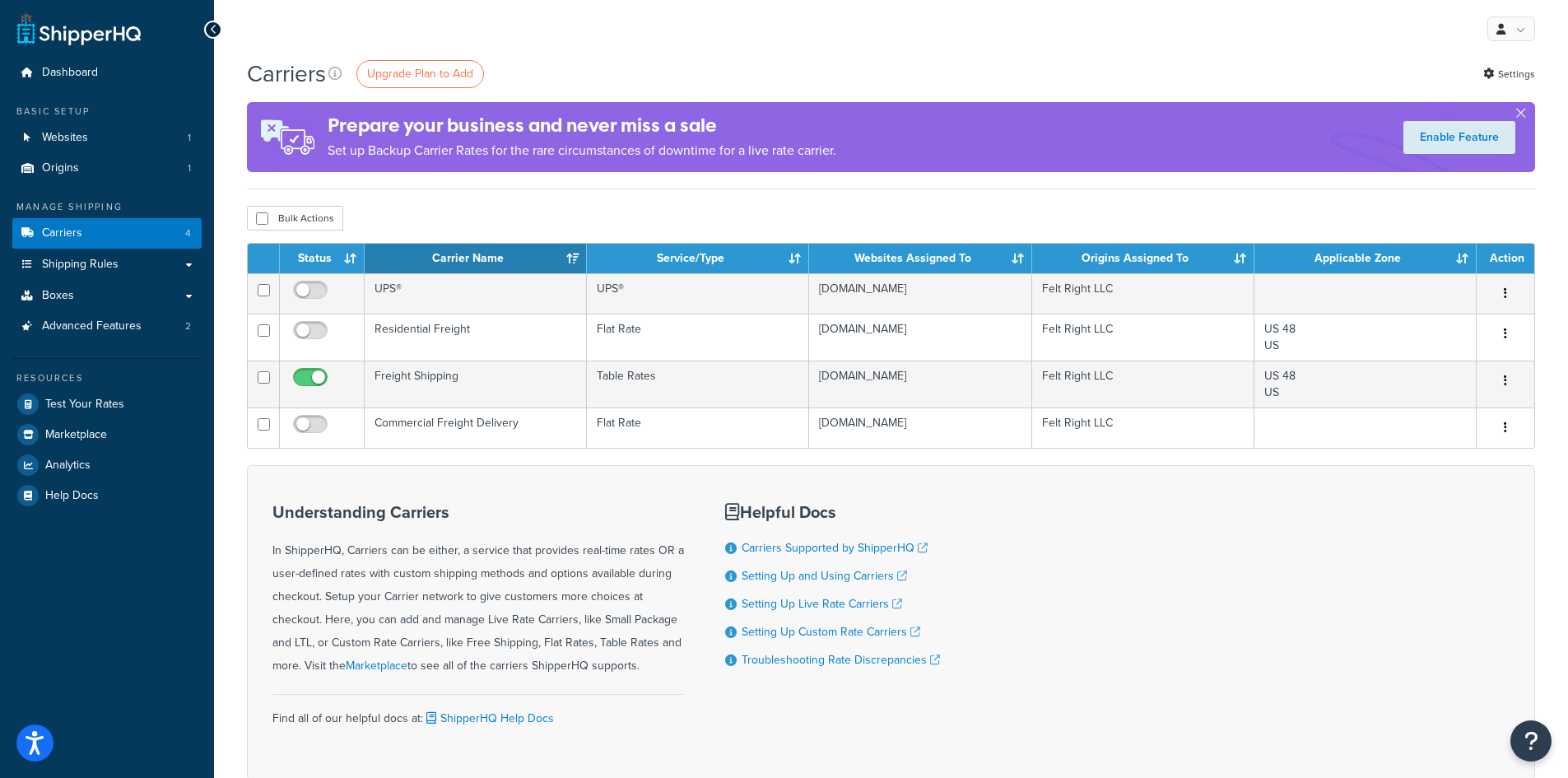
click at [1503, 432] on button "button" at bounding box center [1506, 427] width 23 height 26
click at [1413, 496] on link "Delete" at bounding box center [1439, 495] width 130 height 34
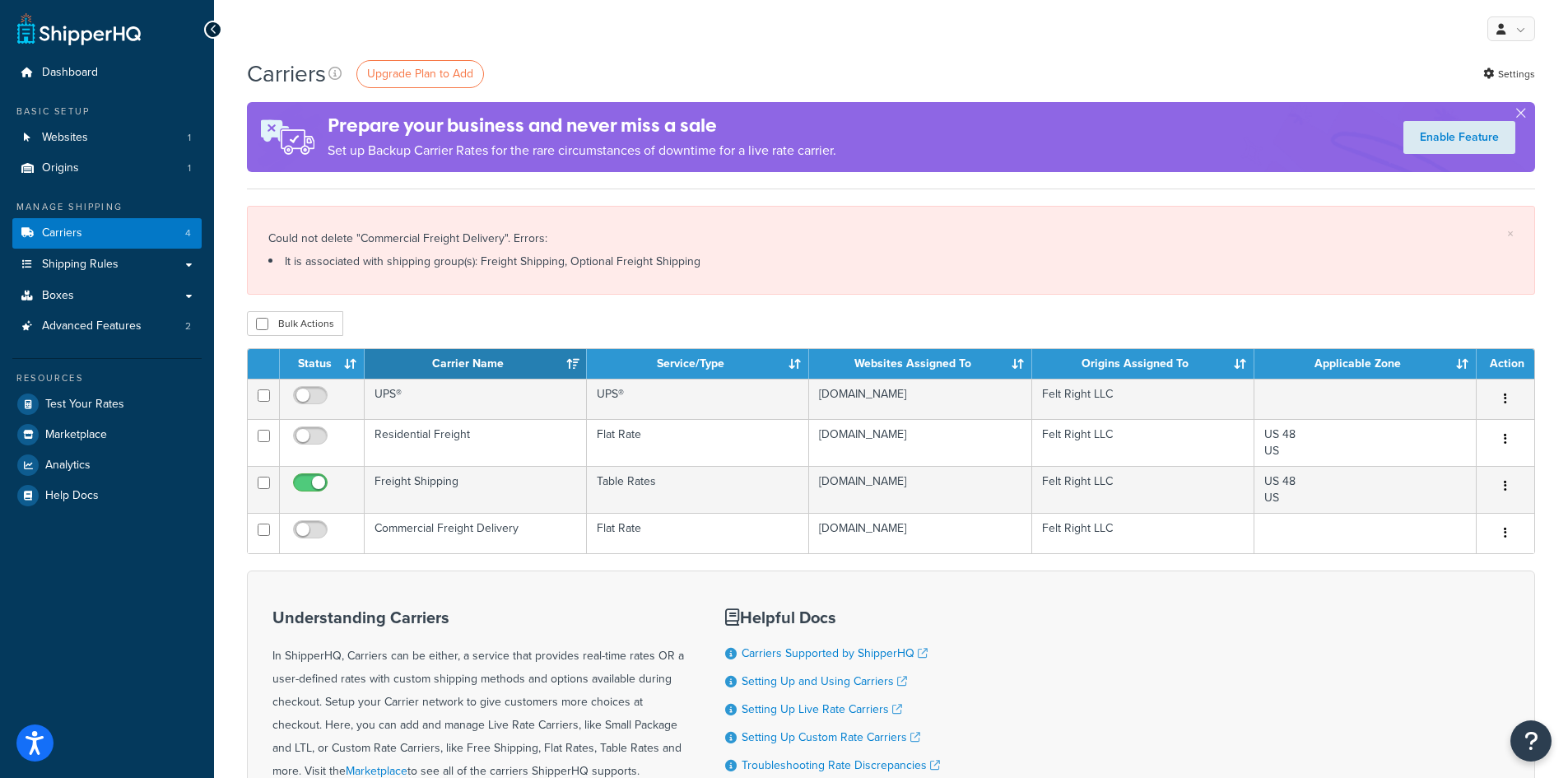
click at [1503, 535] on button "button" at bounding box center [1506, 533] width 23 height 26
click at [1404, 569] on link "Edit" at bounding box center [1439, 567] width 130 height 34
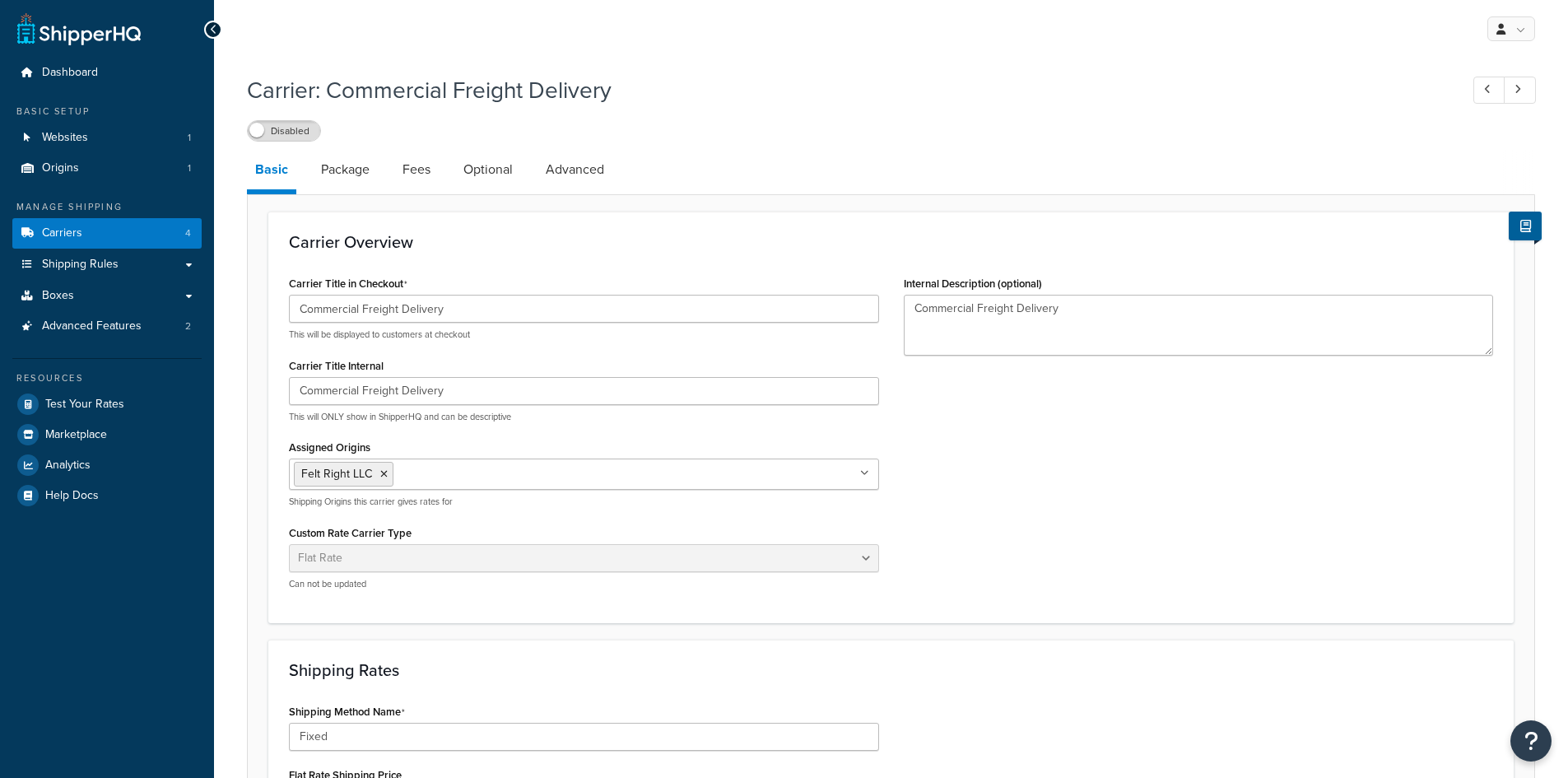
select select "flat"
drag, startPoint x: 359, startPoint y: 170, endPoint x: 400, endPoint y: 188, distance: 44.8
click at [359, 171] on link "Package" at bounding box center [345, 169] width 65 height 39
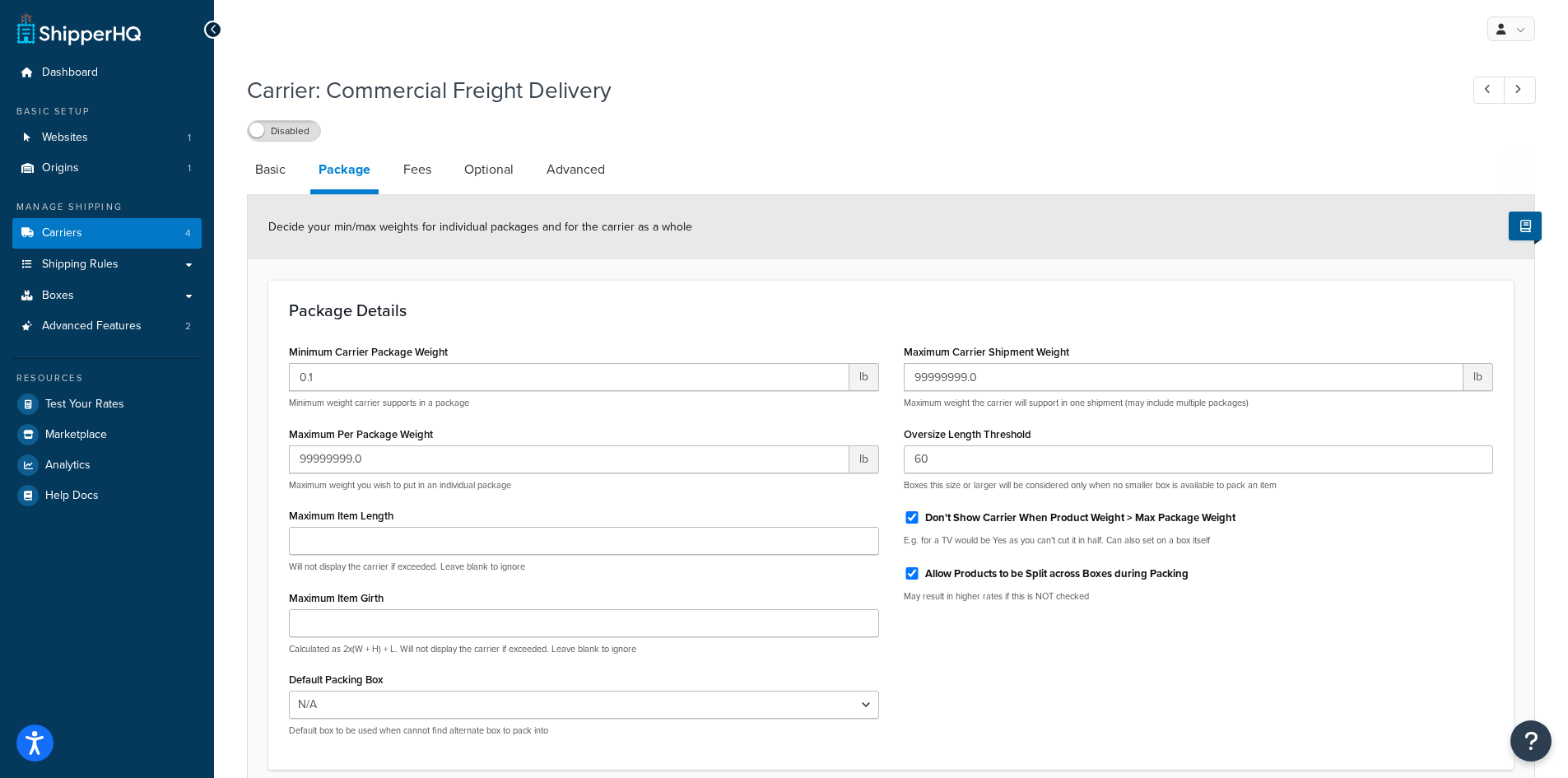
click at [421, 169] on link "Fees" at bounding box center [416, 169] width 44 height 39
select select "AFTER"
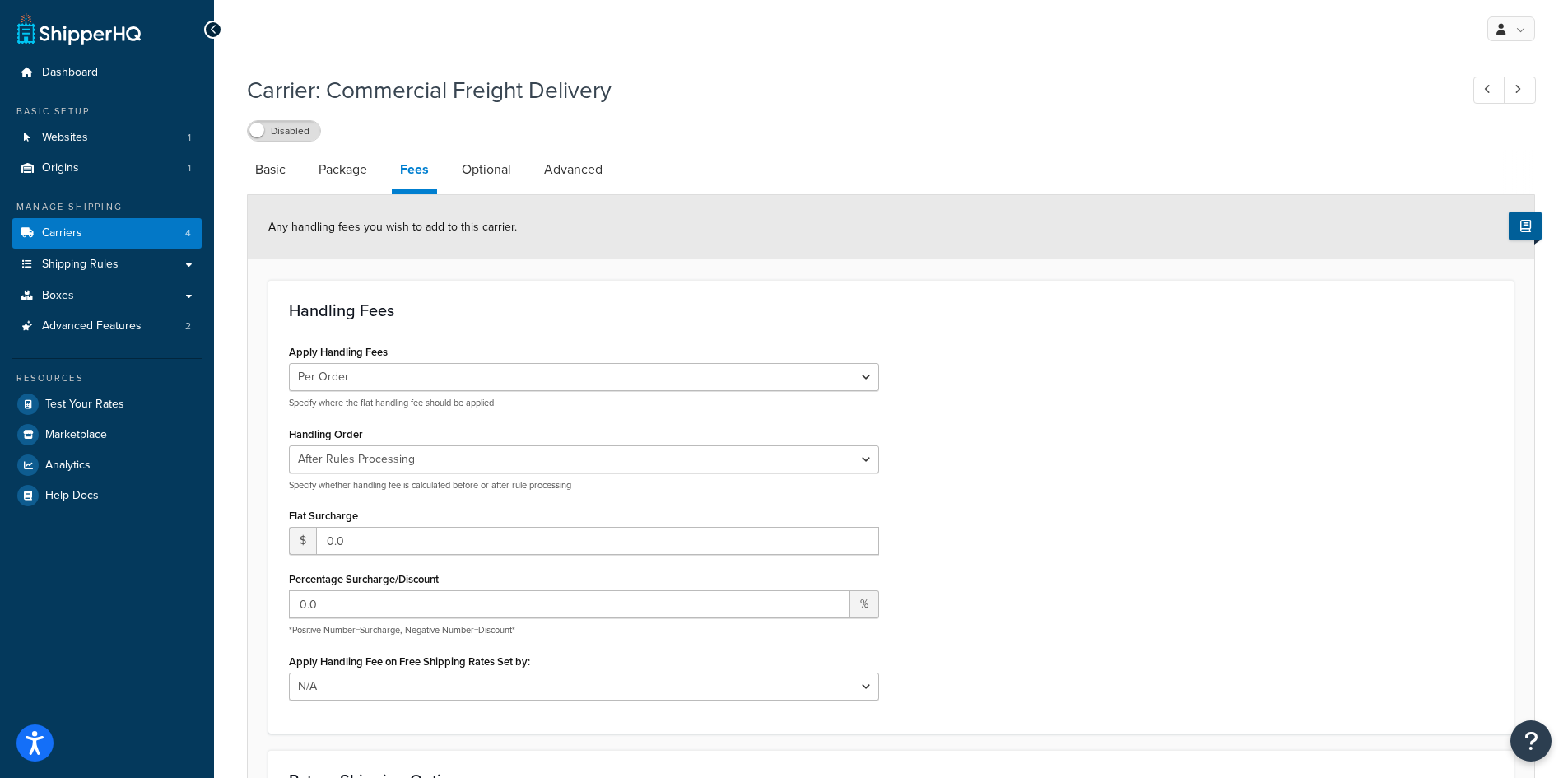
click at [493, 176] on link "Optional" at bounding box center [486, 169] width 65 height 39
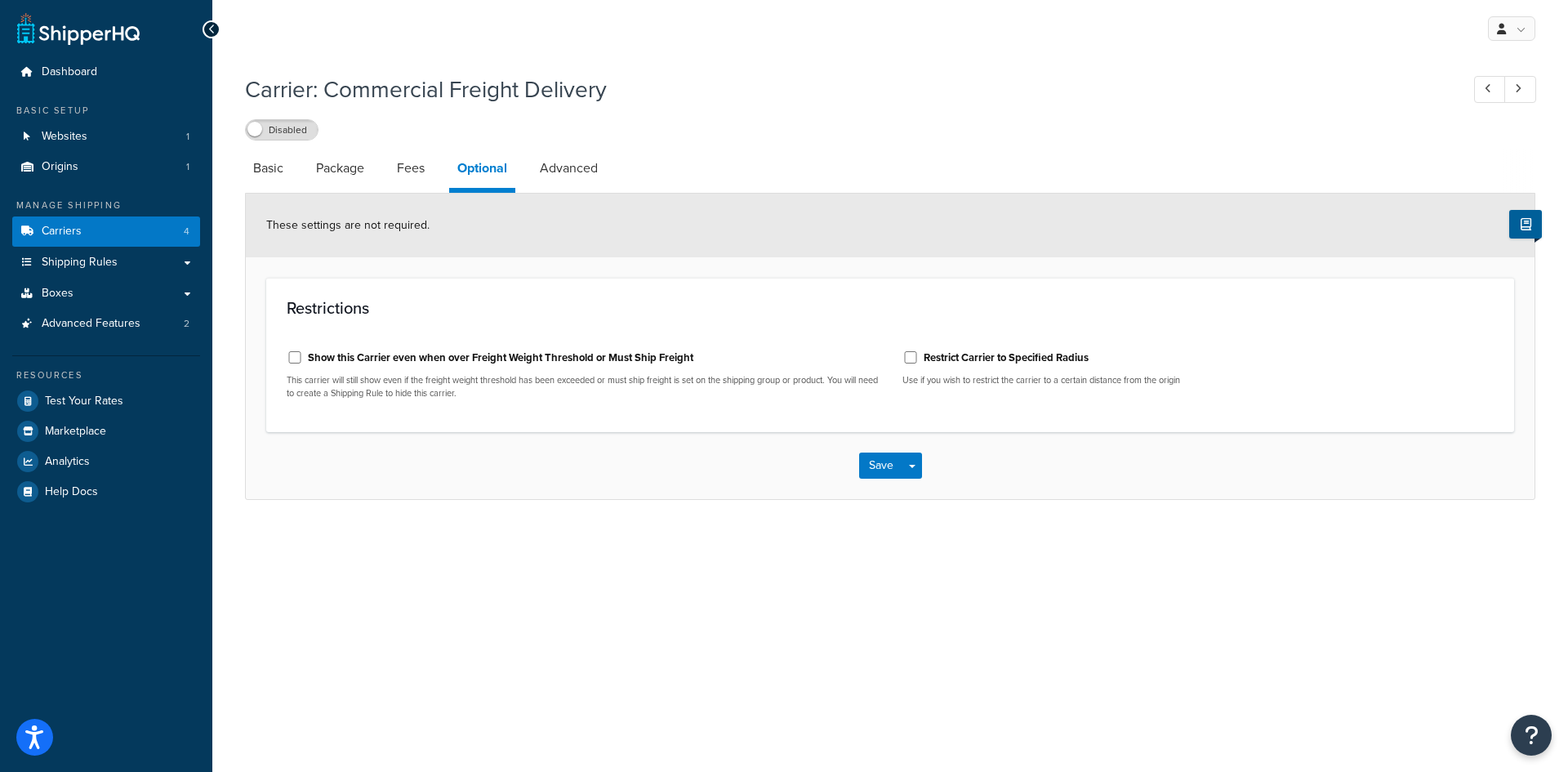
click at [579, 170] on link "Advanced" at bounding box center [568, 168] width 75 height 39
select select "false"
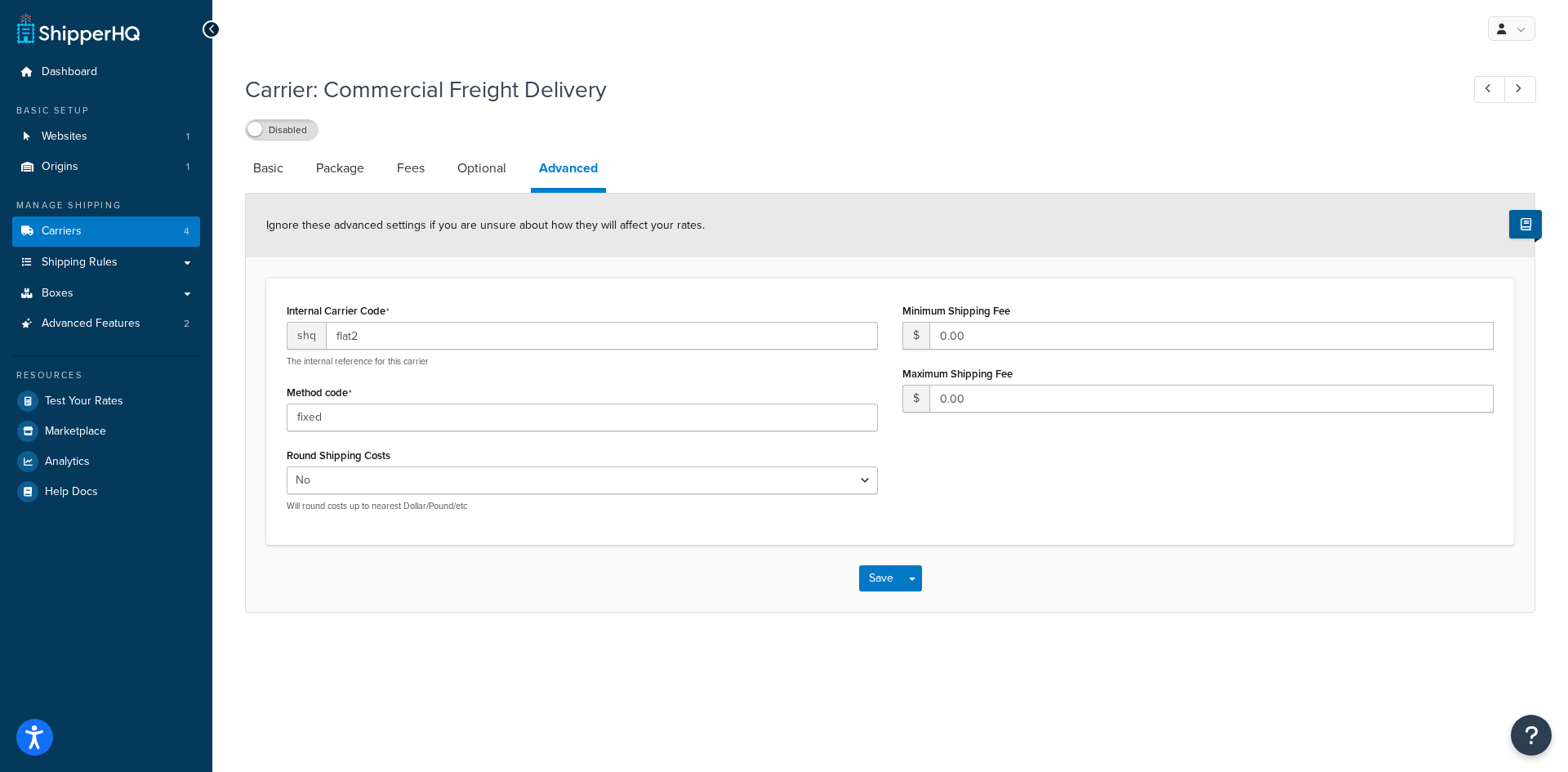
click at [269, 170] on link "Basic" at bounding box center [269, 168] width 47 height 39
select select "flat"
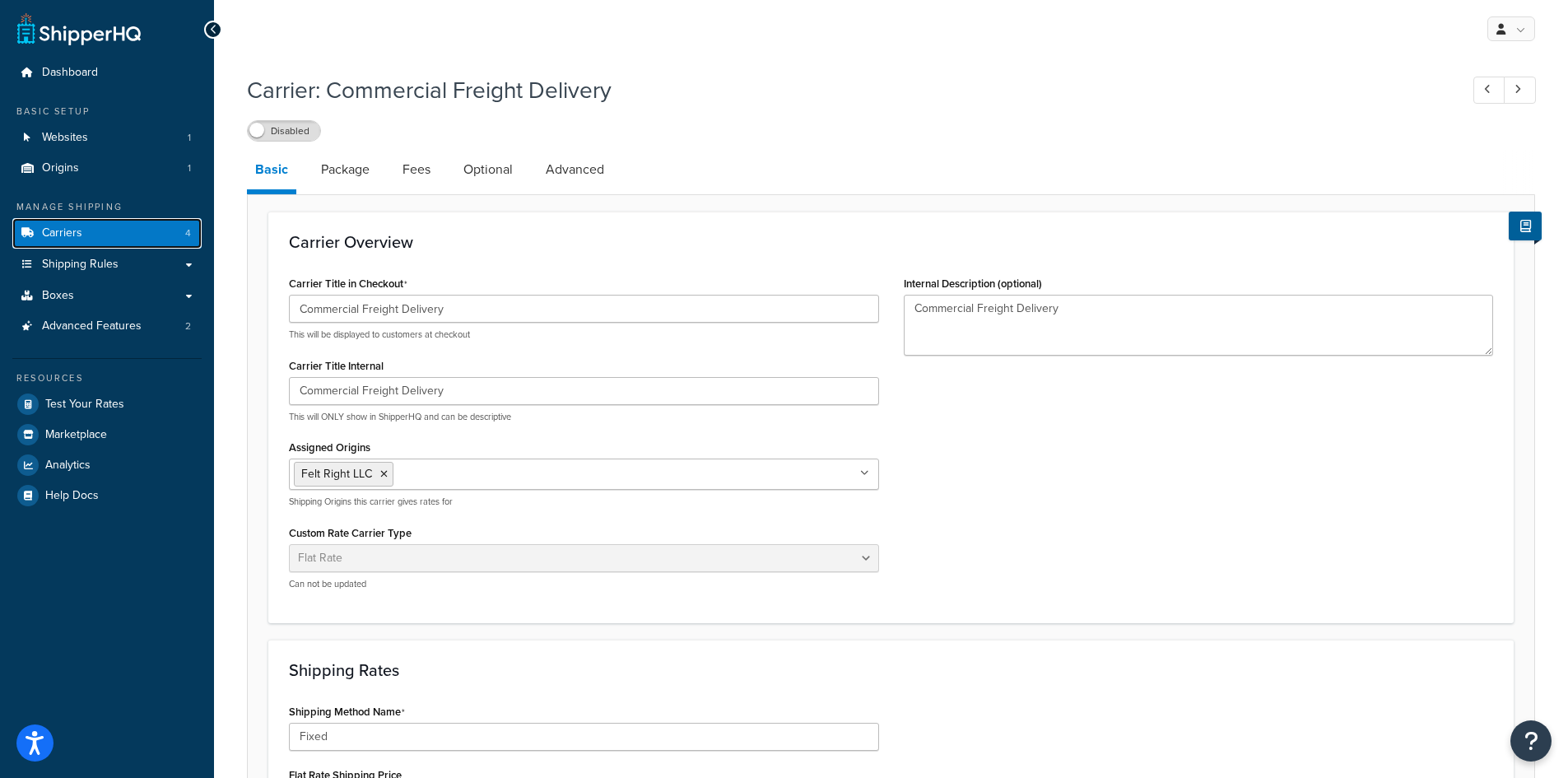
click at [64, 235] on span "Carriers" at bounding box center [62, 234] width 40 height 14
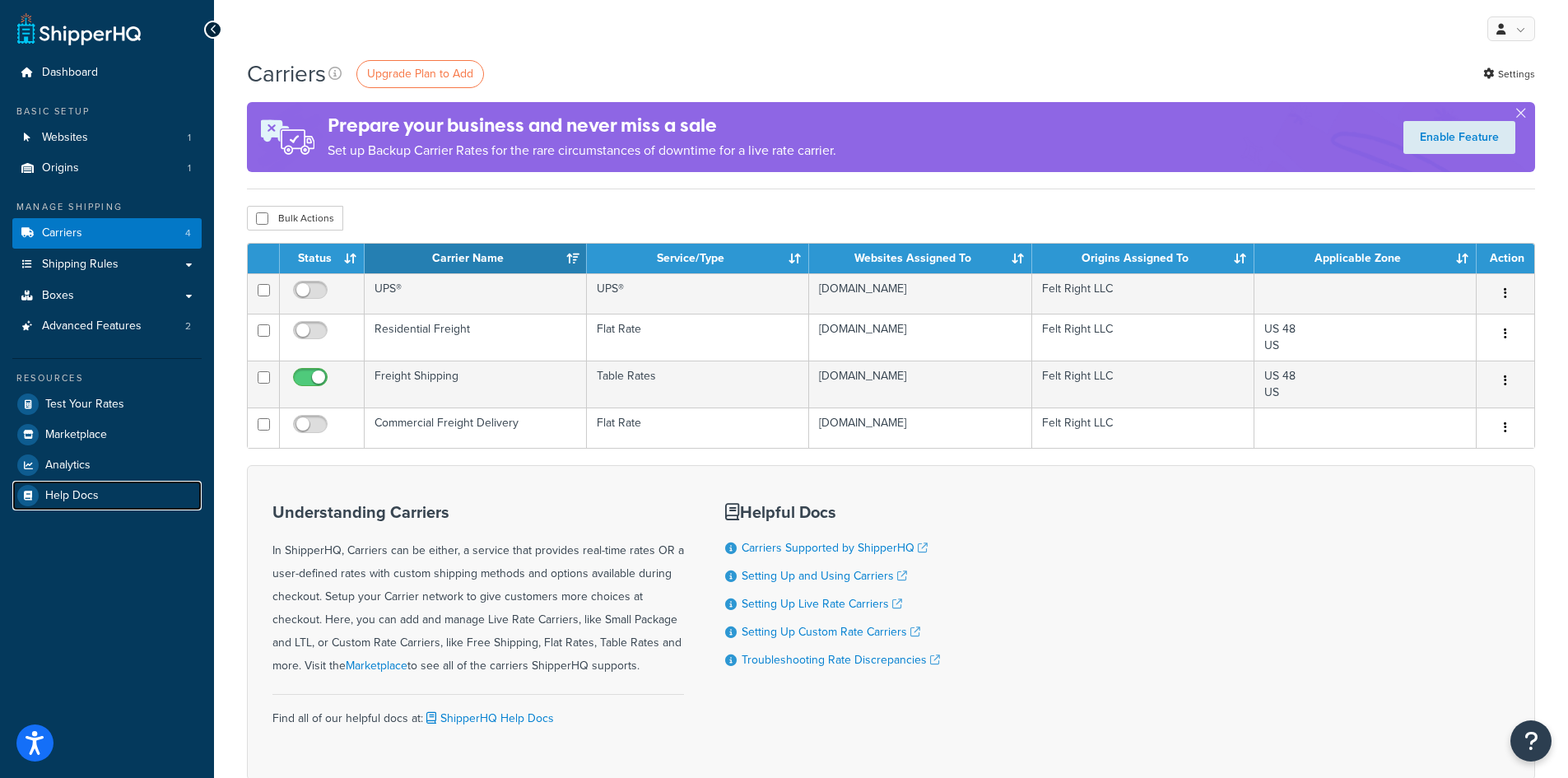
click at [88, 497] on span "Help Docs" at bounding box center [71, 496] width 54 height 14
